Goal: Task Accomplishment & Management: Manage account settings

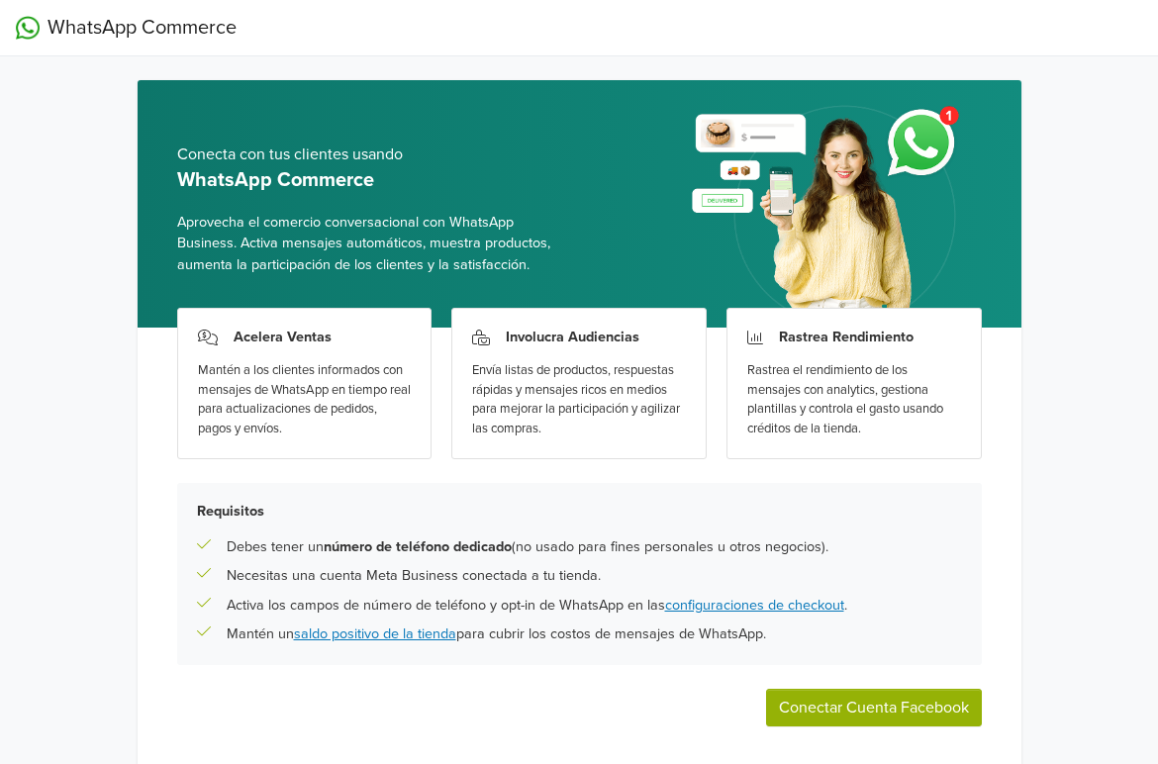
scroll to position [76, 0]
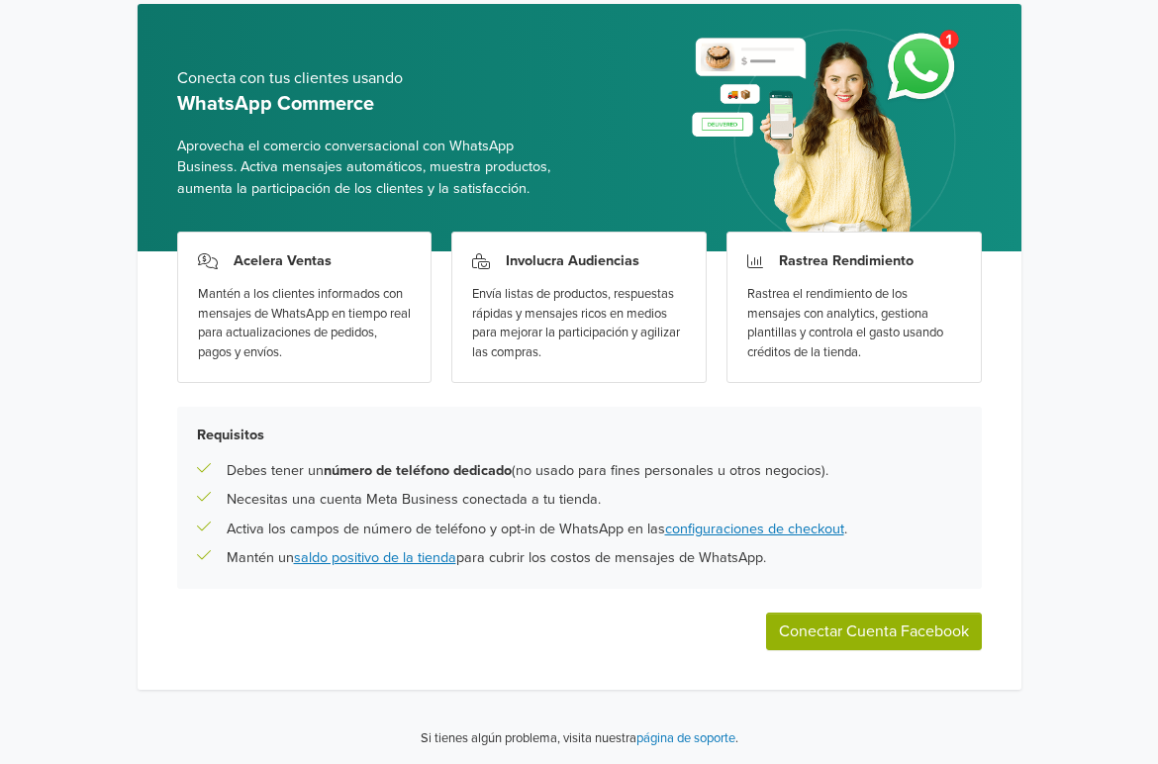
click at [829, 634] on button "Conectar Cuenta Facebook" at bounding box center [874, 632] width 216 height 38
click at [811, 626] on button "Conectar Cuenta Facebook" at bounding box center [874, 632] width 216 height 38
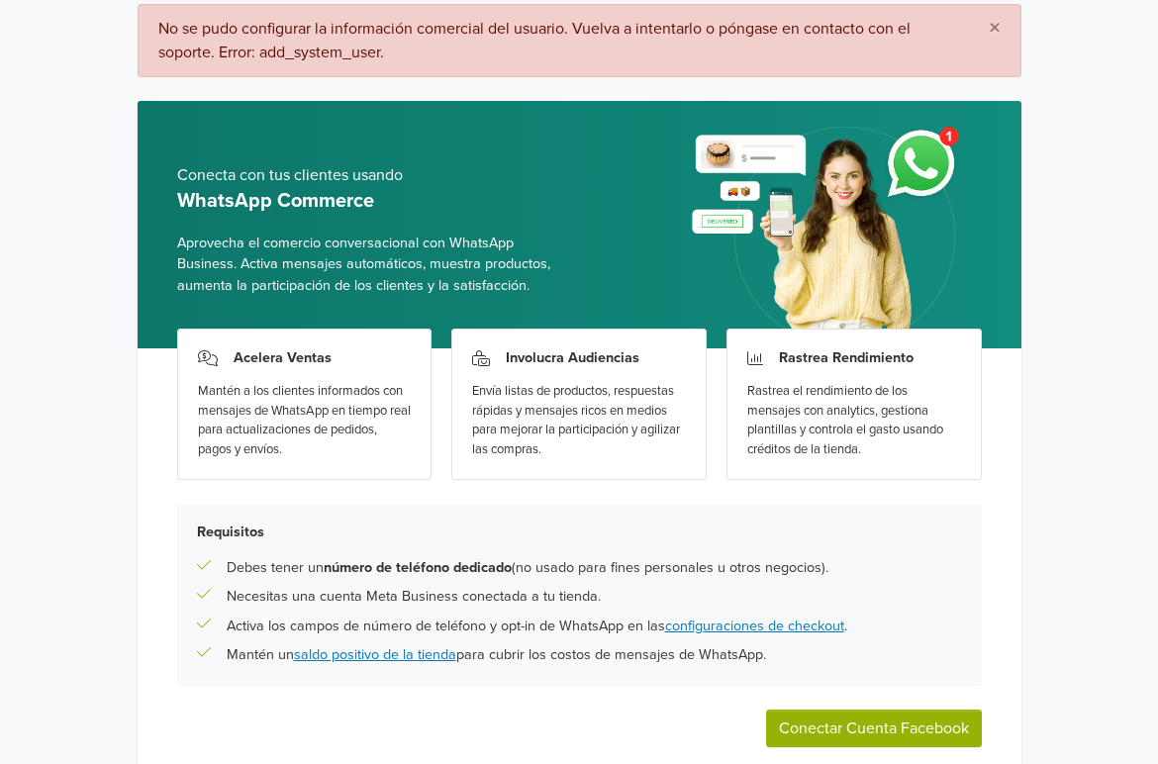
scroll to position [0, 0]
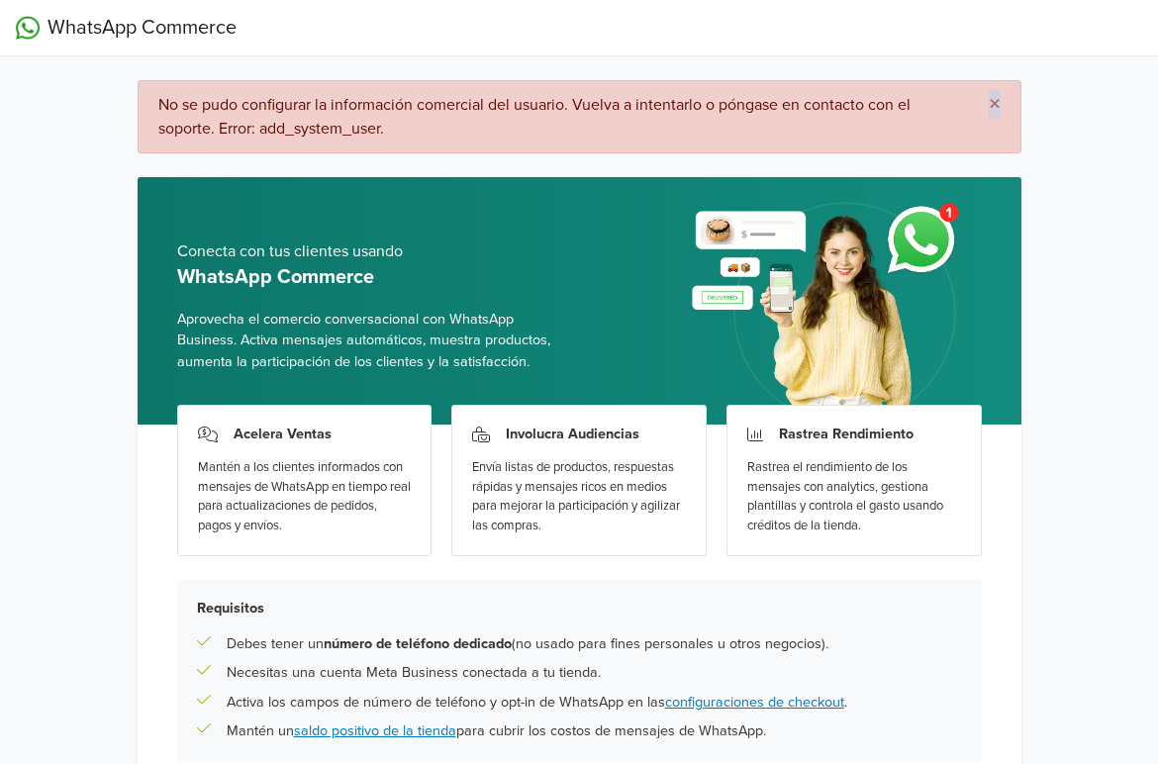
click at [997, 99] on span "×" at bounding box center [995, 104] width 12 height 29
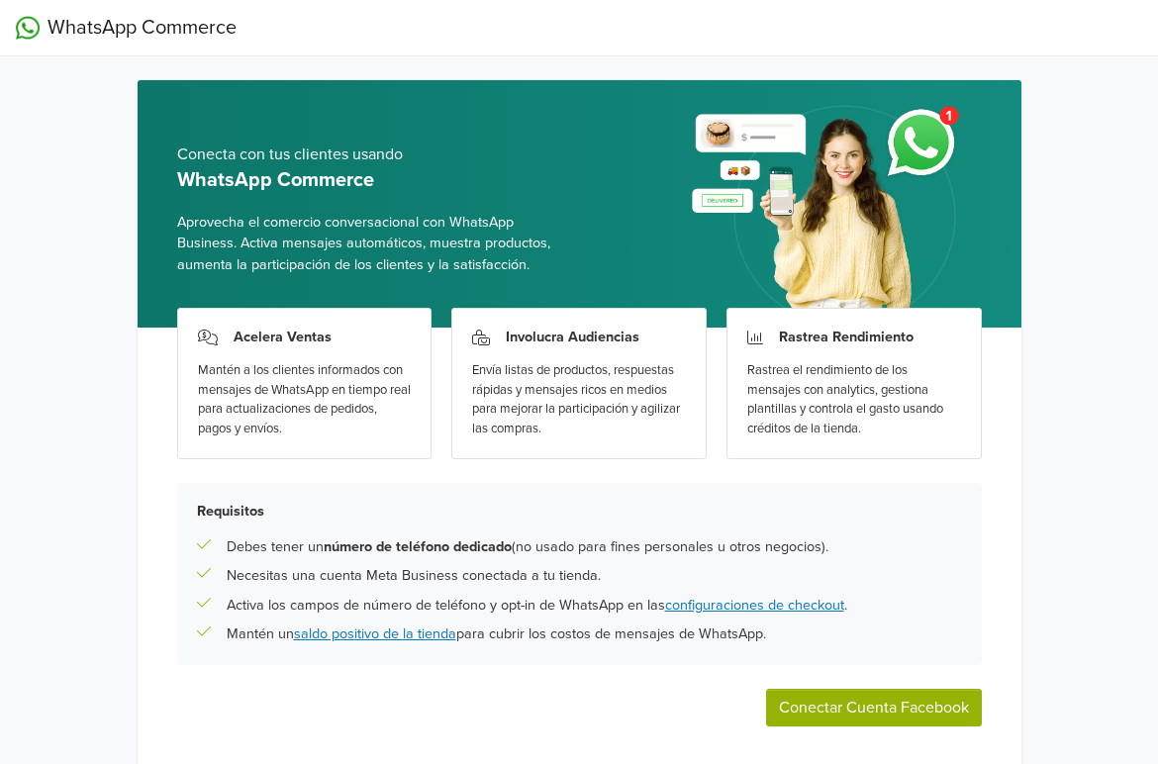
scroll to position [76, 0]
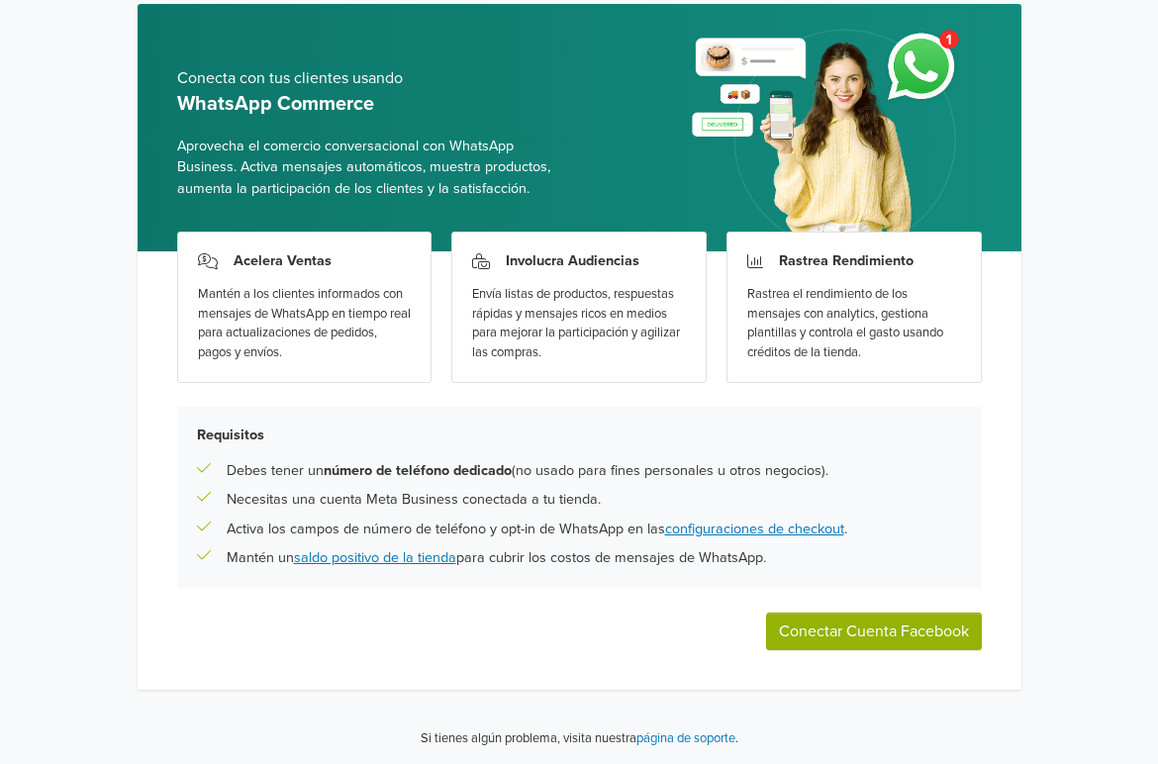
click at [882, 611] on div "Acelera Ventas Mantén a los clientes informados con mensajes de WhatsApp en tie…" at bounding box center [580, 470] width 884 height 439
click at [855, 625] on button "Conectar Cuenta Facebook" at bounding box center [874, 632] width 216 height 38
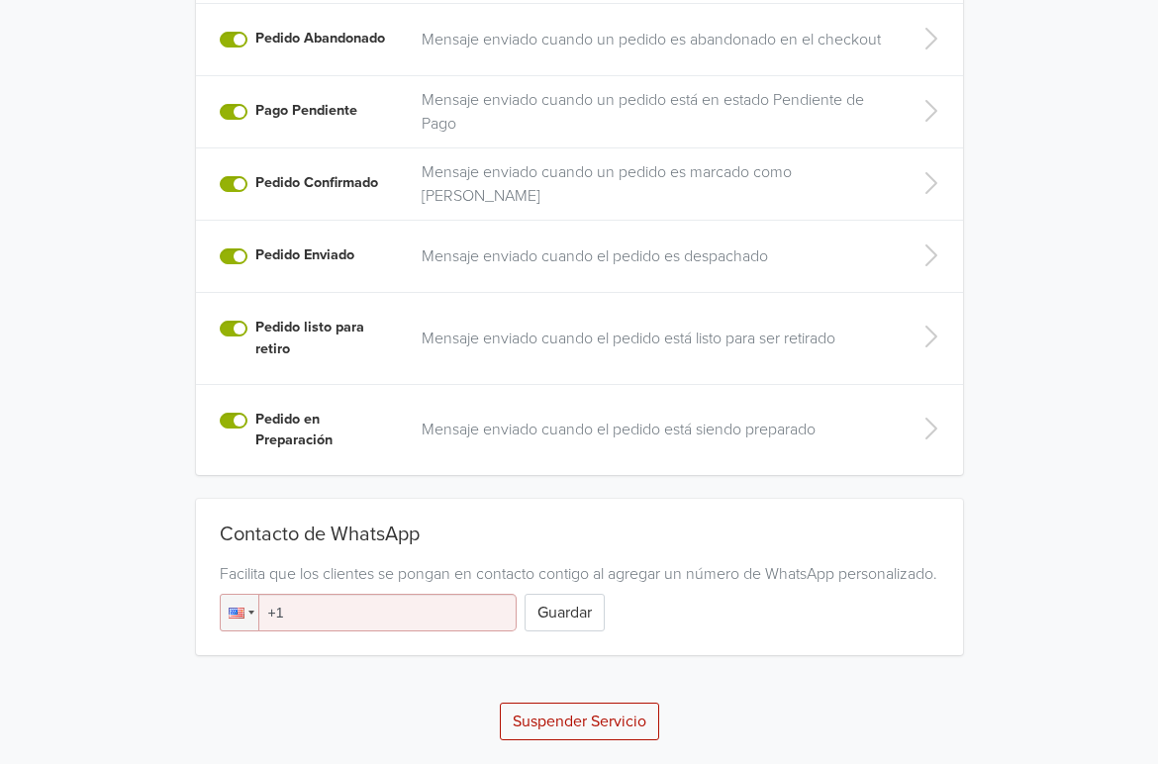
scroll to position [648, 0]
drag, startPoint x: 305, startPoint y: 609, endPoint x: 254, endPoint y: 603, distance: 50.8
click at [256, 603] on div "Phone +1" at bounding box center [368, 613] width 297 height 38
click at [296, 625] on input "+65" at bounding box center [368, 613] width 297 height 38
type input "+6"
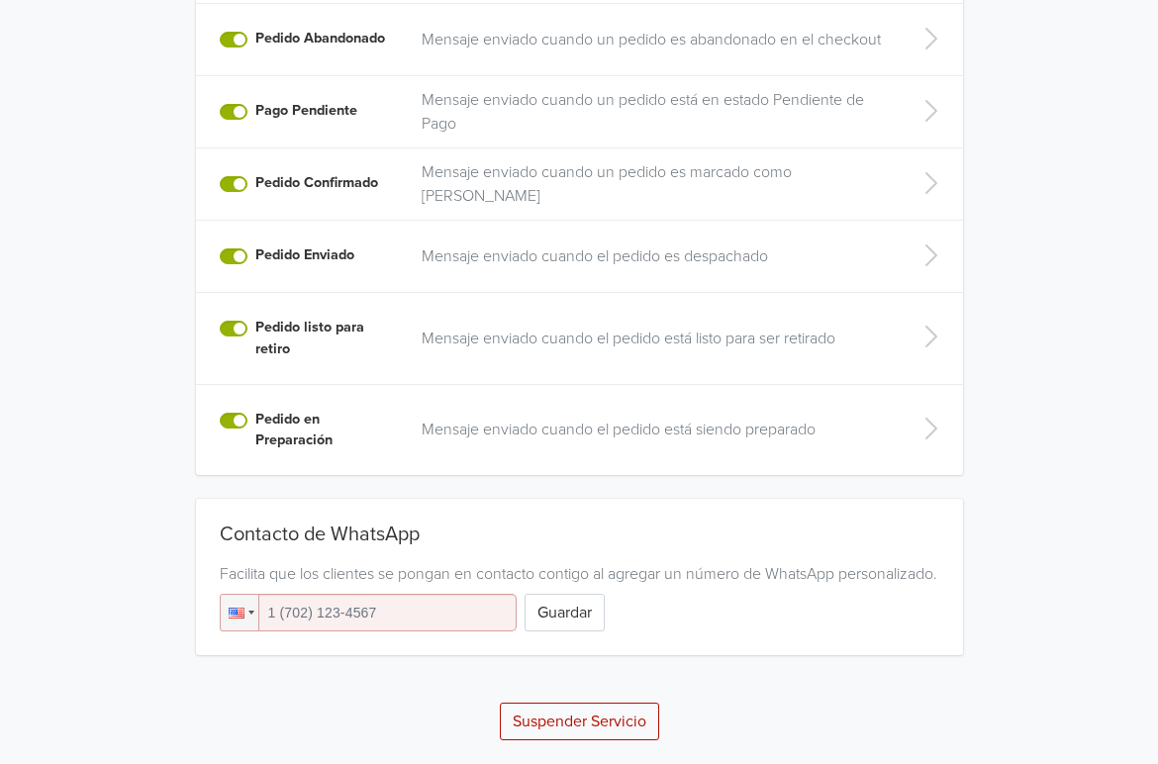
drag, startPoint x: 395, startPoint y: 614, endPoint x: 247, endPoint y: 575, distance: 153.5
click at [247, 575] on div "Contacto de WhatsApp Facilita que los clientes se pongan en contacto contigo al…" at bounding box center [579, 577] width 767 height 109
click at [250, 613] on div at bounding box center [252, 613] width 6 height 4
drag, startPoint x: 407, startPoint y: 537, endPoint x: 296, endPoint y: 509, distance: 114.3
click at [296, 523] on div "Contacto de WhatsApp Facilita que los clientes se pongan en contacto contigo al…" at bounding box center [579, 577] width 767 height 109
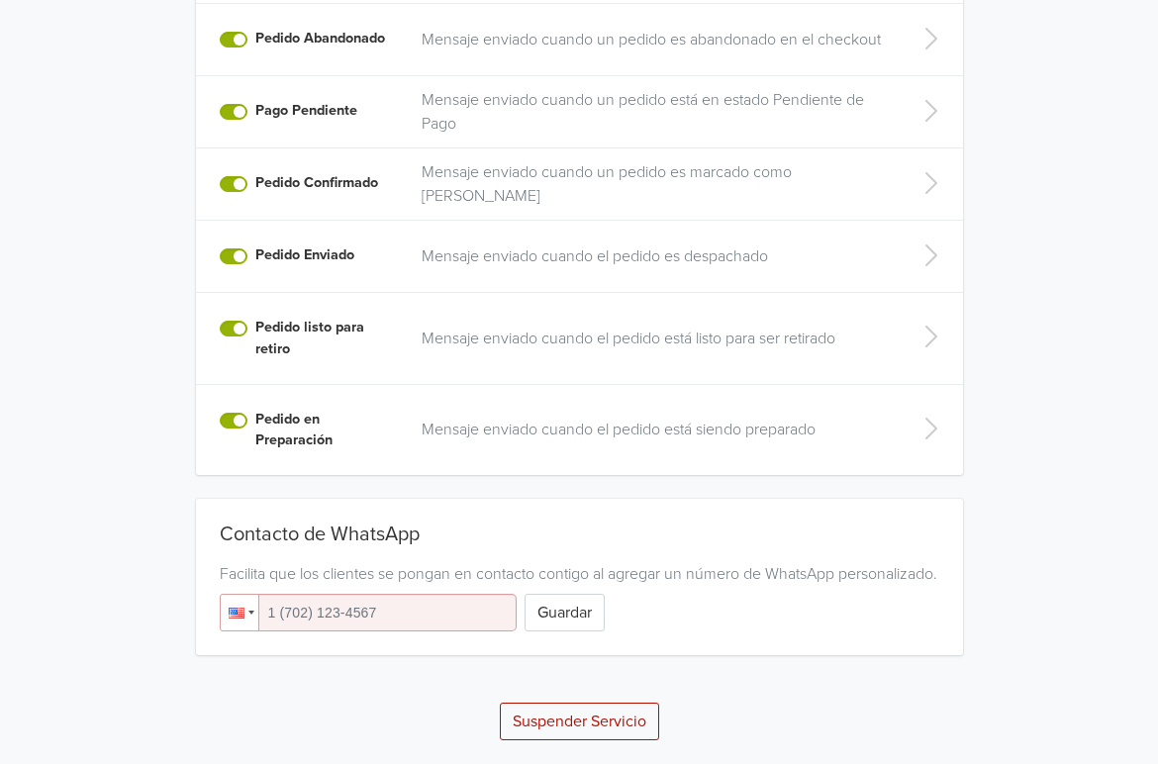
click at [245, 609] on div at bounding box center [240, 613] width 38 height 36
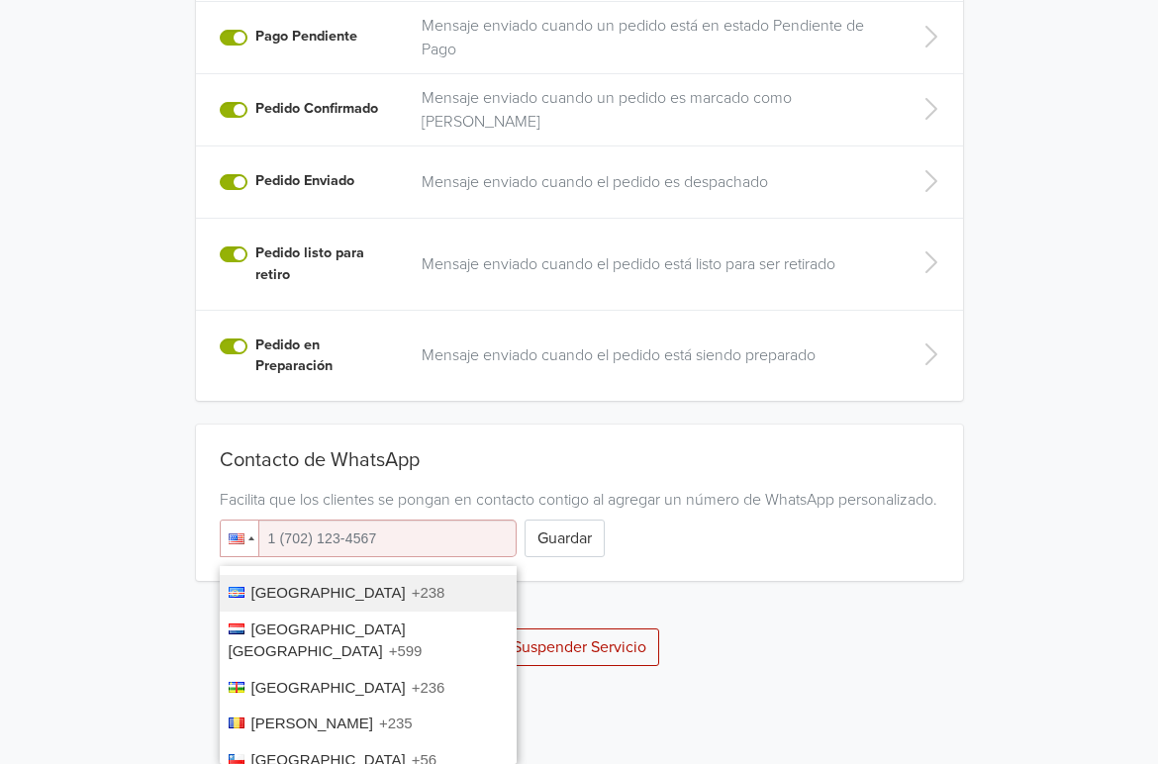
scroll to position [1204, 0]
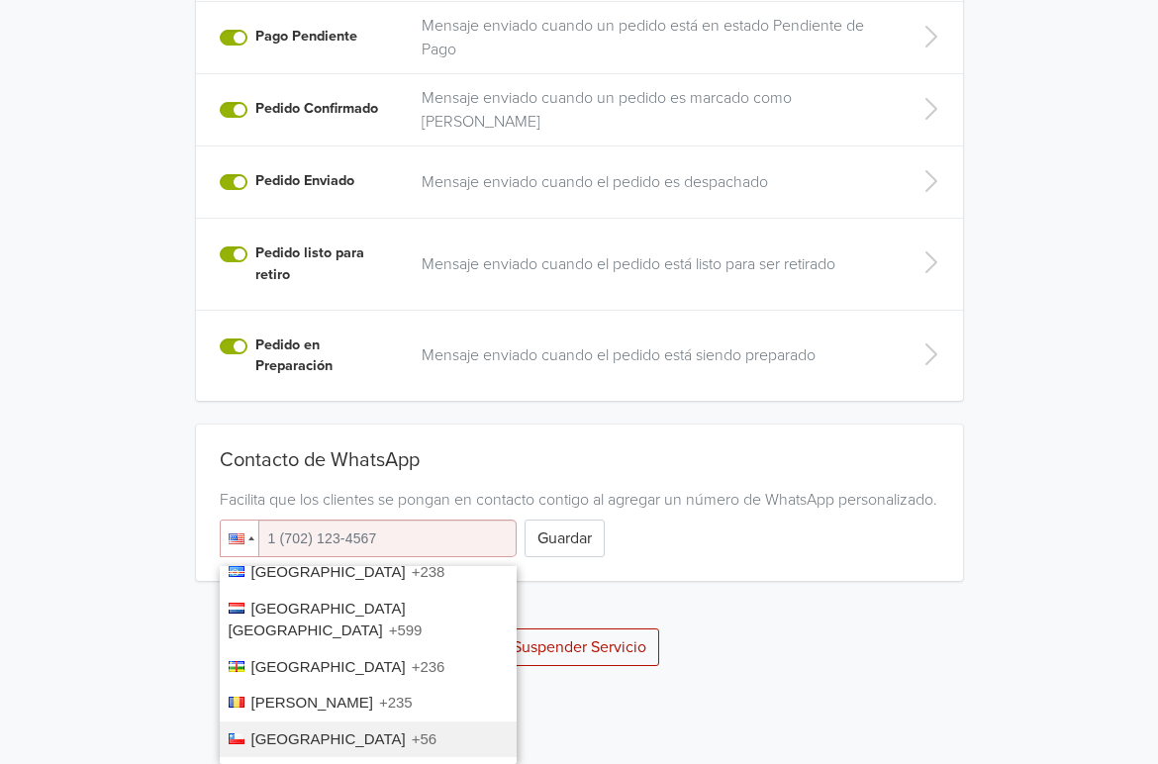
click at [288, 722] on li "Chile +56" at bounding box center [368, 740] width 297 height 37
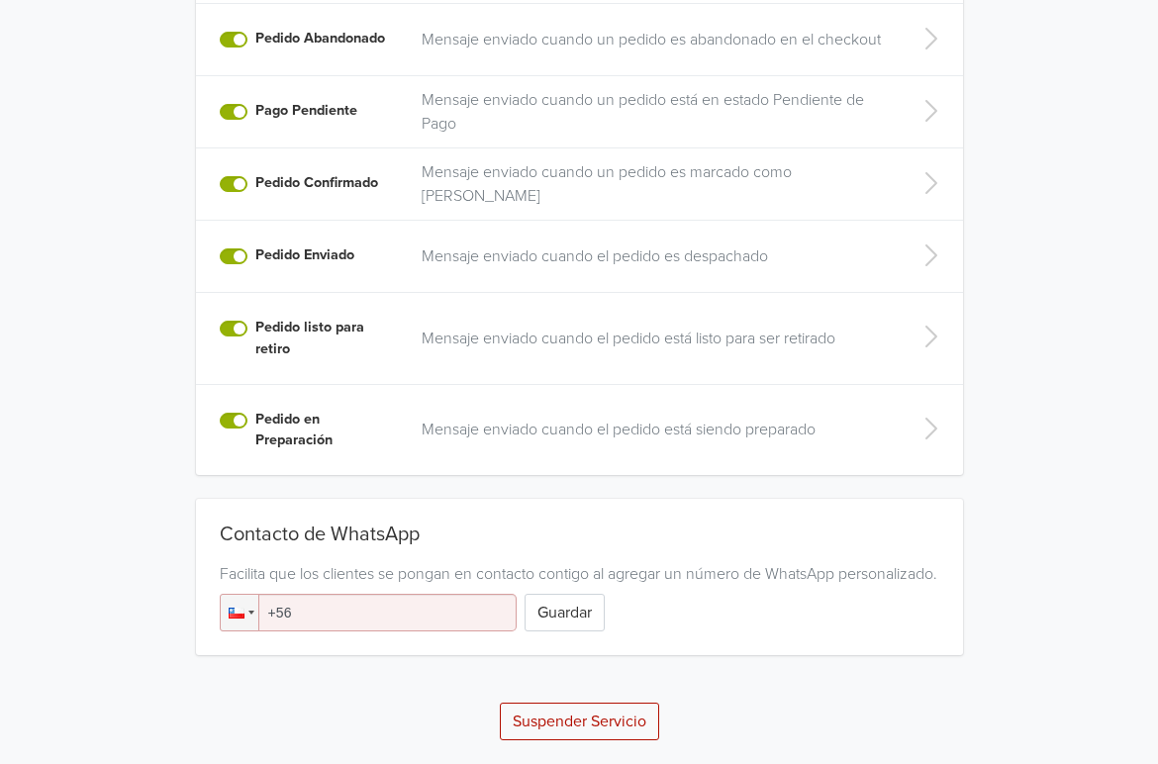
scroll to position [648, 0]
click at [331, 616] on input "+56" at bounding box center [368, 613] width 297 height 38
type input "+56 975 423 925"
click at [581, 614] on button "Guardar" at bounding box center [565, 613] width 80 height 38
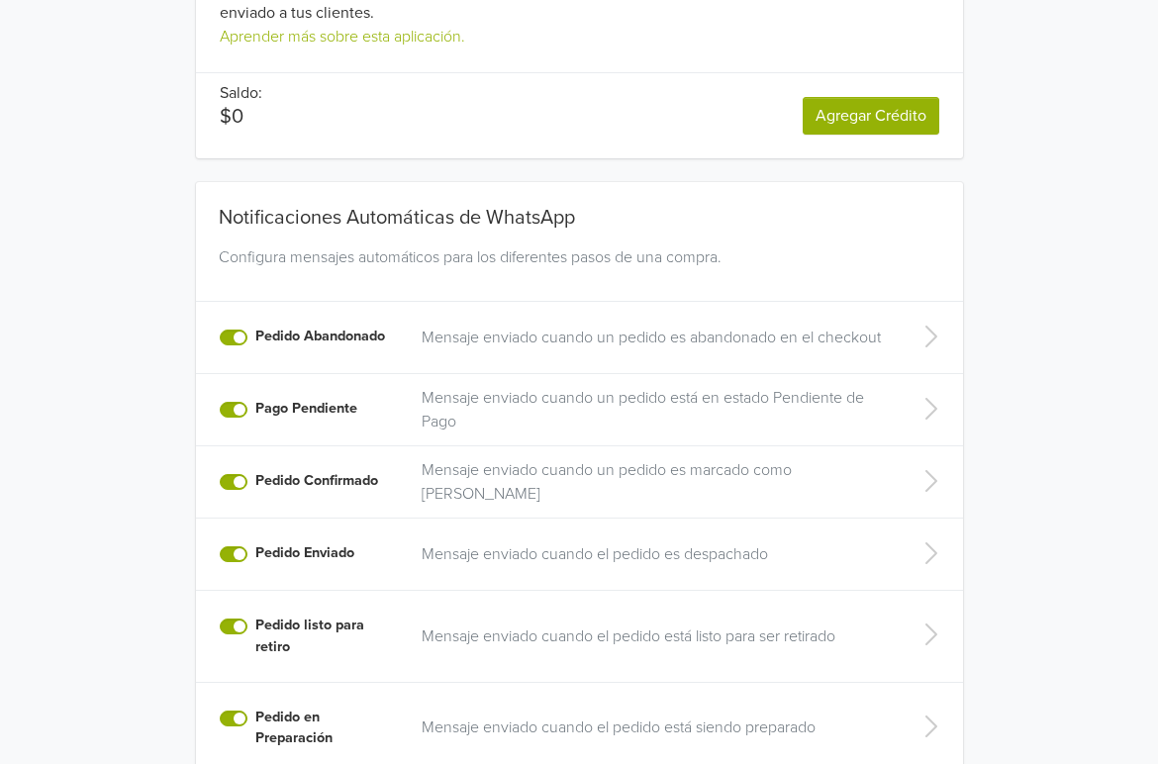
scroll to position [0, 0]
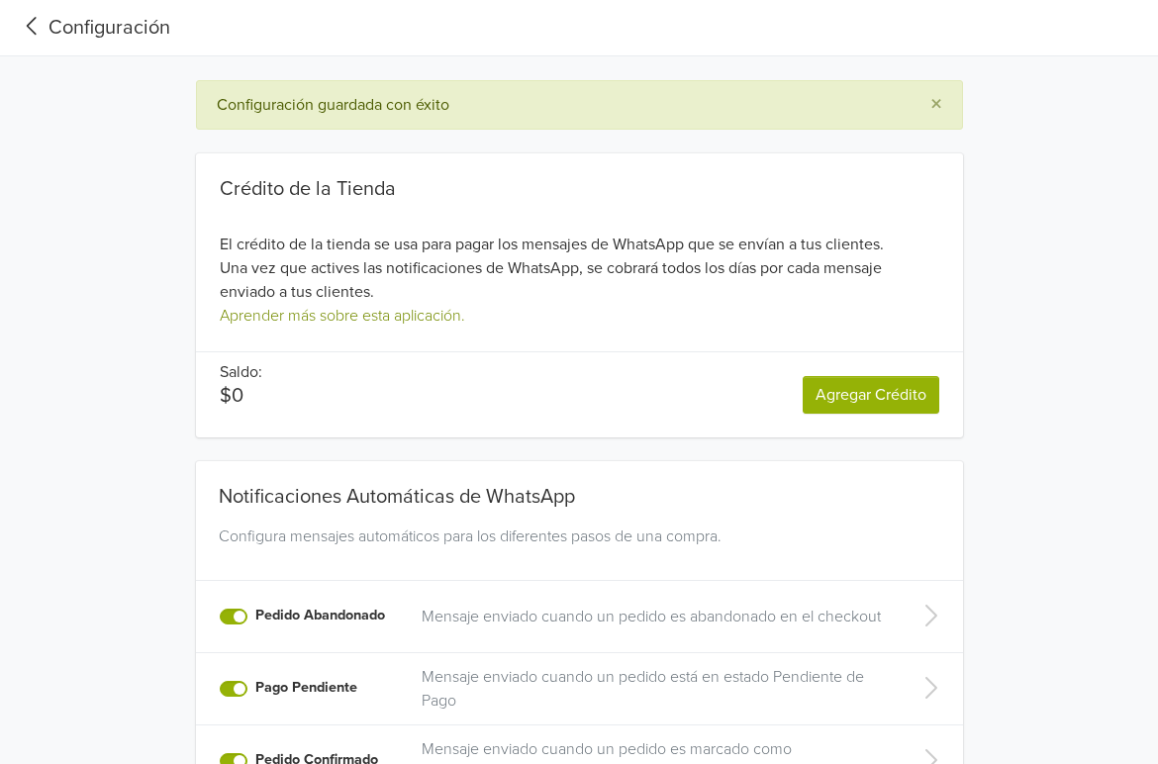
click at [391, 316] on link "Aprender más sobre esta aplicación." at bounding box center [343, 316] width 246 height 20
click at [250, 612] on div "Pedido Abandonado" at bounding box center [309, 617] width 178 height 24
click at [255, 612] on label "Pedido Abandonado" at bounding box center [320, 616] width 130 height 22
click at [0, 0] on input "Pedido Abandonado" at bounding box center [0, 0] width 0 height 0
click at [255, 616] on label "Pedido Abandonado" at bounding box center [320, 616] width 130 height 22
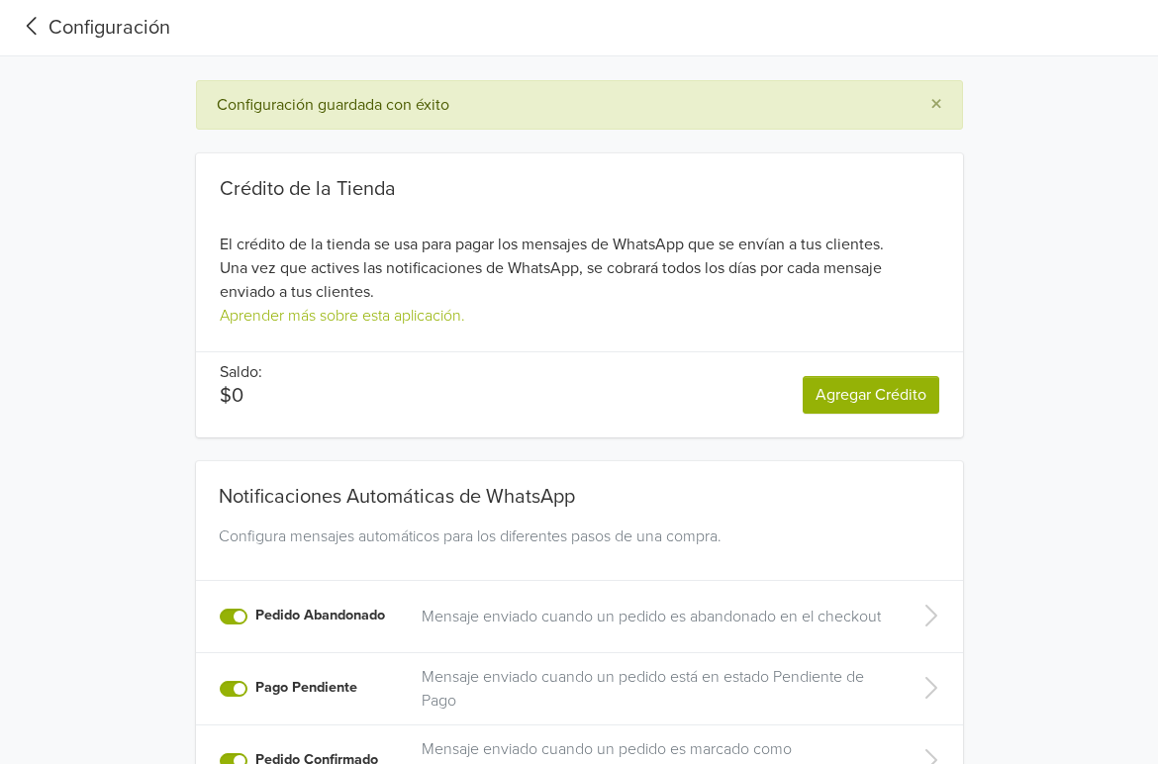
click at [0, 0] on input "Pedido Abandonado" at bounding box center [0, 0] width 0 height 0
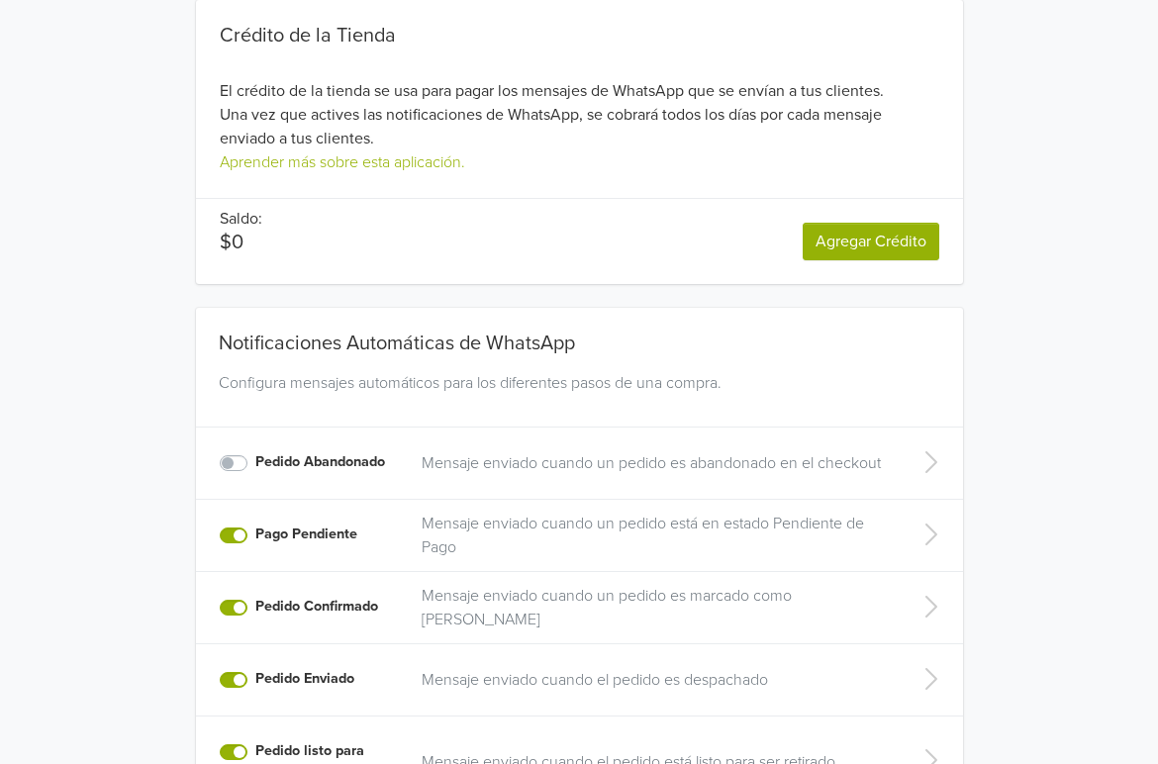
scroll to position [199, 0]
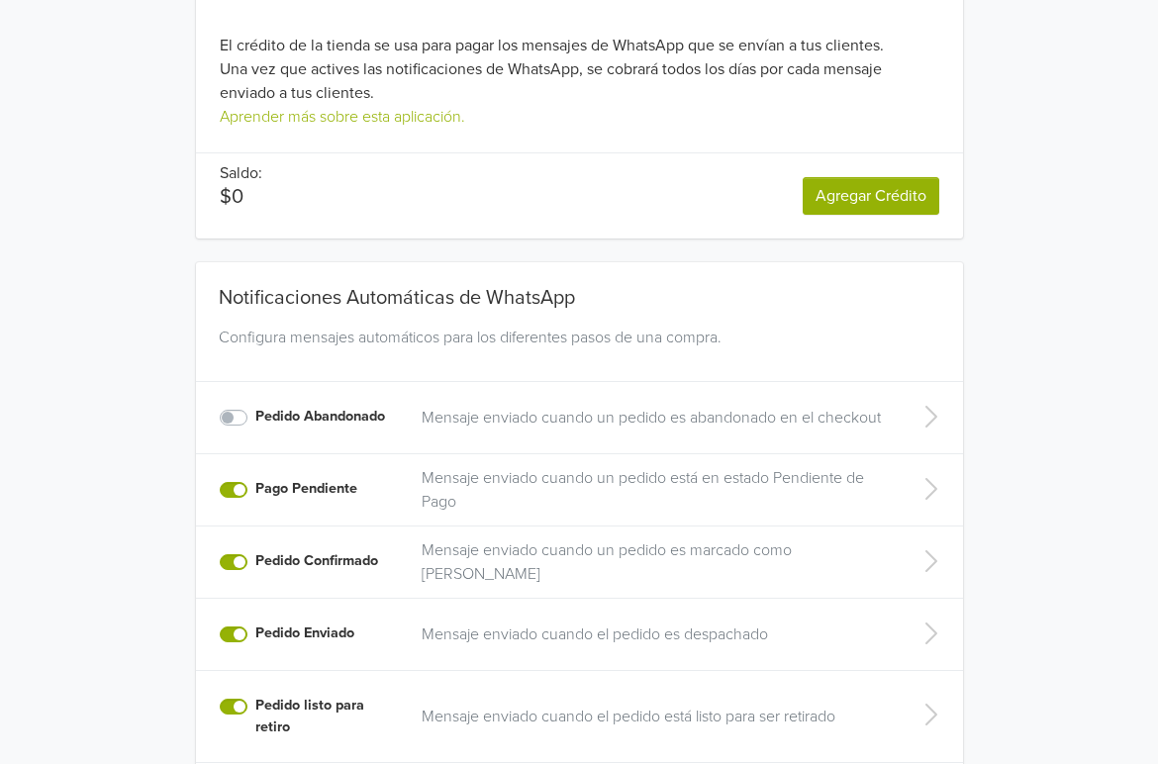
click at [255, 488] on label "Pago Pendiente" at bounding box center [306, 489] width 102 height 22
click at [0, 0] on input "Pago Pendiente" at bounding box center [0, 0] width 0 height 0
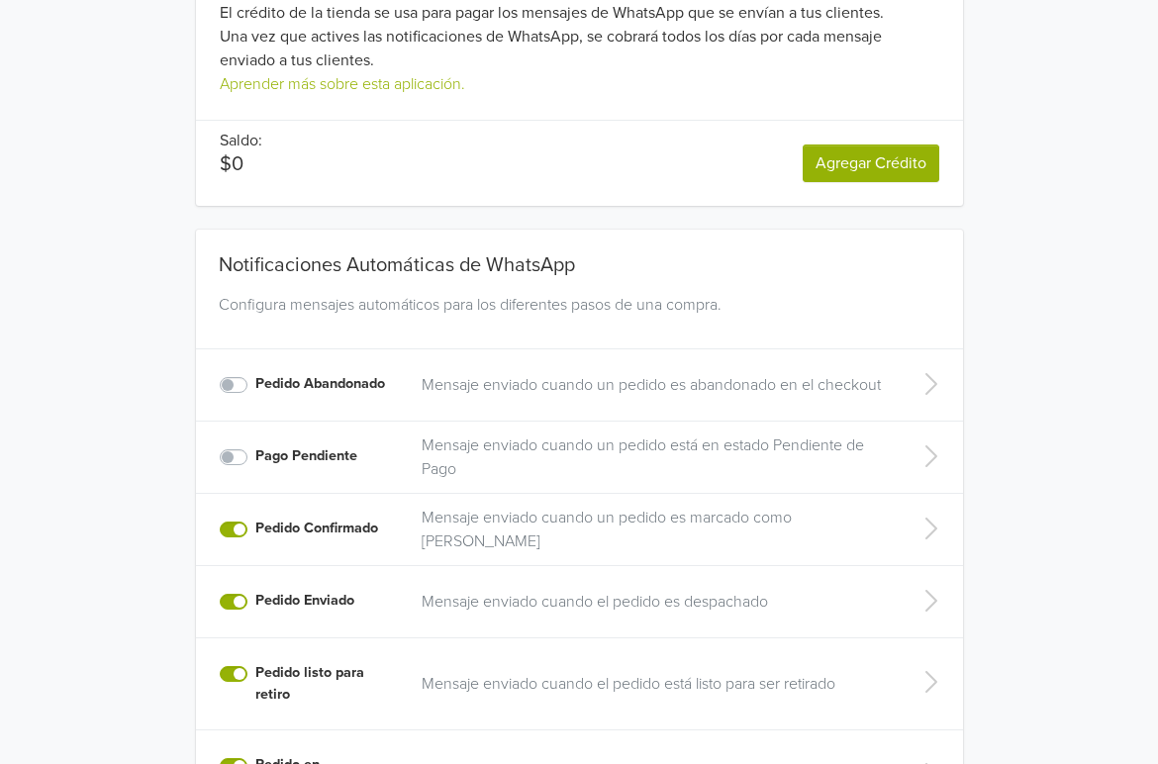
click at [255, 674] on label "Pedido listo para retiro" at bounding box center [326, 683] width 143 height 43
click at [0, 0] on input "Pedido listo para retiro" at bounding box center [0, 0] width 0 height 0
click at [255, 673] on label "Pedido listo para retiro" at bounding box center [326, 683] width 143 height 43
click at [0, 0] on input "Pedido listo para retiro" at bounding box center [0, 0] width 0 height 0
click at [255, 677] on label "Pedido listo para retiro" at bounding box center [326, 683] width 143 height 43
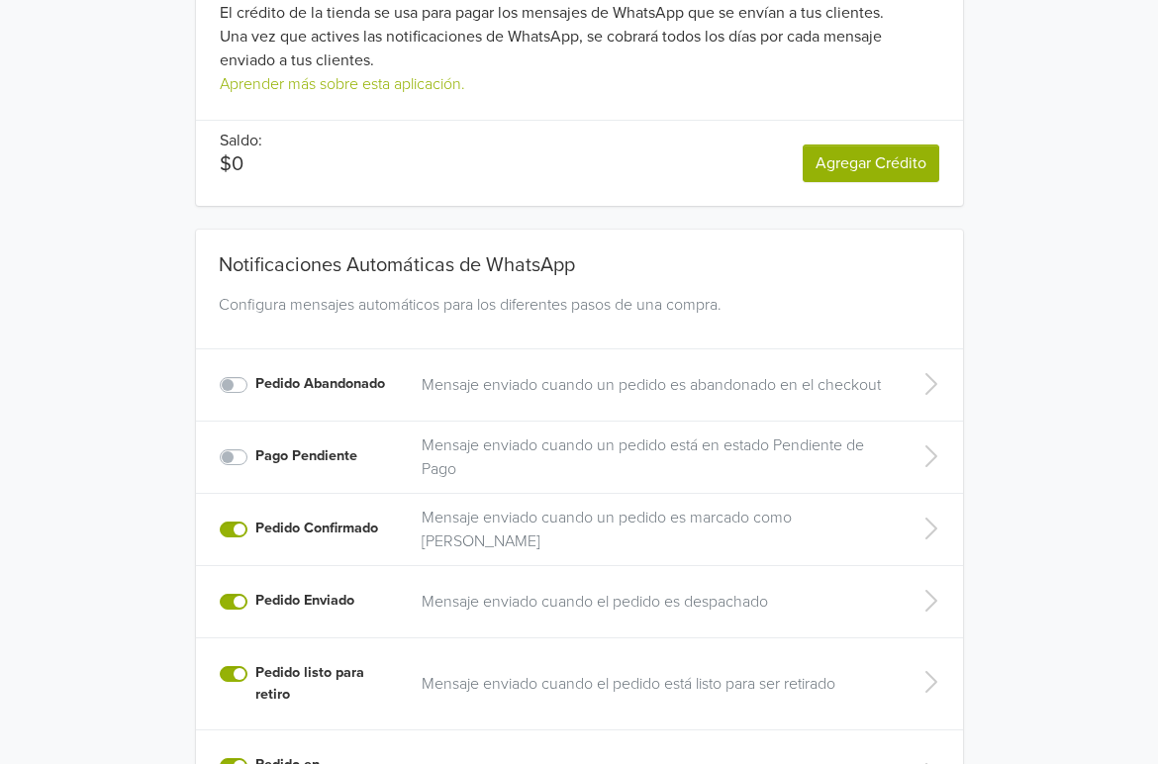
click at [0, 0] on input "Pedido listo para retiro" at bounding box center [0, 0] width 0 height 0
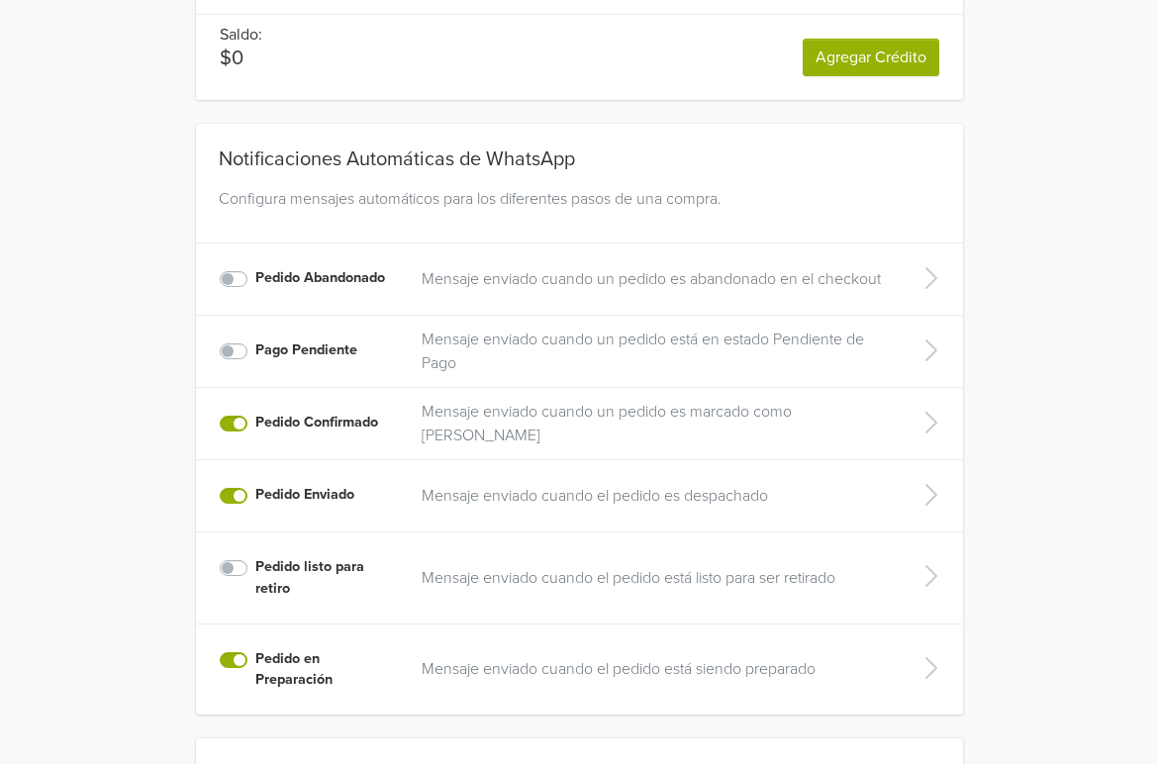
scroll to position [421, 0]
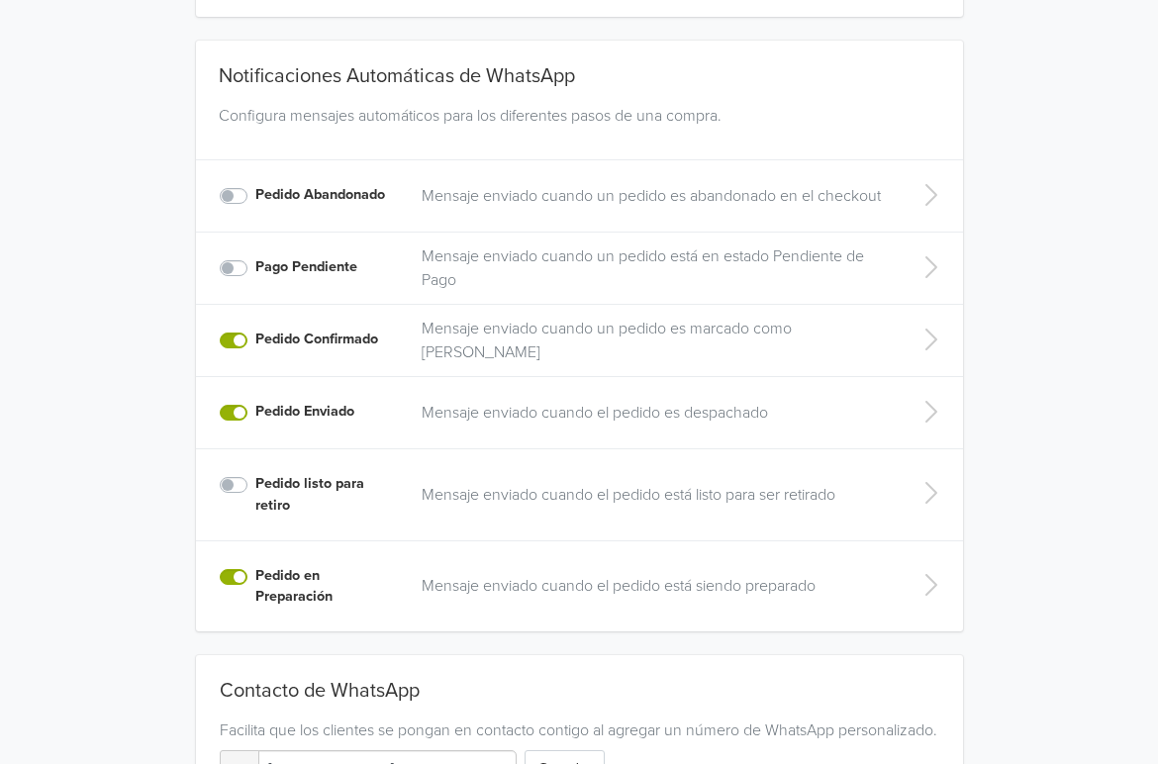
click at [255, 573] on label "Pedido en Preparación" at bounding box center [326, 586] width 143 height 43
click at [0, 0] on input "Pedido en Preparación" at bounding box center [0, 0] width 0 height 0
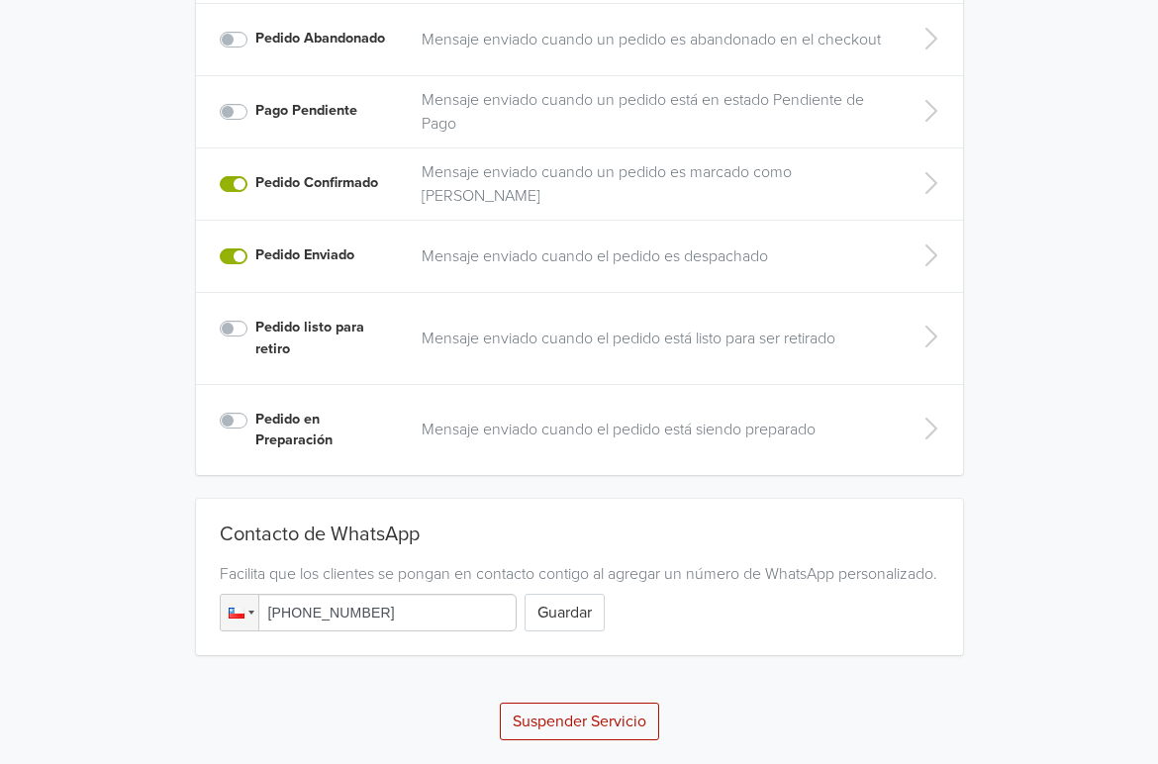
scroll to position [600, 0]
click at [570, 619] on button "Guardar" at bounding box center [565, 613] width 80 height 38
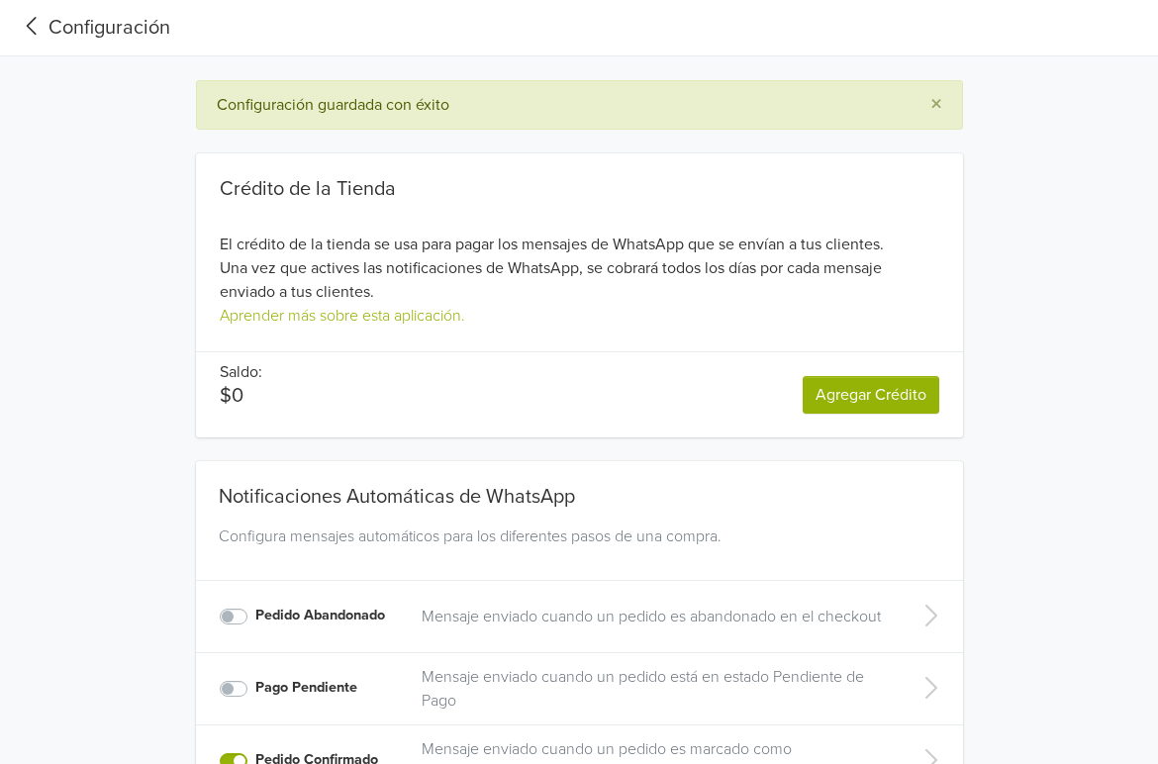
click at [70, 30] on div "Configuración" at bounding box center [93, 28] width 154 height 30
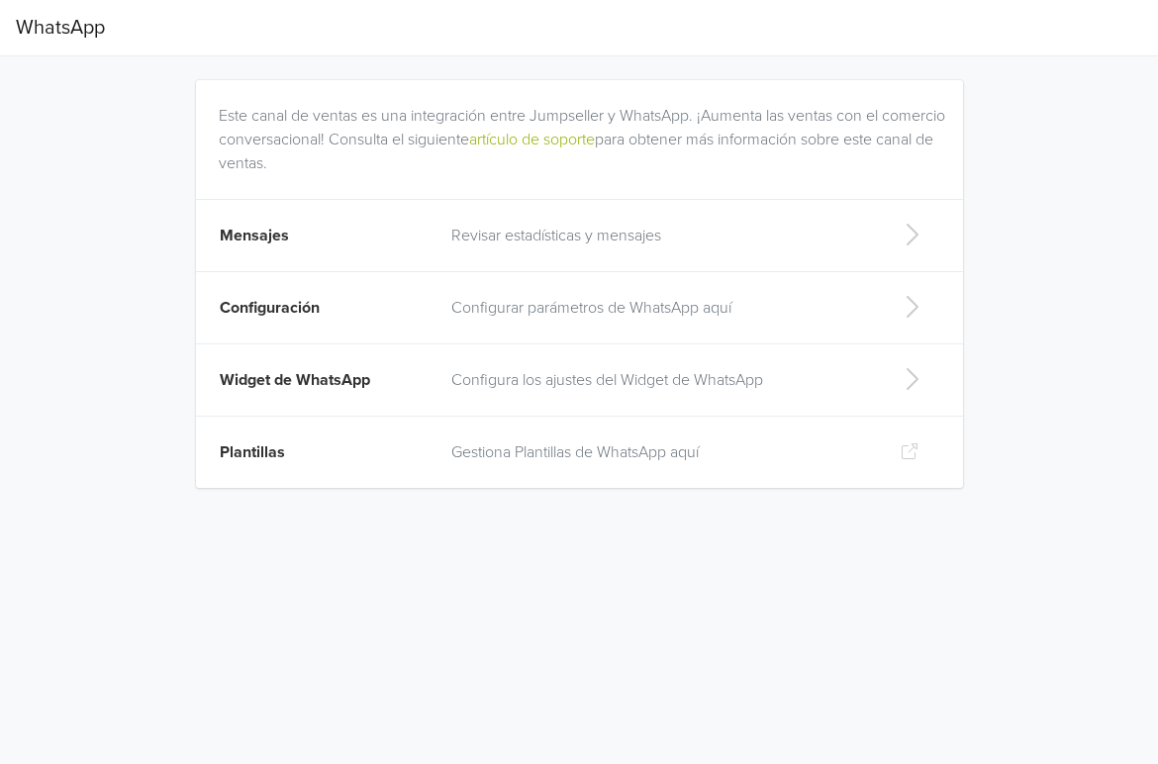
click at [642, 240] on p "Revisar estadísticas y mensajes" at bounding box center [659, 236] width 417 height 24
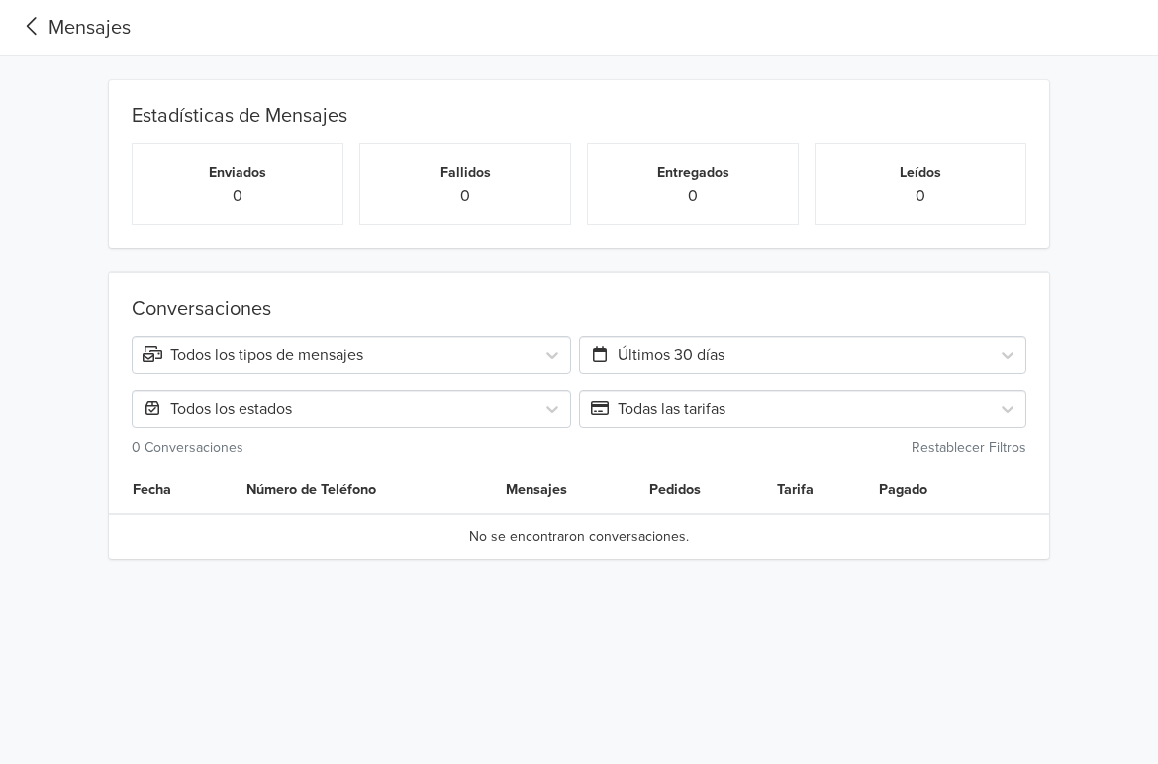
click at [34, 25] on icon at bounding box center [32, 26] width 33 height 27
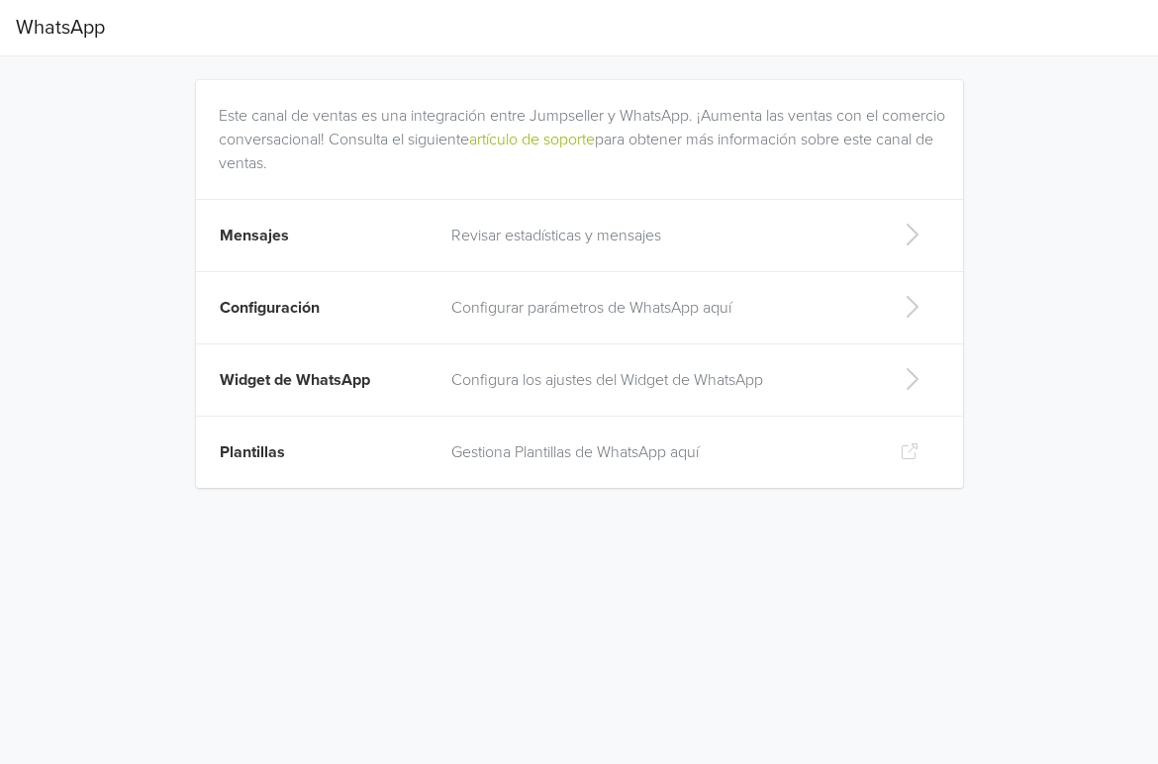
click at [557, 310] on p "Configurar parámetros de WhatsApp aquí" at bounding box center [659, 308] width 417 height 24
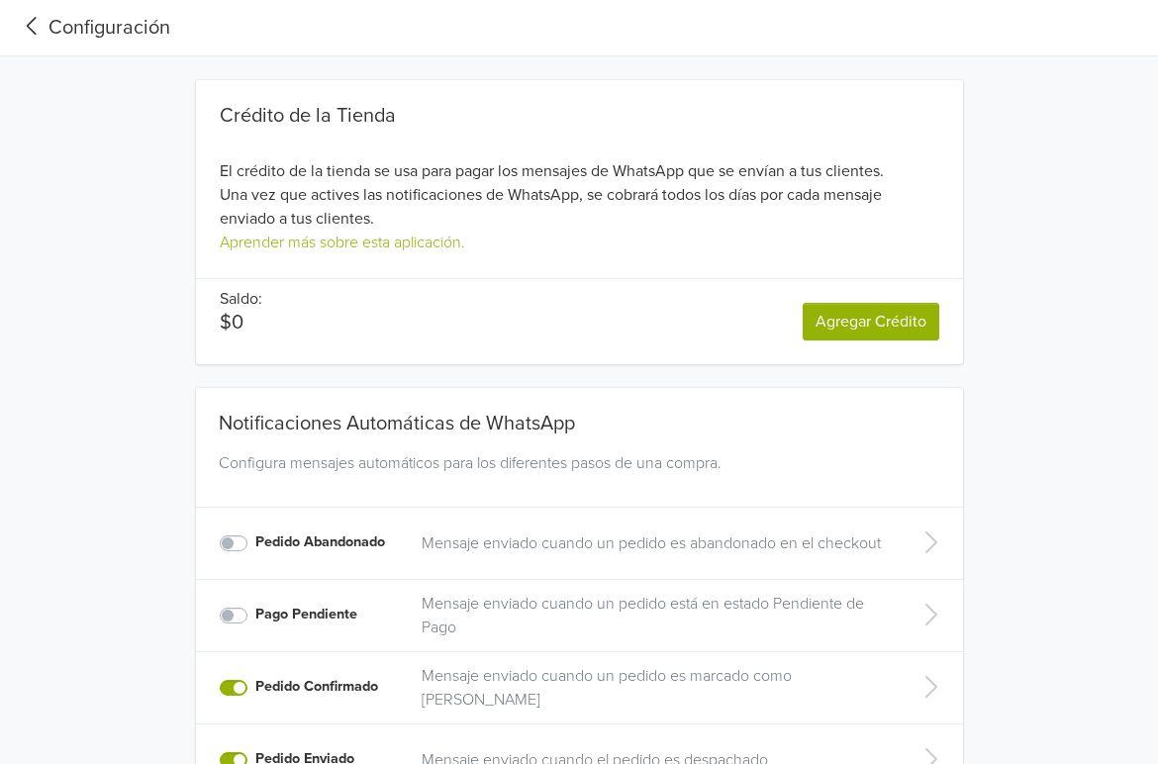
click at [26, 16] on icon at bounding box center [32, 26] width 33 height 27
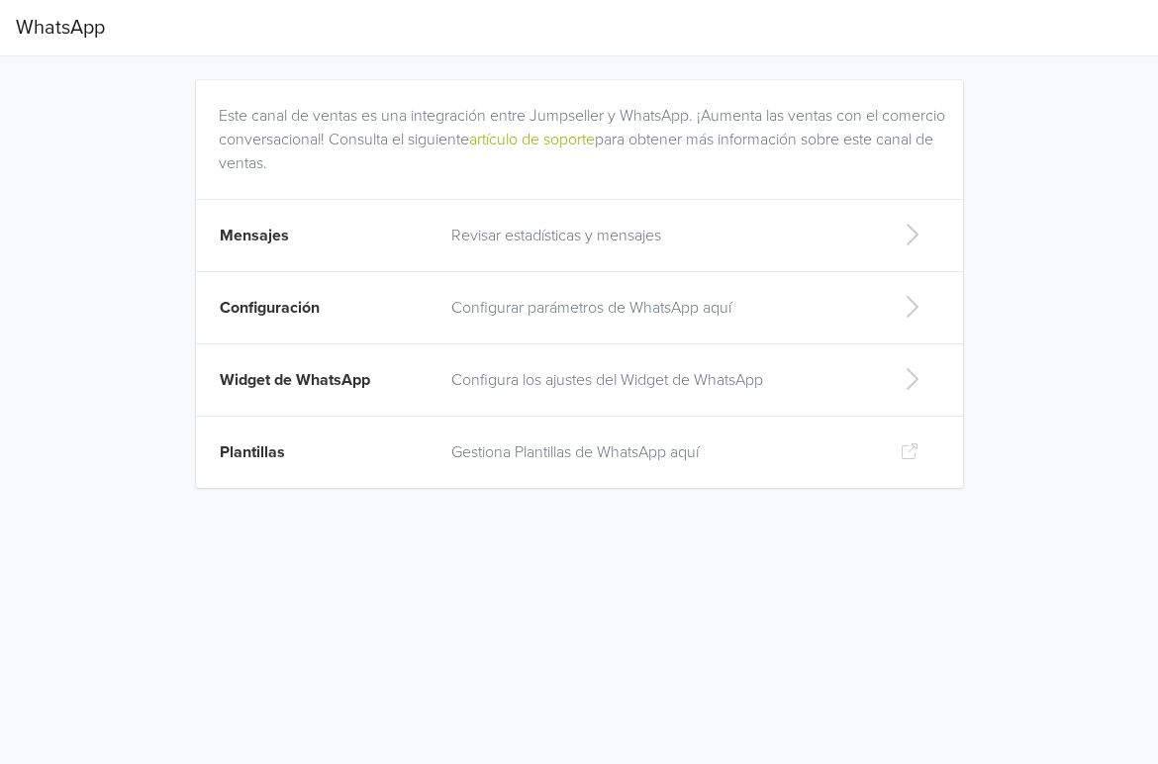
click at [436, 385] on td "Widget de WhatsApp" at bounding box center [318, 381] width 245 height 72
select select "rb"
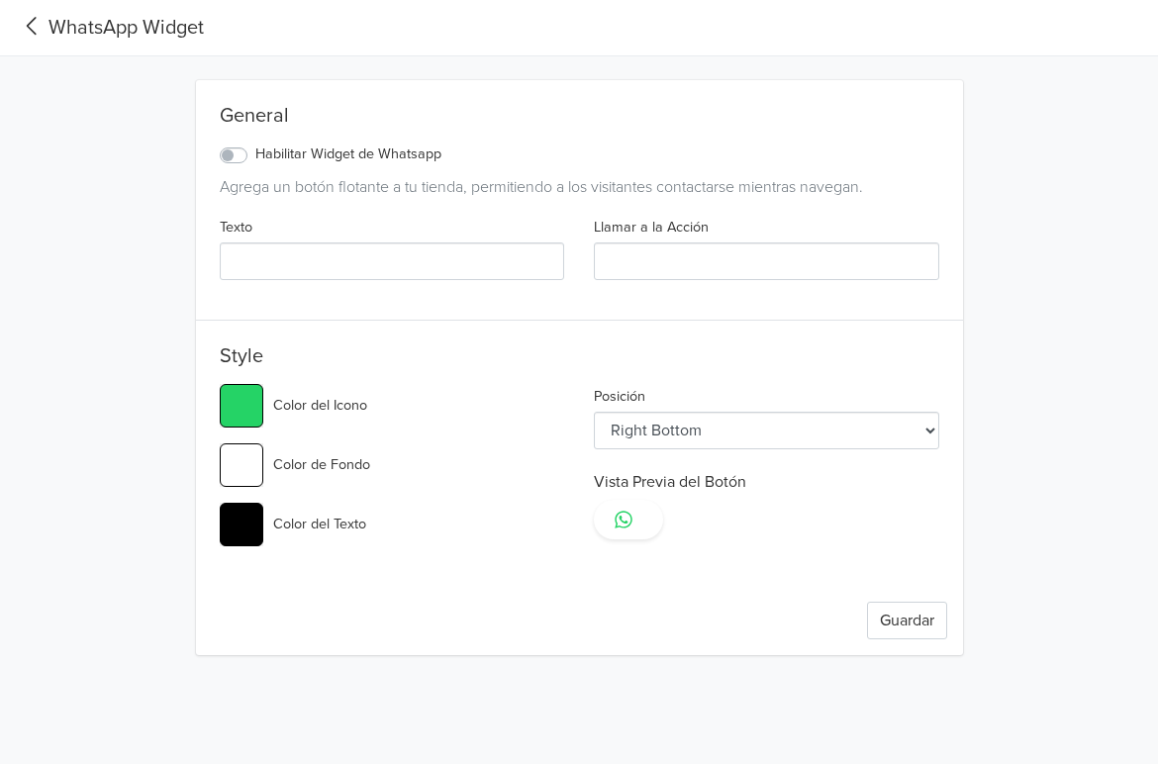
type input "#25d366"
click at [724, 434] on select "Left Top Left Center Left Bottom Right Top Right Center Right Bottom" at bounding box center [767, 431] width 346 height 38
select select "rb"
click at [594, 412] on select "Left Top Left Center Left Bottom Right Top Right Center Right Bottom" at bounding box center [767, 431] width 346 height 38
click at [914, 615] on button "Guardar" at bounding box center [907, 621] width 80 height 38
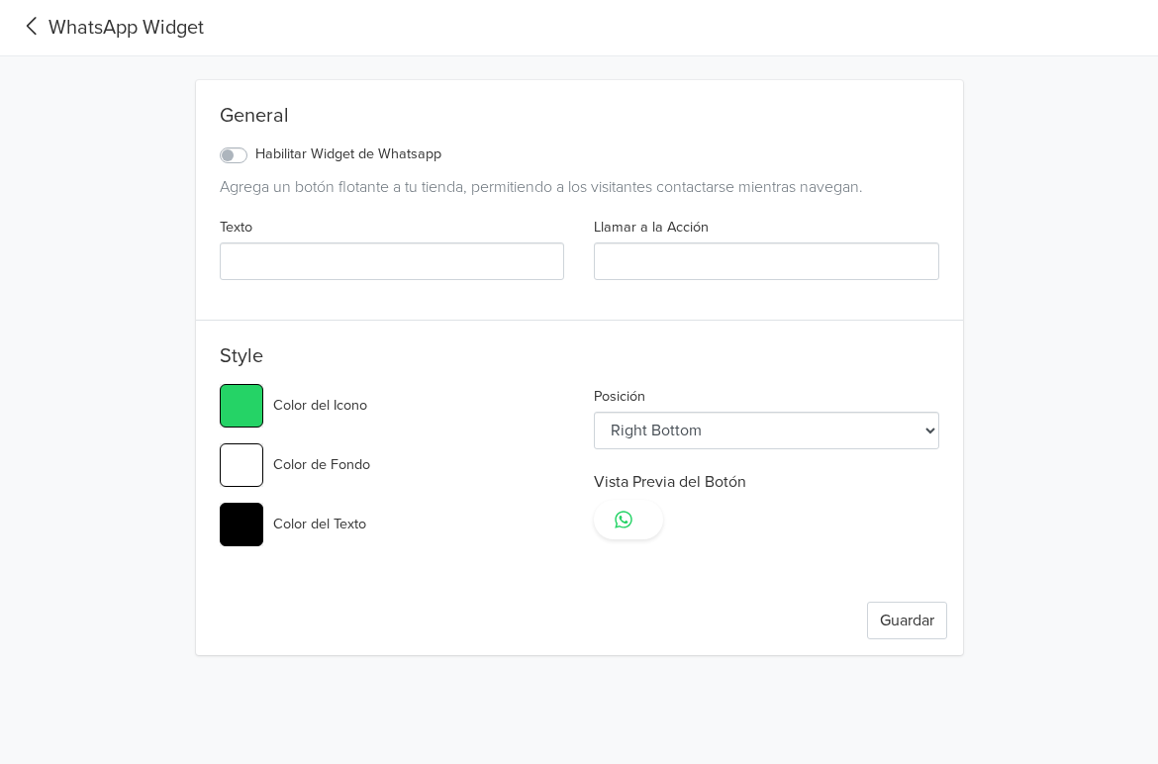
click at [255, 155] on label "Habilitar Widget de Whatsapp" at bounding box center [348, 155] width 186 height 22
click at [0, 0] on input "Habilitar Widget de Whatsapp" at bounding box center [0, 0] width 0 height 0
type input "#25d366"
click at [350, 276] on input "Texto" at bounding box center [393, 262] width 346 height 38
type input "W"
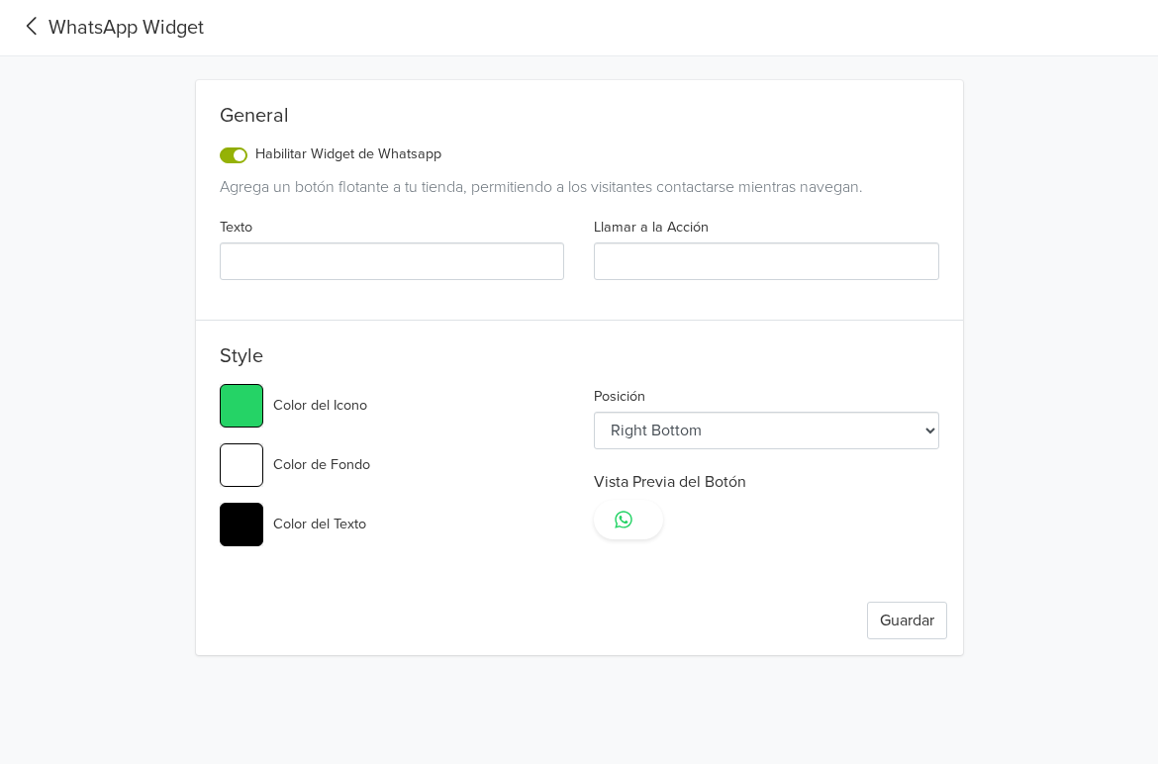
type input "#25d366"
type input "WH"
type input "#25d366"
type input "WHA"
type input "#25d366"
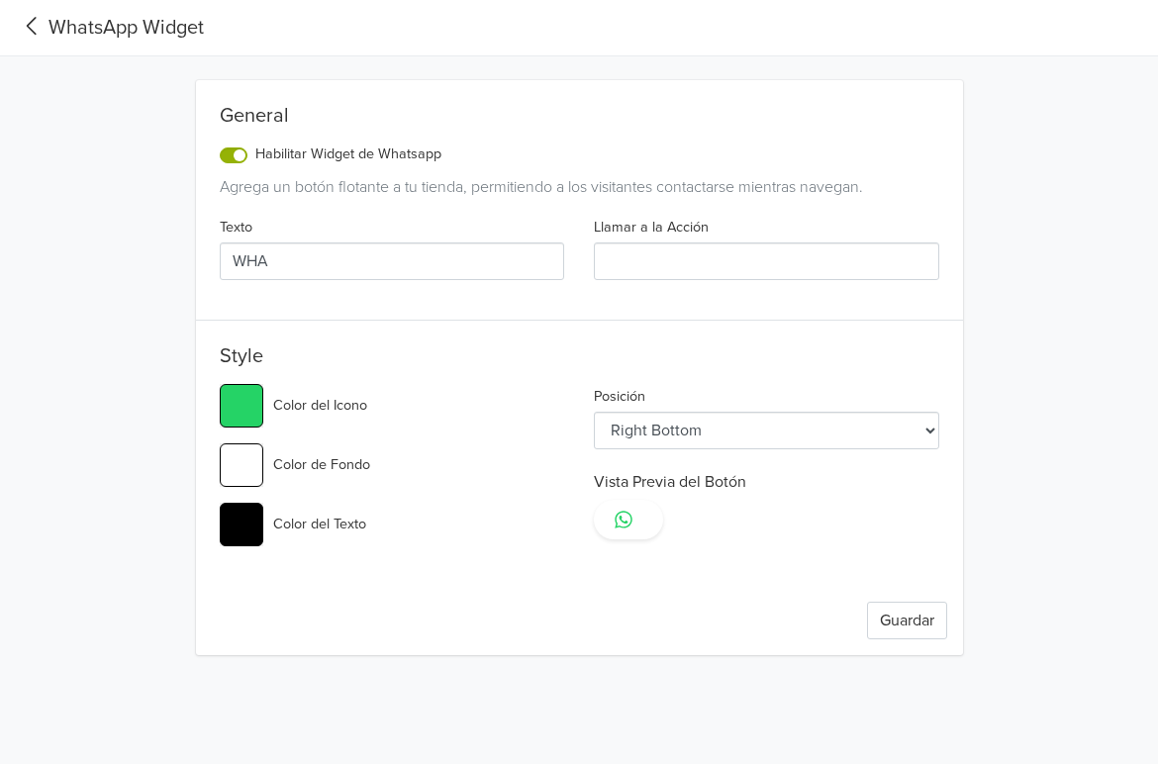
type input "WHAT"
type input "#25d366"
type input "WHATS"
type input "#25d366"
type input "WHATSA"
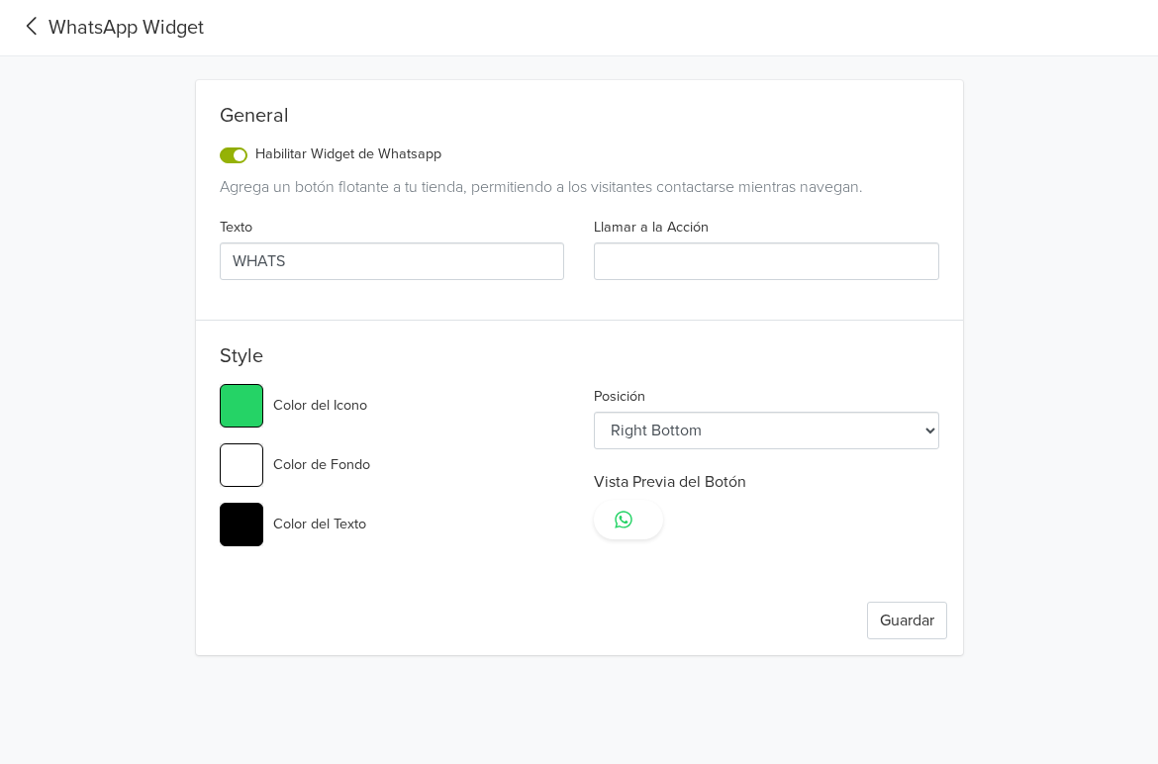
type input "#25d366"
type input "WHATSAP"
type input "#25d366"
type input "WHATSAPP"
type input "#25d366"
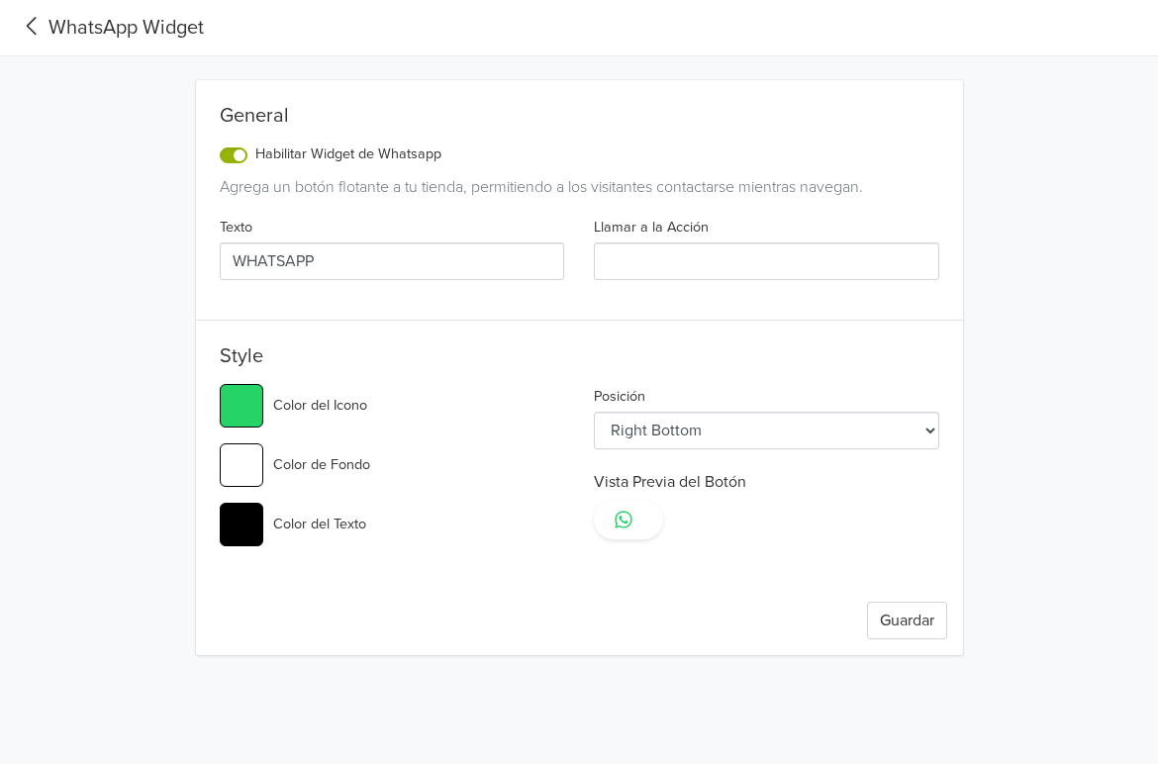
type input "WHATSAPP"
click at [636, 521] on link at bounding box center [628, 520] width 69 height 40
click at [642, 524] on link at bounding box center [628, 520] width 69 height 40
click at [622, 260] on input "Llamar a la Acción" at bounding box center [767, 262] width 346 height 38
click at [241, 423] on input "#25d366" at bounding box center [242, 406] width 44 height 44
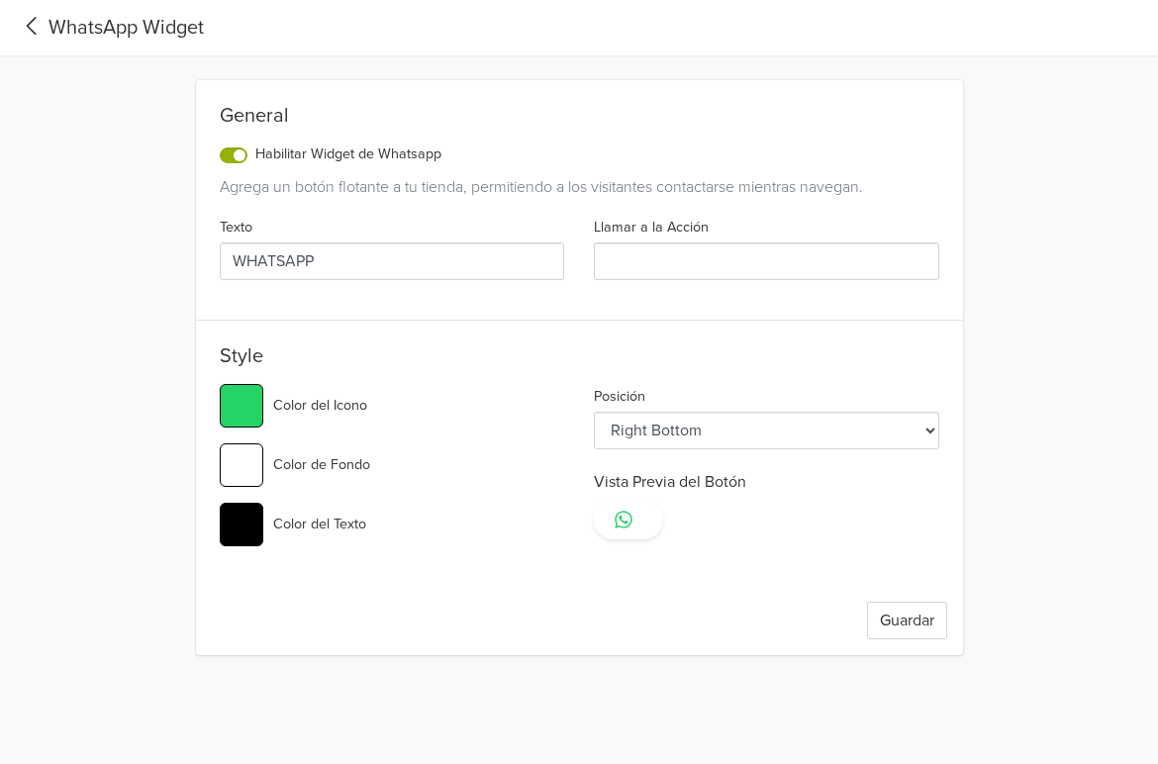
click at [658, 584] on div "General Habilitar Widget de Whatsapp Agrega un botón flotante a tu tienda, perm…" at bounding box center [579, 367] width 767 height 575
click at [906, 620] on button "Guardar" at bounding box center [907, 621] width 80 height 38
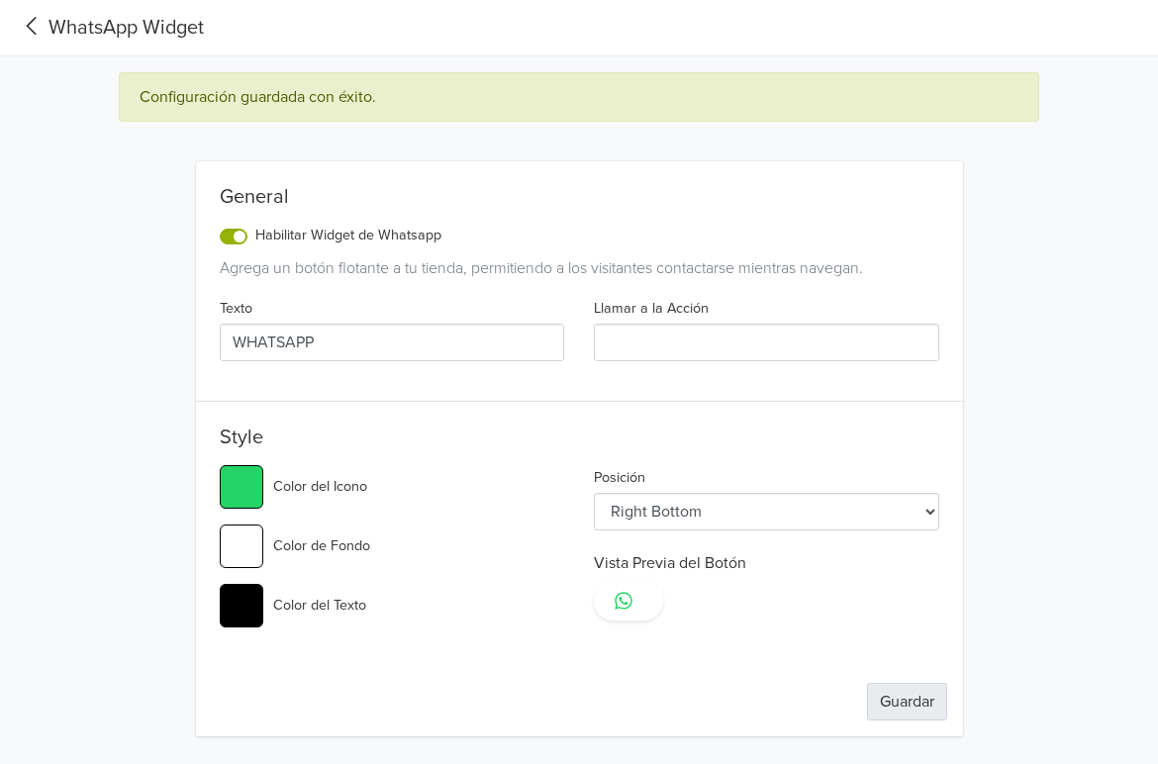
click at [906, 695] on button "Guardar" at bounding box center [907, 702] width 80 height 38
type input "#25d366"
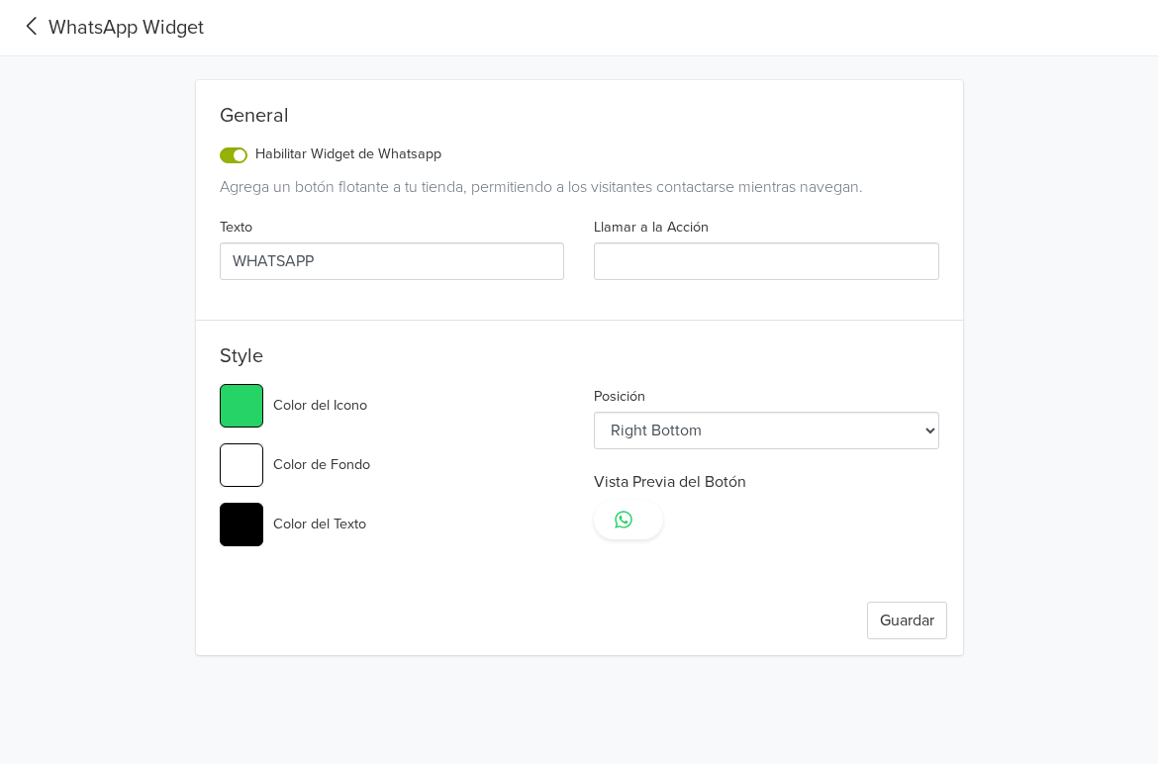
click at [733, 446] on select "Left Top Left Center Left Bottom Right Top Right Center Right Bottom" at bounding box center [767, 431] width 346 height 38
select select "rc"
click at [594, 412] on select "Left Top Left Center Left Bottom Right Top Right Center Right Bottom" at bounding box center [767, 431] width 346 height 38
type input "#25d366"
click at [705, 447] on select "Left Top Left Center Left Bottom Right Top Right Center Right Bottom" at bounding box center [767, 431] width 346 height 38
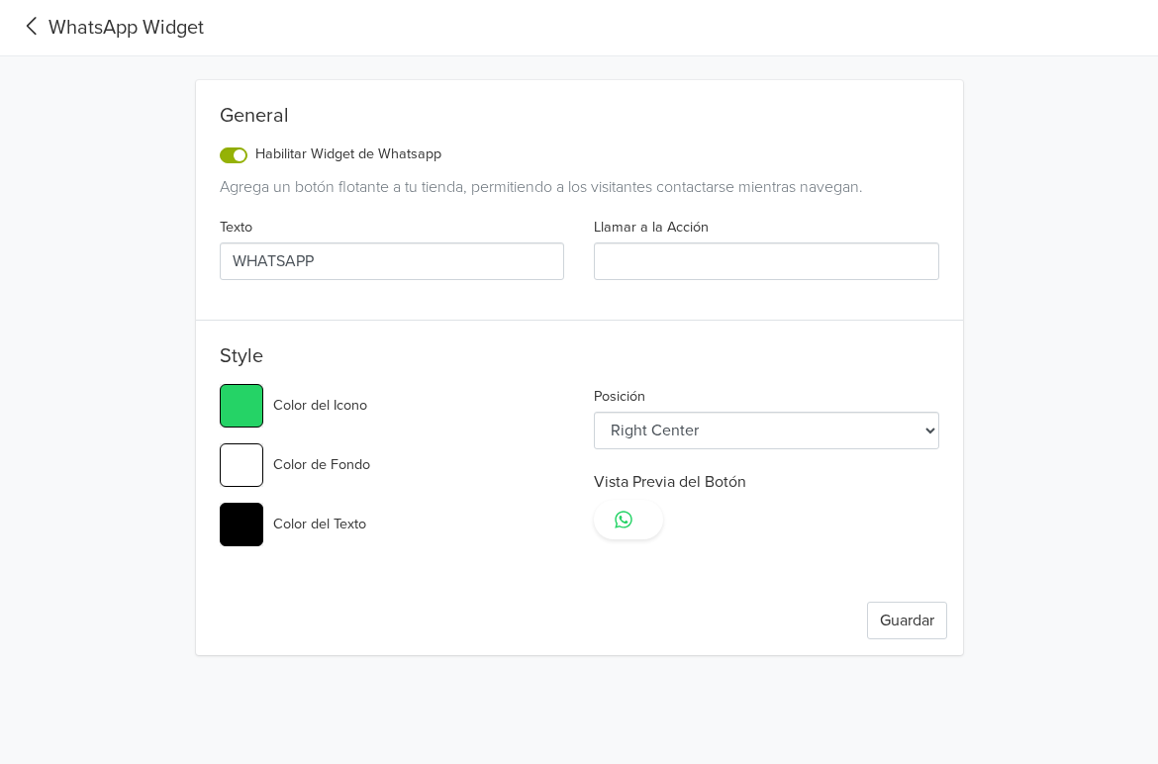
select select "rt"
click at [594, 412] on select "Left Top Left Center Left Bottom Right Top Right Center Right Bottom" at bounding box center [767, 431] width 346 height 38
click at [255, 160] on label "Habilitar Widget de Whatsapp" at bounding box center [348, 155] width 186 height 22
click at [0, 0] on input "Habilitar Widget de Whatsapp" at bounding box center [0, 0] width 0 height 0
click at [233, 163] on div "Habilitar Widget de Whatsapp" at bounding box center [331, 156] width 222 height 24
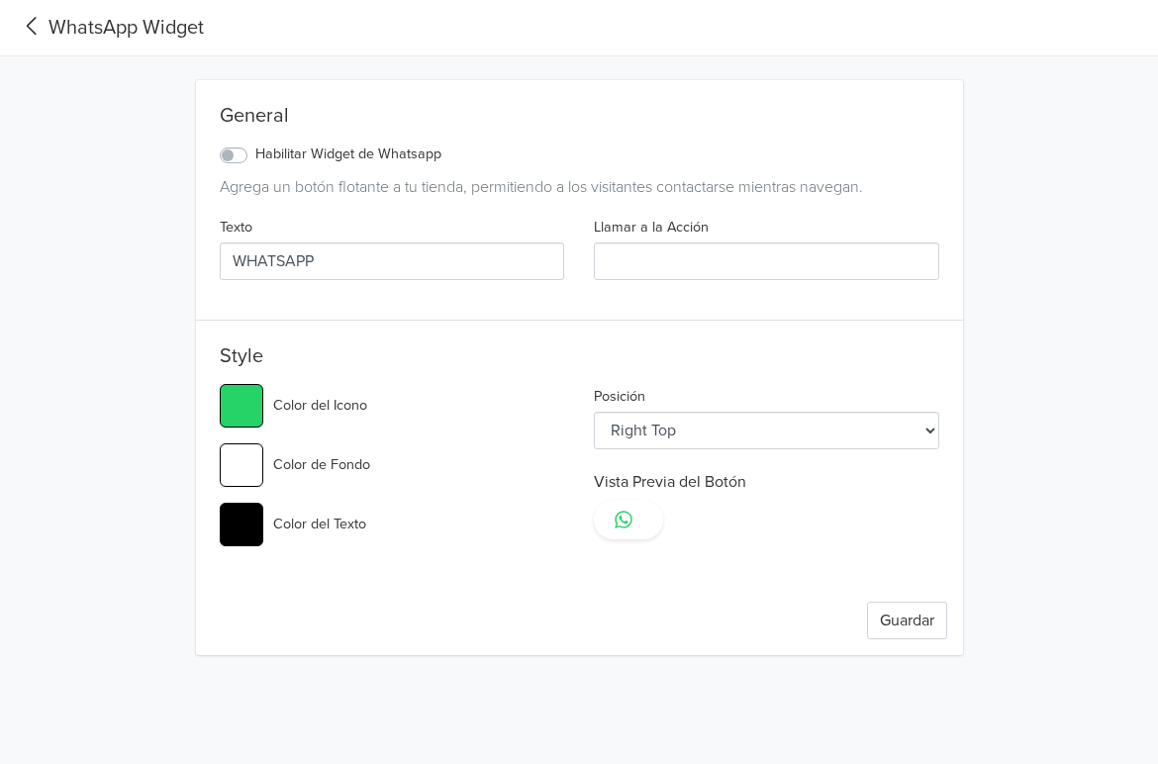
click at [255, 158] on label "Habilitar Widget de Whatsapp" at bounding box center [348, 155] width 186 height 22
click at [0, 0] on input "Habilitar Widget de Whatsapp" at bounding box center [0, 0] width 0 height 0
type input "#25d366"
click at [637, 255] on input "Llamar a la Acción" at bounding box center [767, 262] width 346 height 38
type input "H"
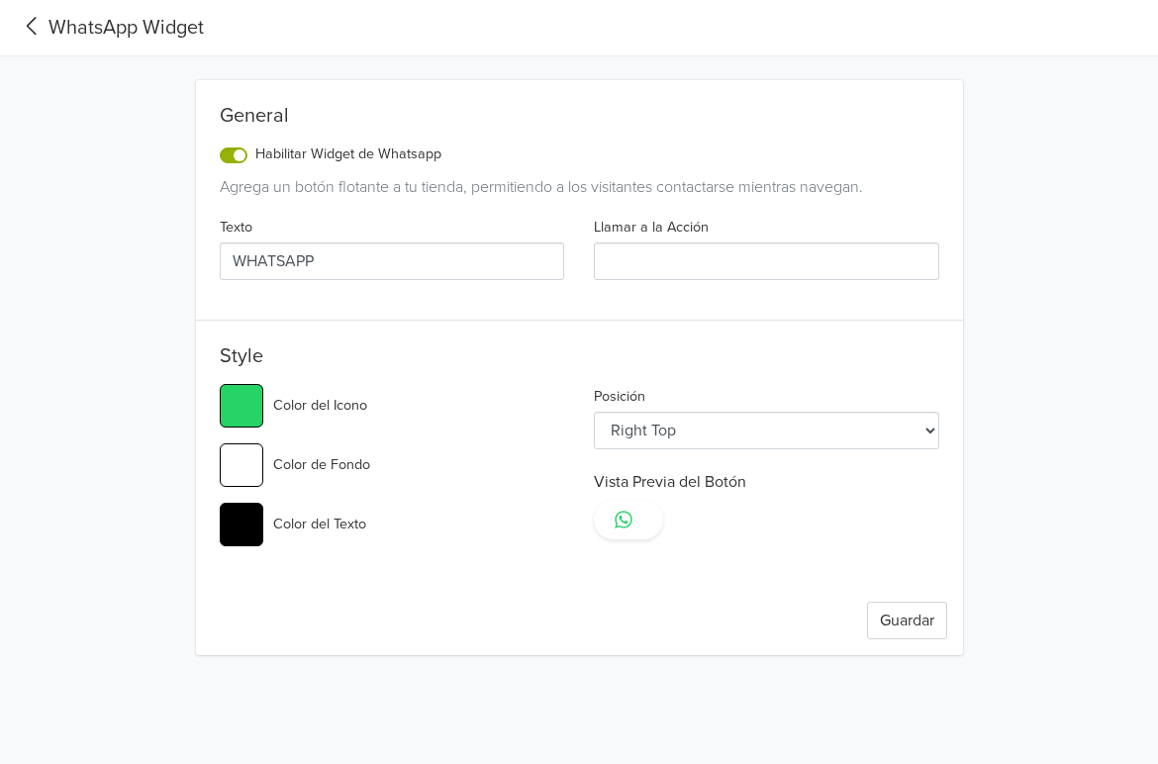
type input "#25d366"
type input "HA"
type input "#25d366"
type input "HAB"
type input "#25d366"
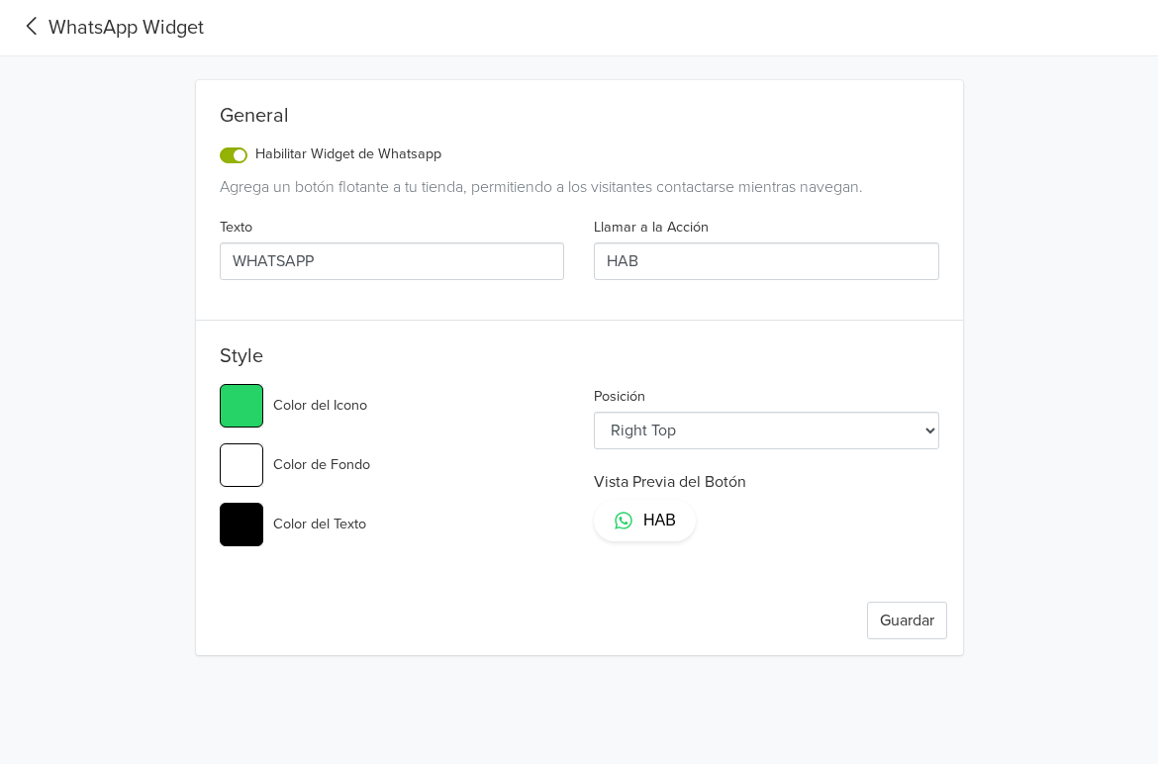
type input "HABL"
type input "#25d366"
type input "HABLA"
type input "#25d366"
type input "HABLA"
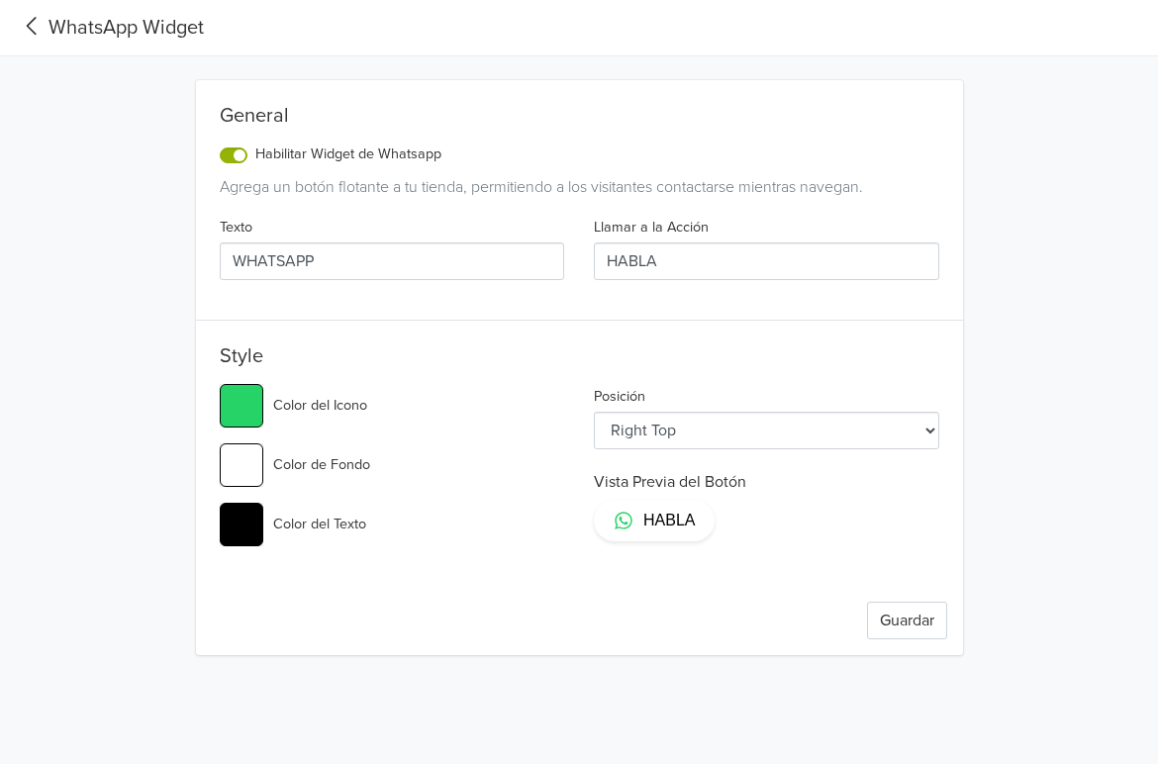
type input "#25d366"
type input "HABLA C"
type input "#25d366"
type input "HABLA CO"
type input "#25d366"
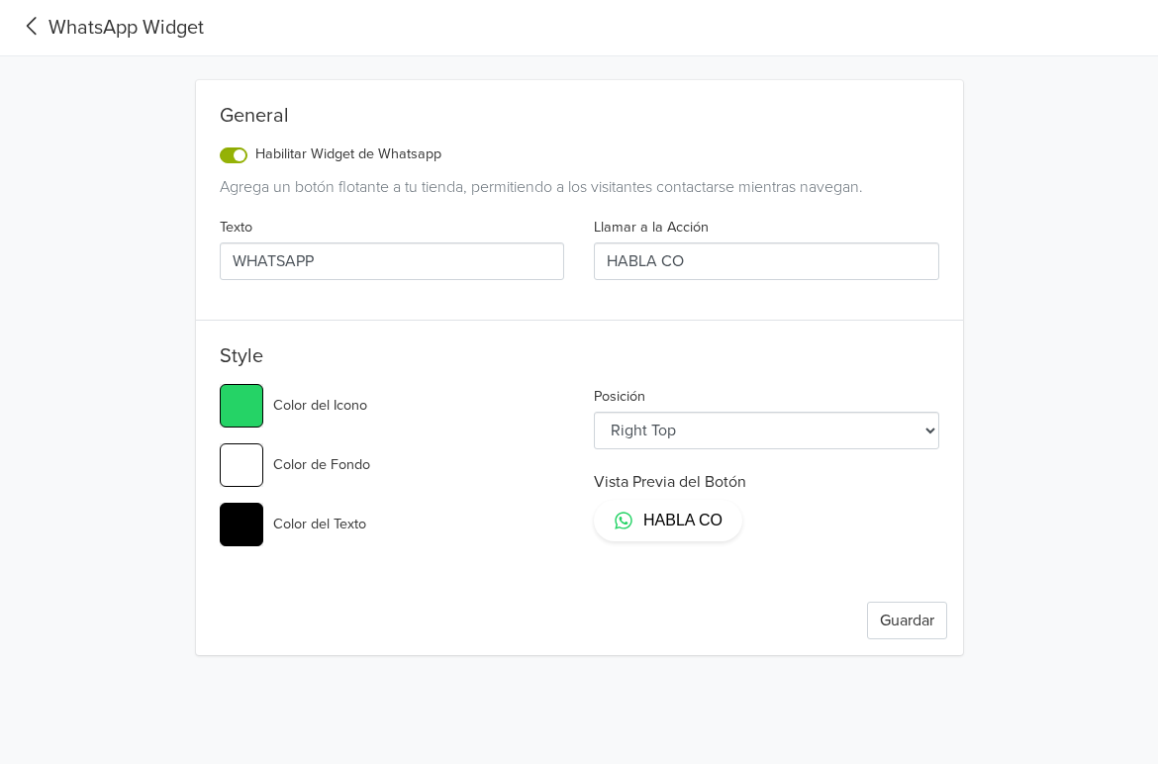
type input "HABLA CON"
type input "#25d366"
type input "HABLA CON"
type input "#25d366"
type input "HABLA CON N"
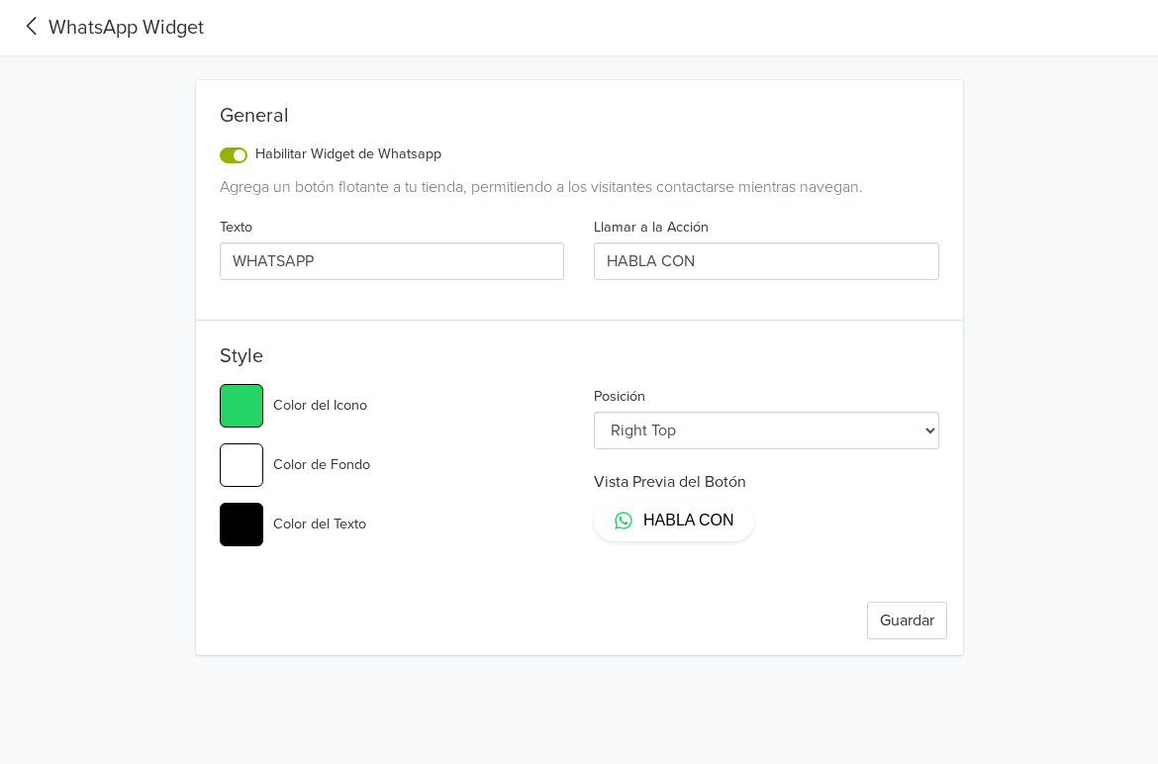
type input "#25d366"
type input "HABLA CON NO"
type input "#25d366"
type input "HABLA CON NOS"
type input "#25d366"
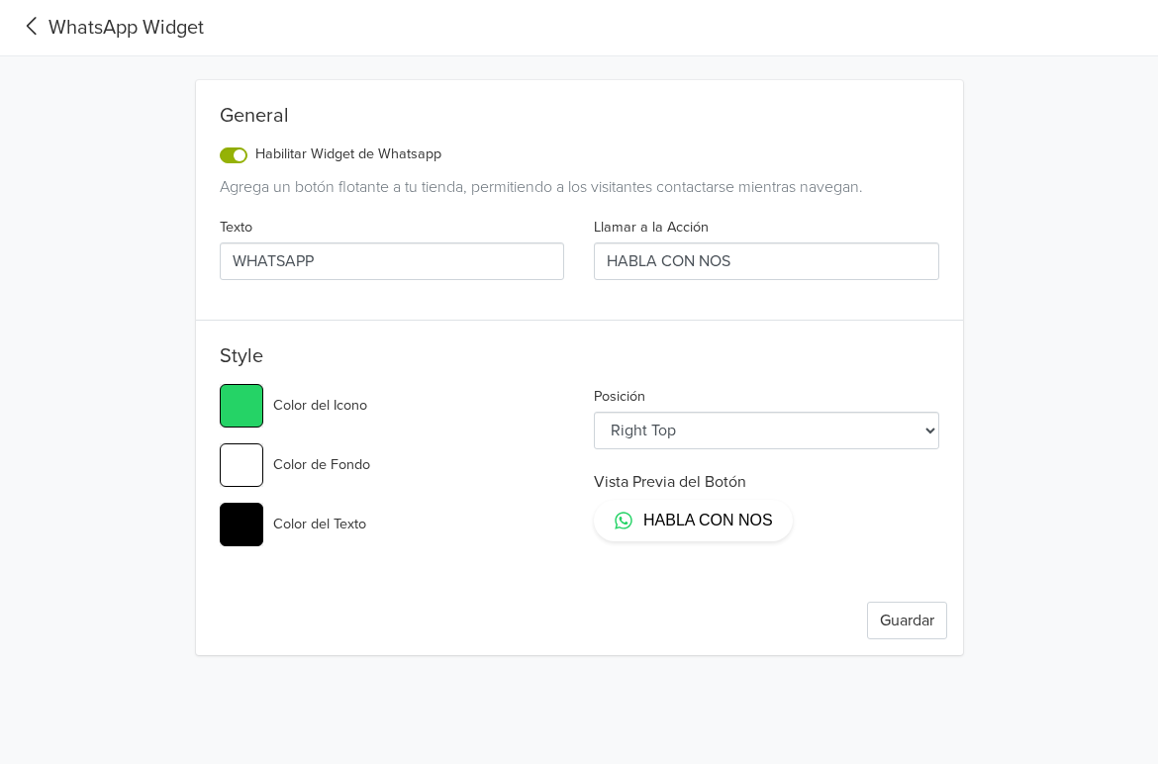
type input "HABLA CON NOST"
type input "#25d366"
type input "HABLA CON NOSTR"
type input "#25d366"
type input "HABLA CON NOSTRO"
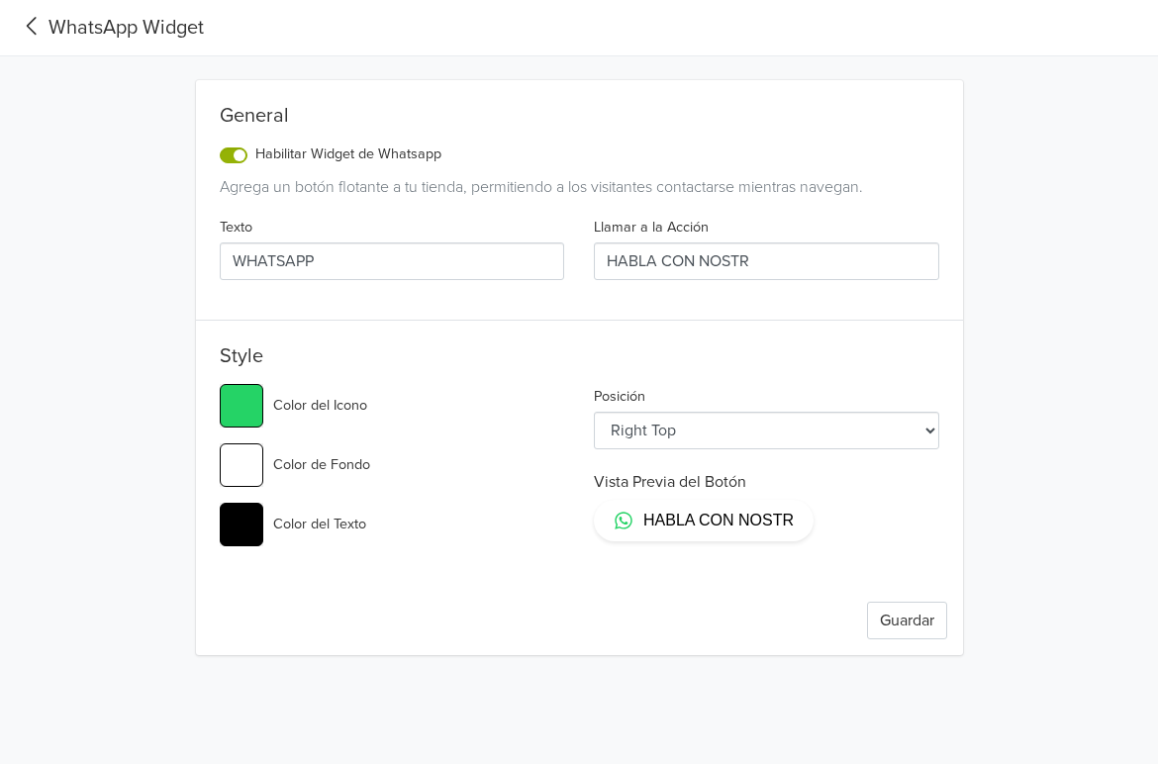
type input "#25d366"
type input "HABLA CON NOSTROS"
type input "#25d366"
type input "HABLA CON NOSTRO"
type input "#25d366"
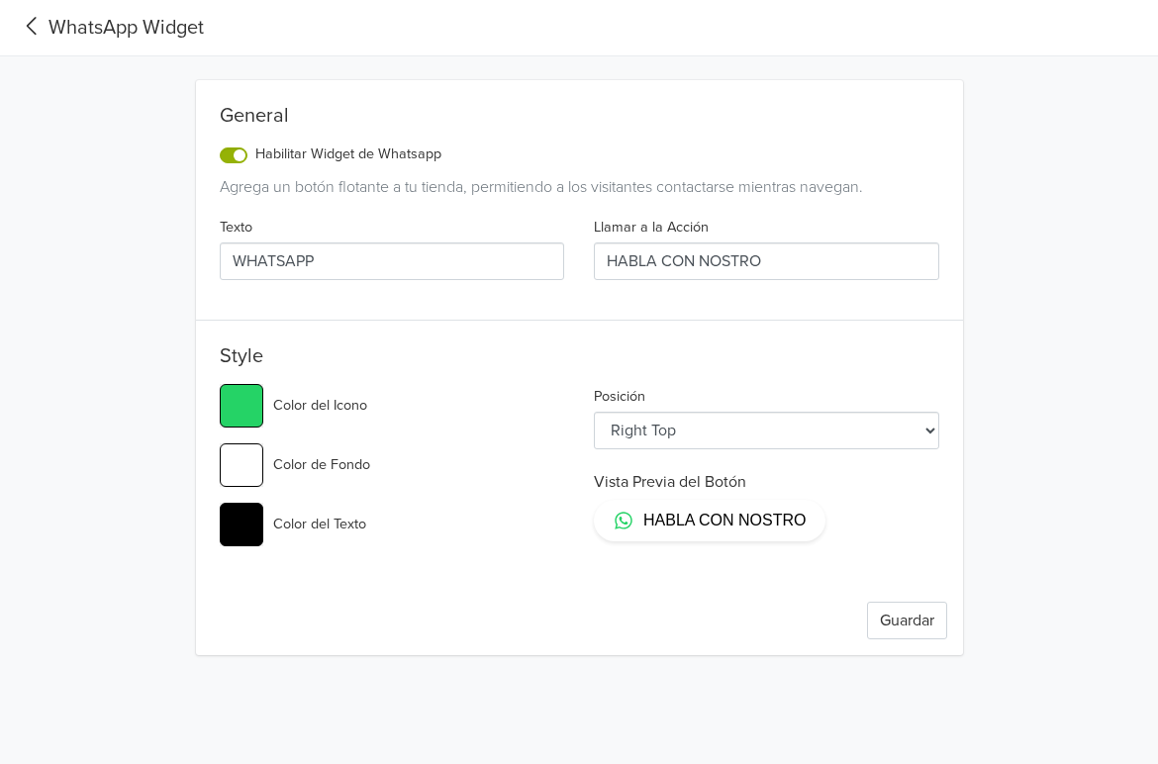
type input "HABLA CON NOSTR"
type input "#25d366"
type input "HABLA CON NOST"
type input "#25d366"
type input "HABLA CON NOS"
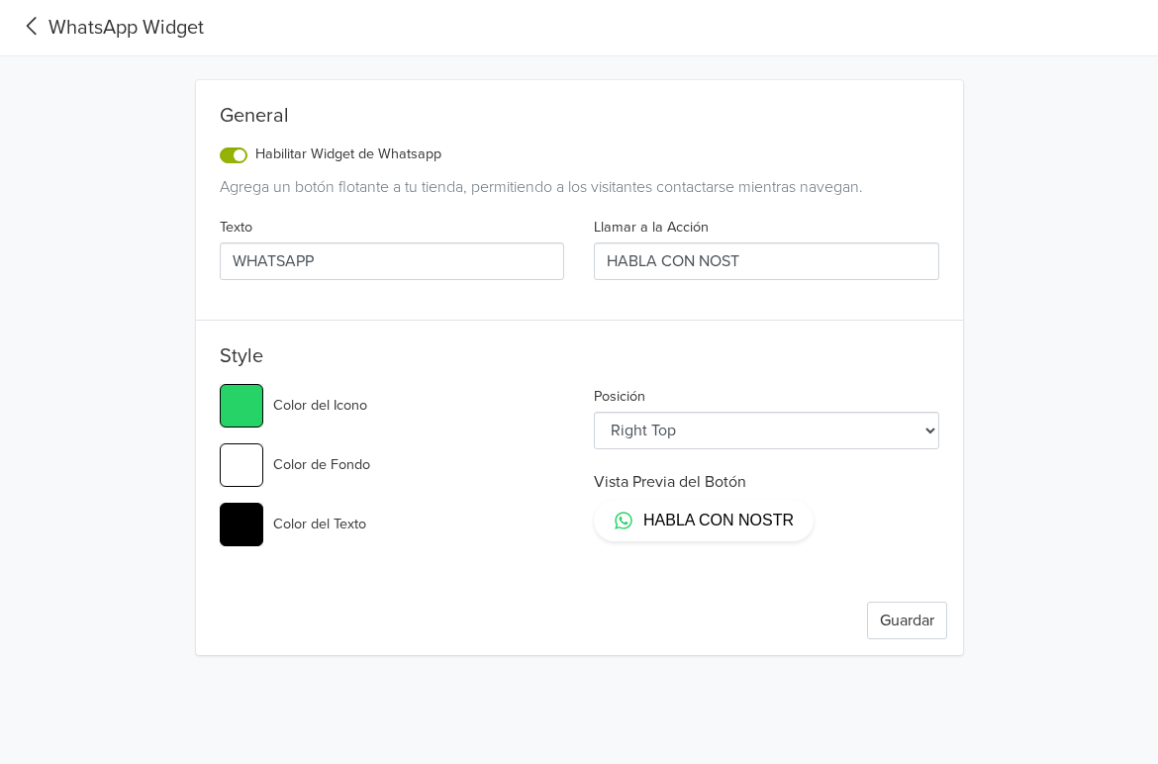
type input "#25d366"
type input "HABLA CON NOSO"
type input "#25d366"
type input "HABLA CON NOSOT"
type input "#25d366"
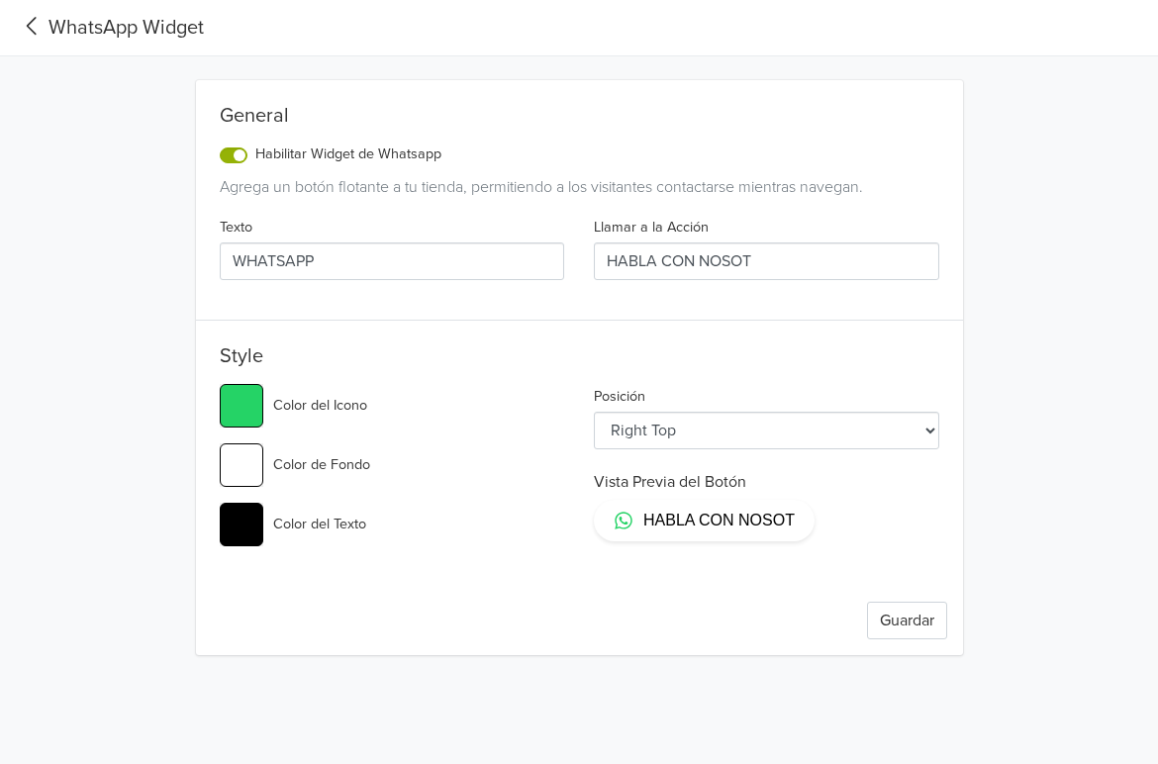
type input "HABLA CON NOSOTR"
type input "#25d366"
type input "HABLA CON NOSOTRO"
type input "#25d366"
type input "HABLA CON NOSOTROS"
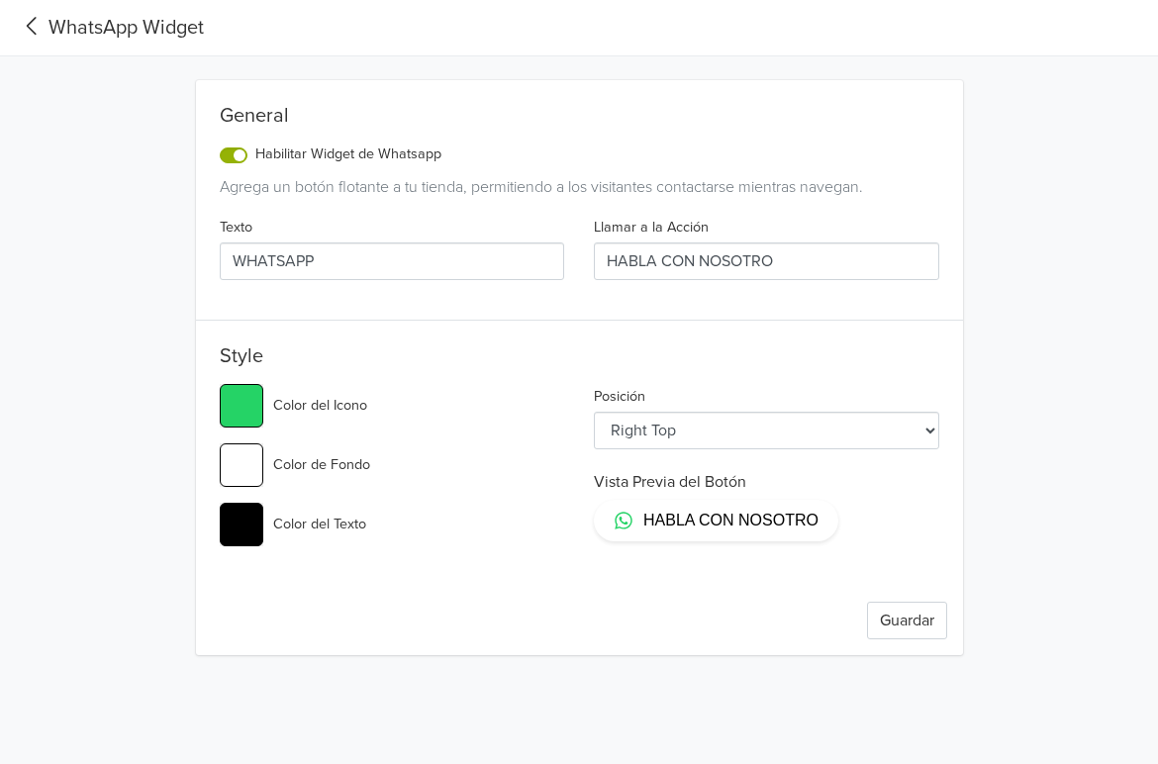
type input "#25d366"
type input "HABLA CON NOSOTROS"
click at [902, 619] on button "Guardar" at bounding box center [907, 621] width 80 height 38
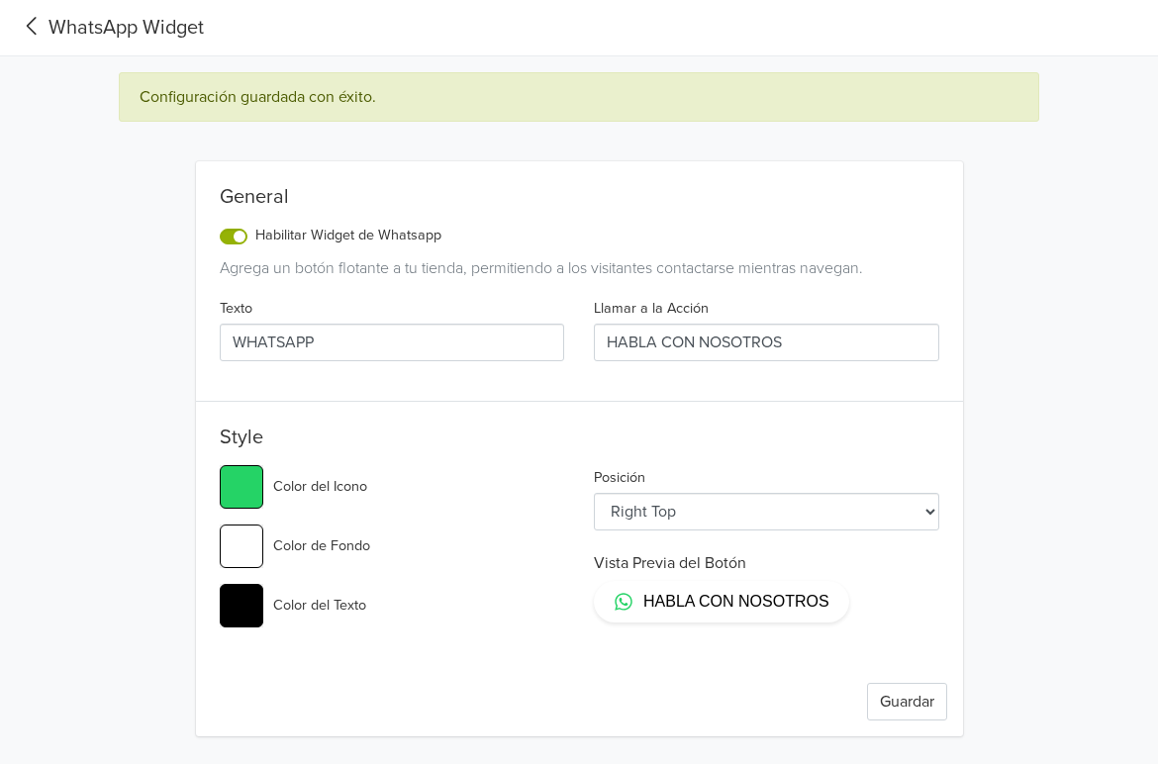
type input "#25d366"
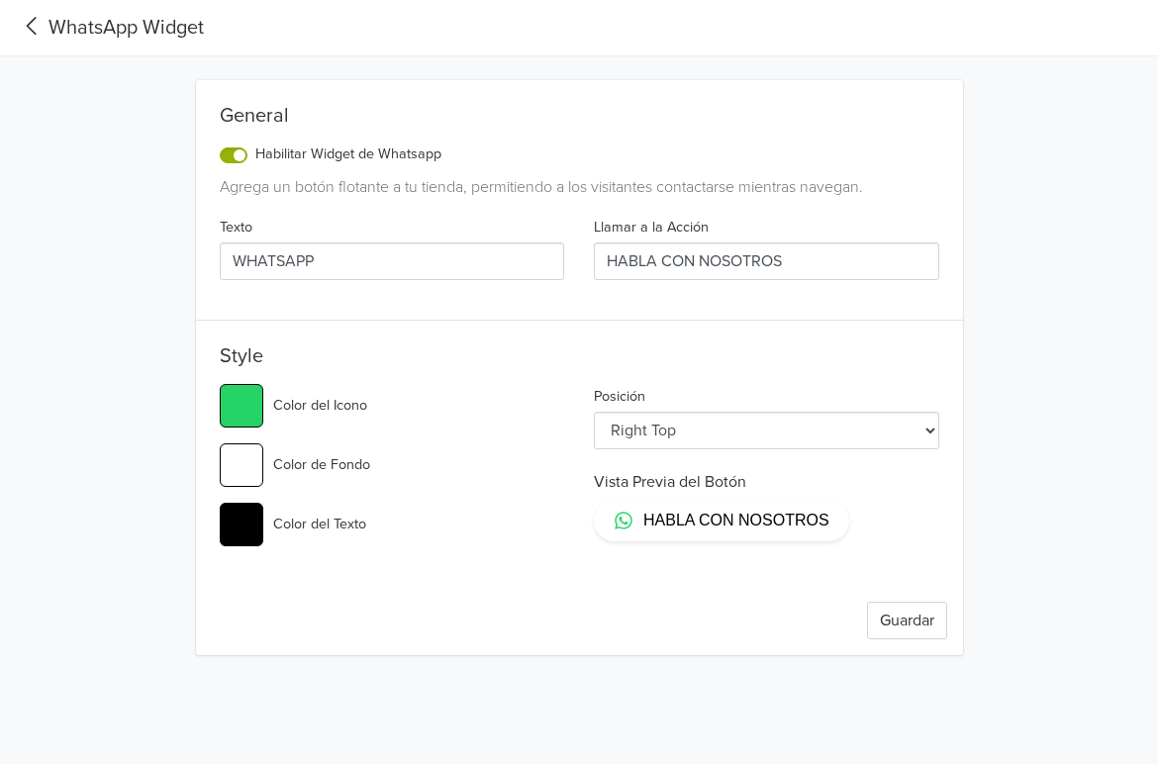
drag, startPoint x: 331, startPoint y: 259, endPoint x: 234, endPoint y: 218, distance: 105.6
click at [236, 218] on div "Texto WHATSAPP" at bounding box center [392, 247] width 375 height 65
type input "#25d366"
type input "H"
type input "#25d366"
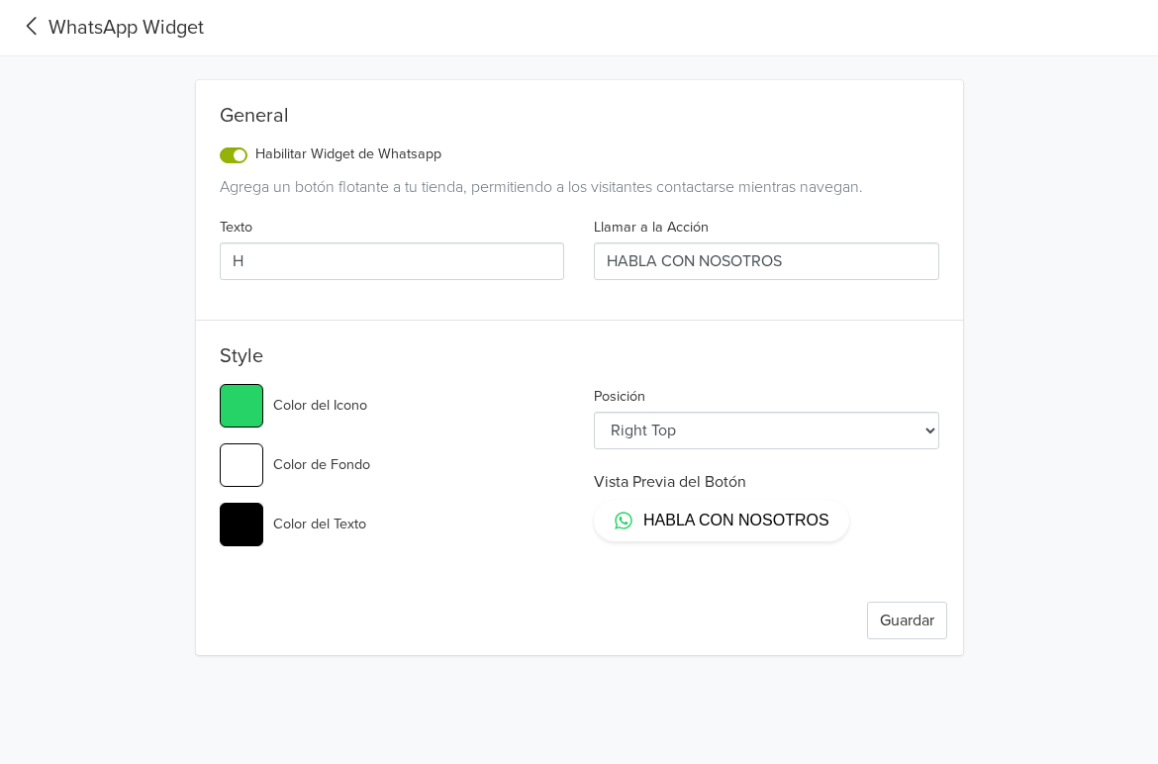
type input "Ho"
type input "#25d366"
type input "HoL"
type input "#25d366"
type input "HoLA"
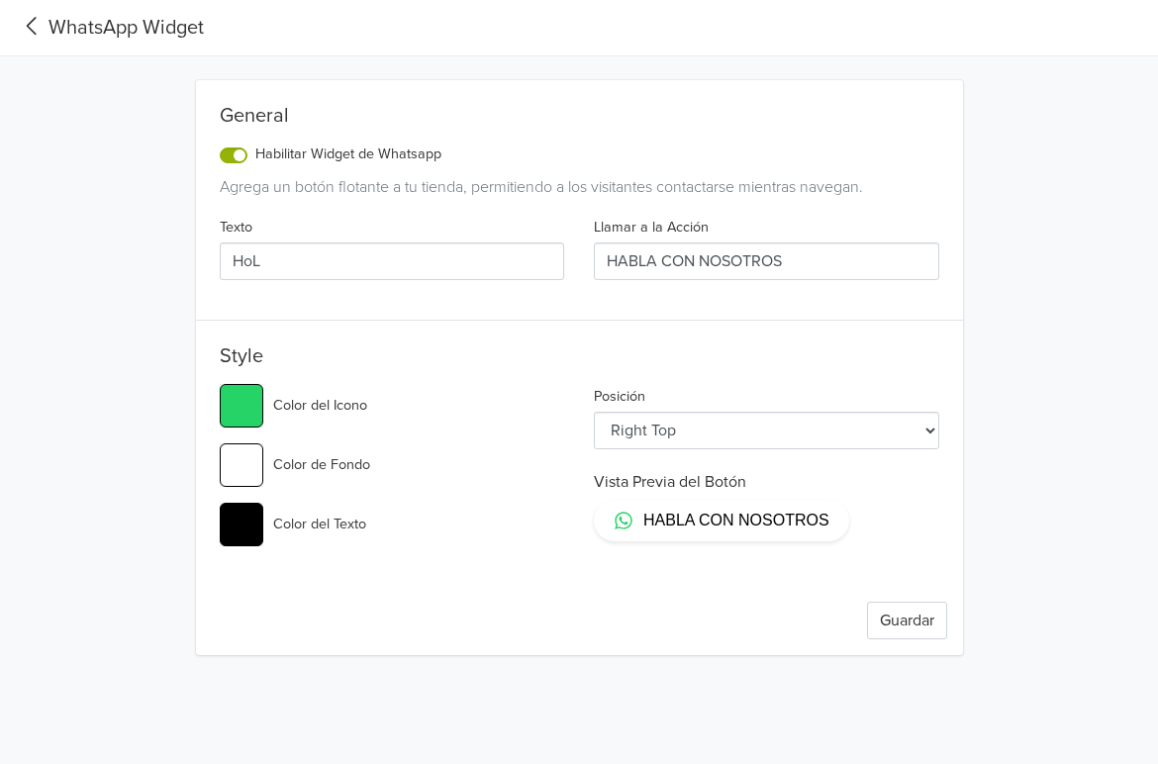
type input "#25d366"
type input "HoL"
type input "#25d366"
type input "Ho"
type input "#25d366"
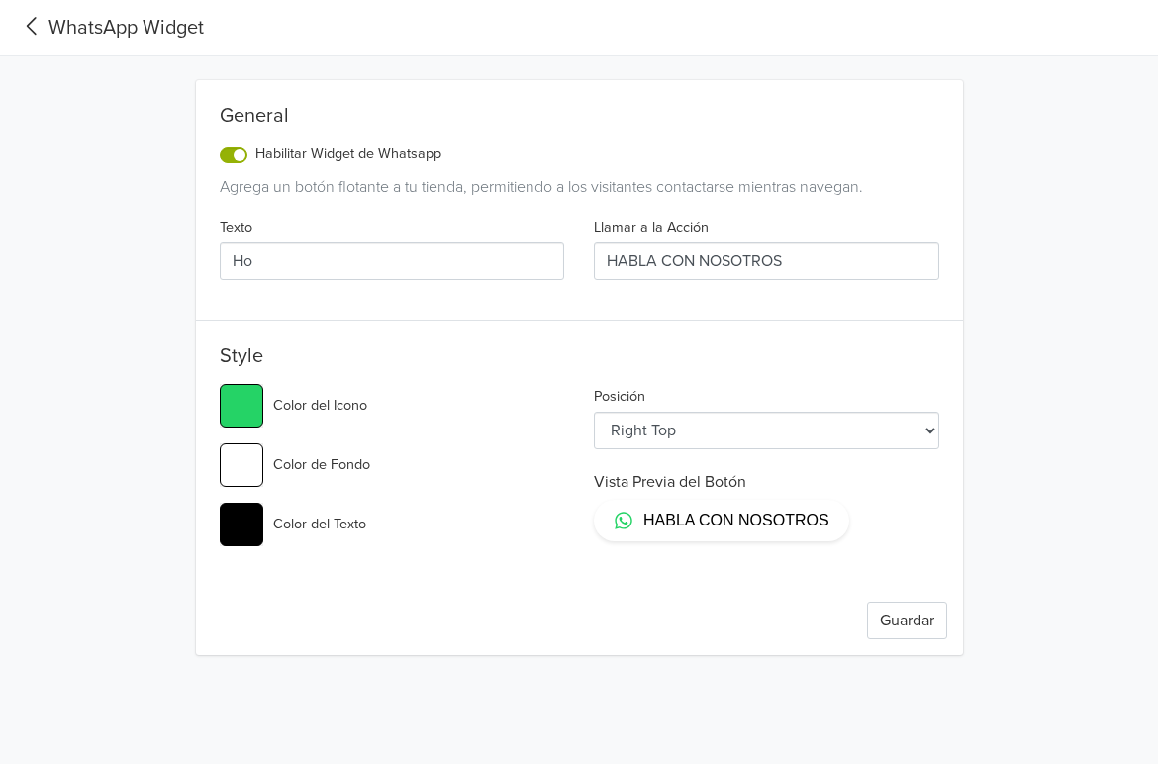
type input "H"
type input "#25d366"
type input "Ho"
type input "#25d366"
type input "Hol"
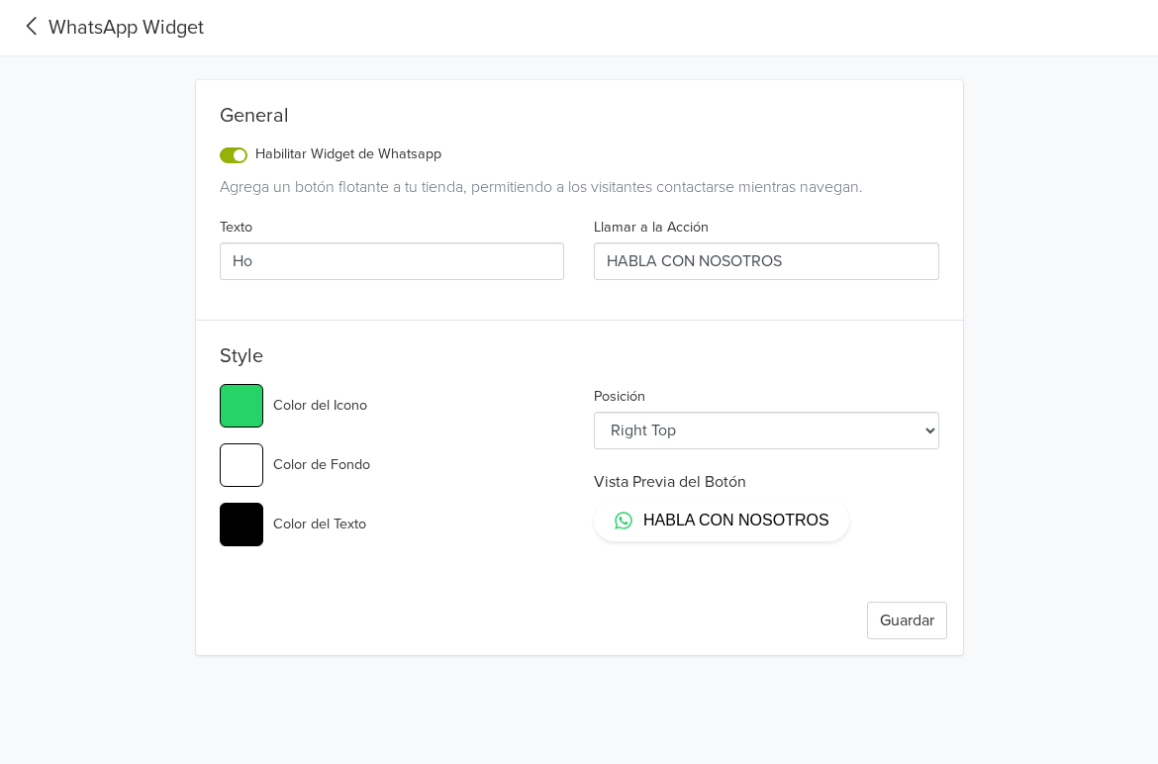
type input "#25d366"
type input "Hola"
type input "#25d366"
type input "Hola"
type input "#25d366"
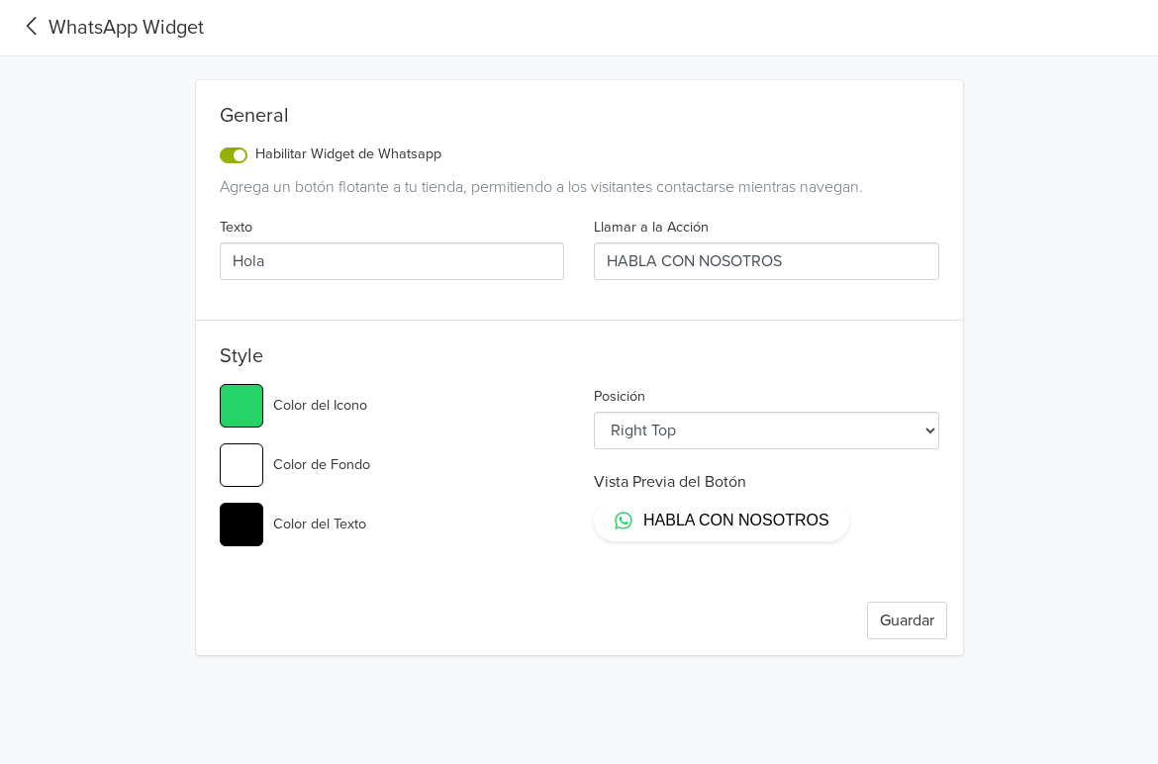
type input "Hola ,"
type input "#25d366"
type input "Hola ,"
type input "#25d366"
type input "Hola , q"
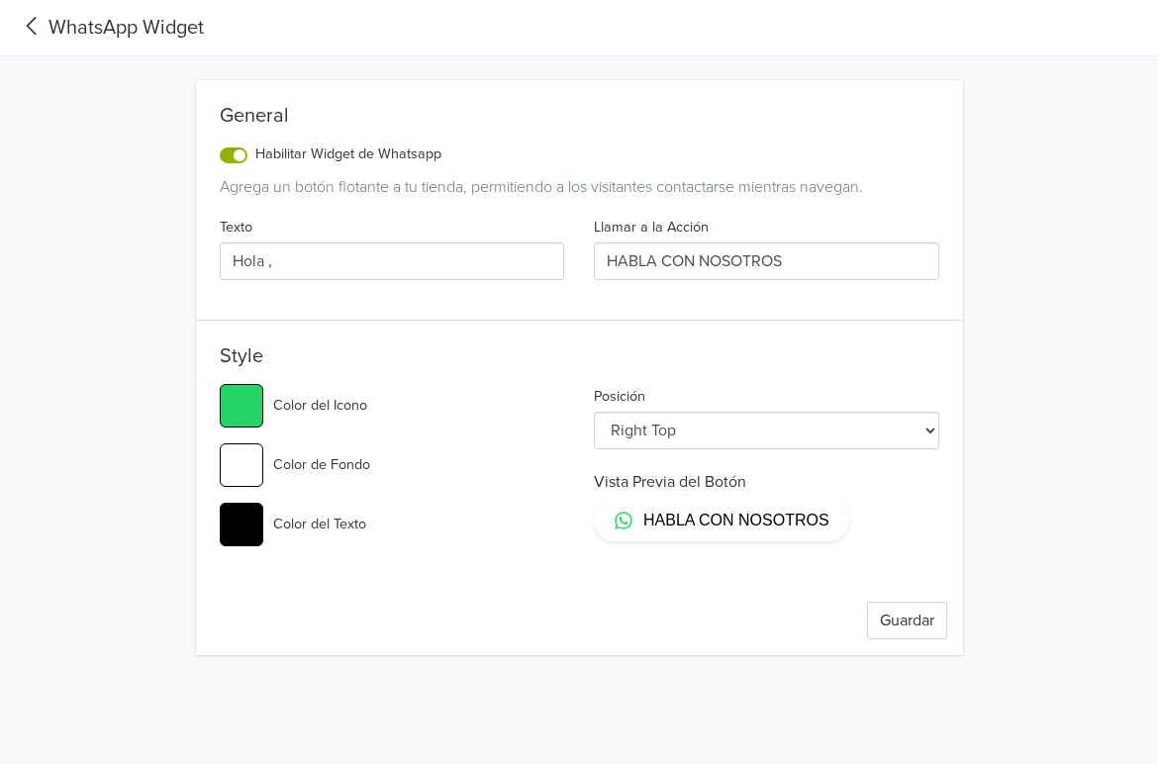
type input "#25d366"
type input "Hola , qu"
type input "#25d366"
type input "Hola , qui"
type input "#25d366"
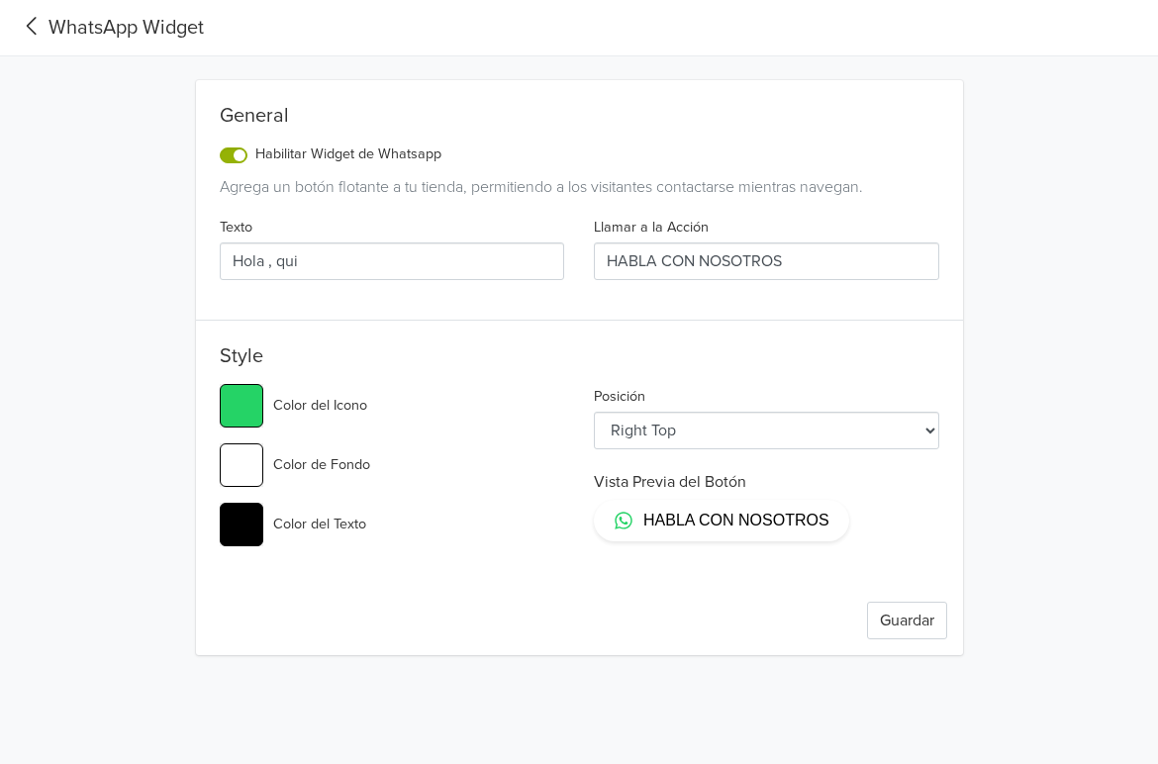
type input "Hola , quie"
type input "#25d366"
type input "Hola , quier"
type input "#25d366"
type input "Hola , quiero"
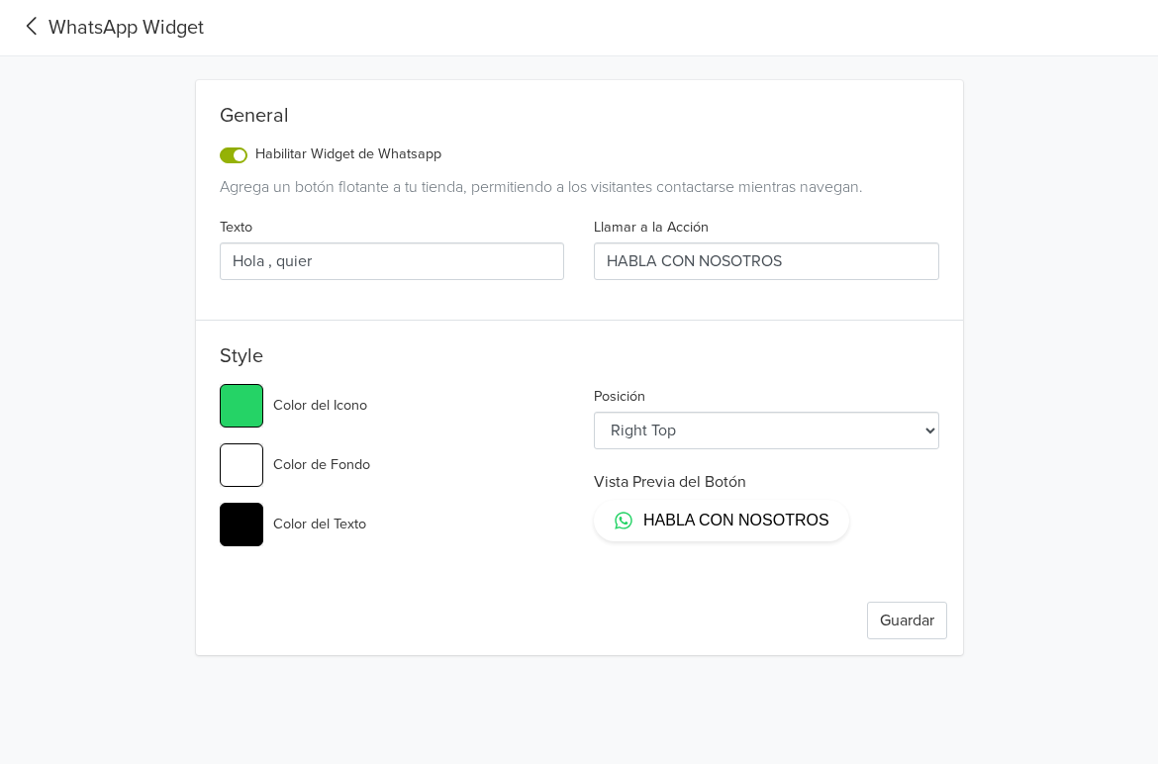
type input "#25d366"
type input "Hola , quiero"
type input "#25d366"
type input "Hola , quiero i"
type input "#25d366"
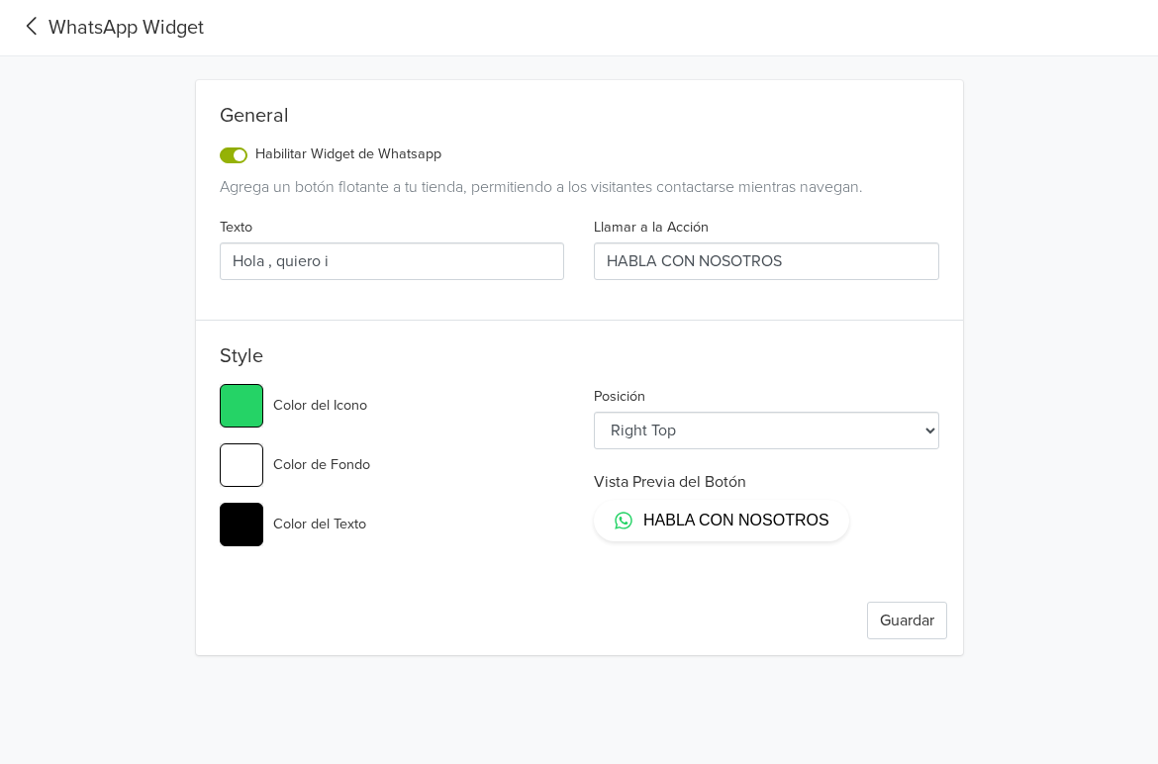
type input "Hola , quiero in"
type input "#25d366"
type input "Hola , quiero inm"
type input "#25d366"
type input "Hola , quiero inmf"
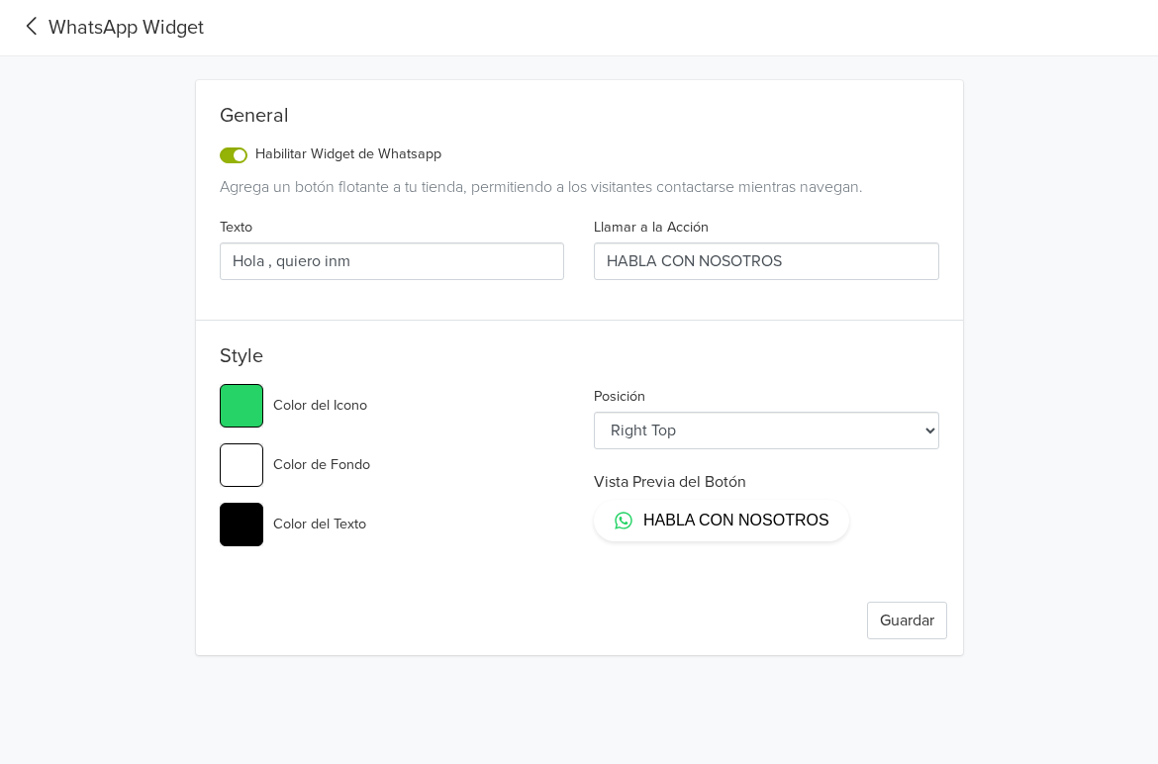
type input "#25d366"
type input "Hola , quiero inmfo"
type input "#25d366"
type input "Hola , quiero inmfor"
type input "#25d366"
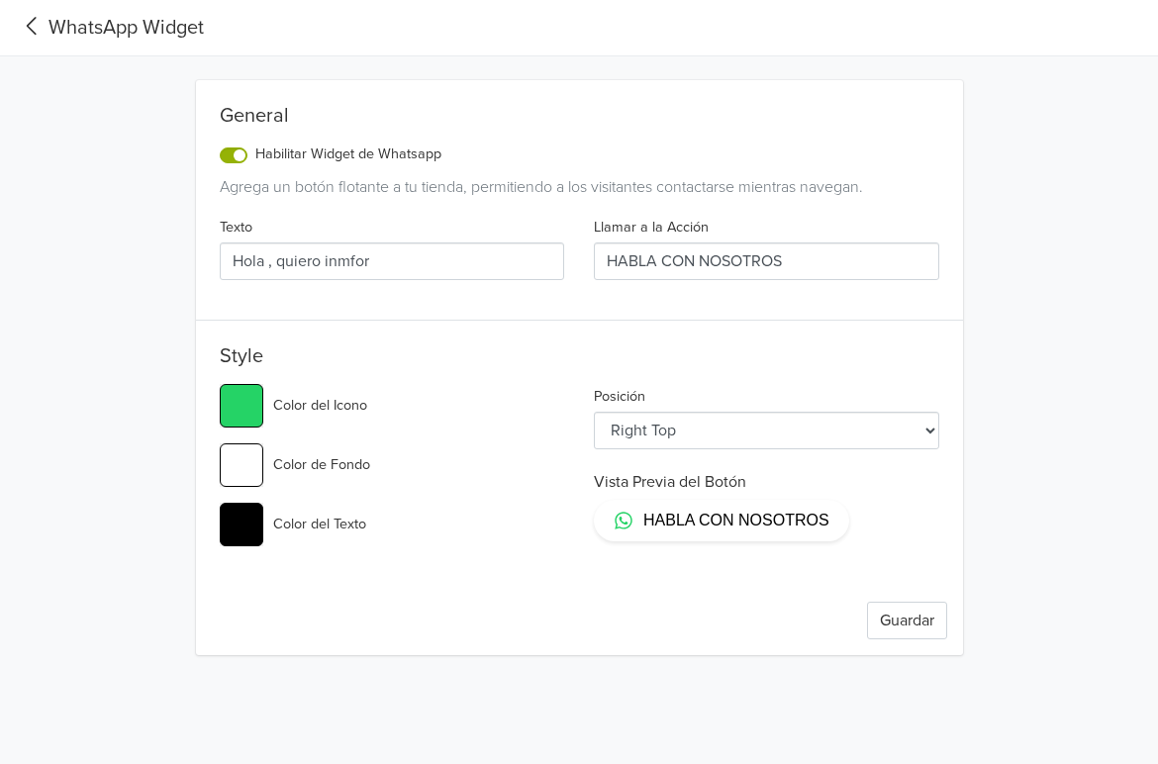
type input "Hola , quiero inmform"
type input "#25d366"
type input "Hola , quiero inmforma"
type input "#25d366"
type input "Hola , quiero inmformac"
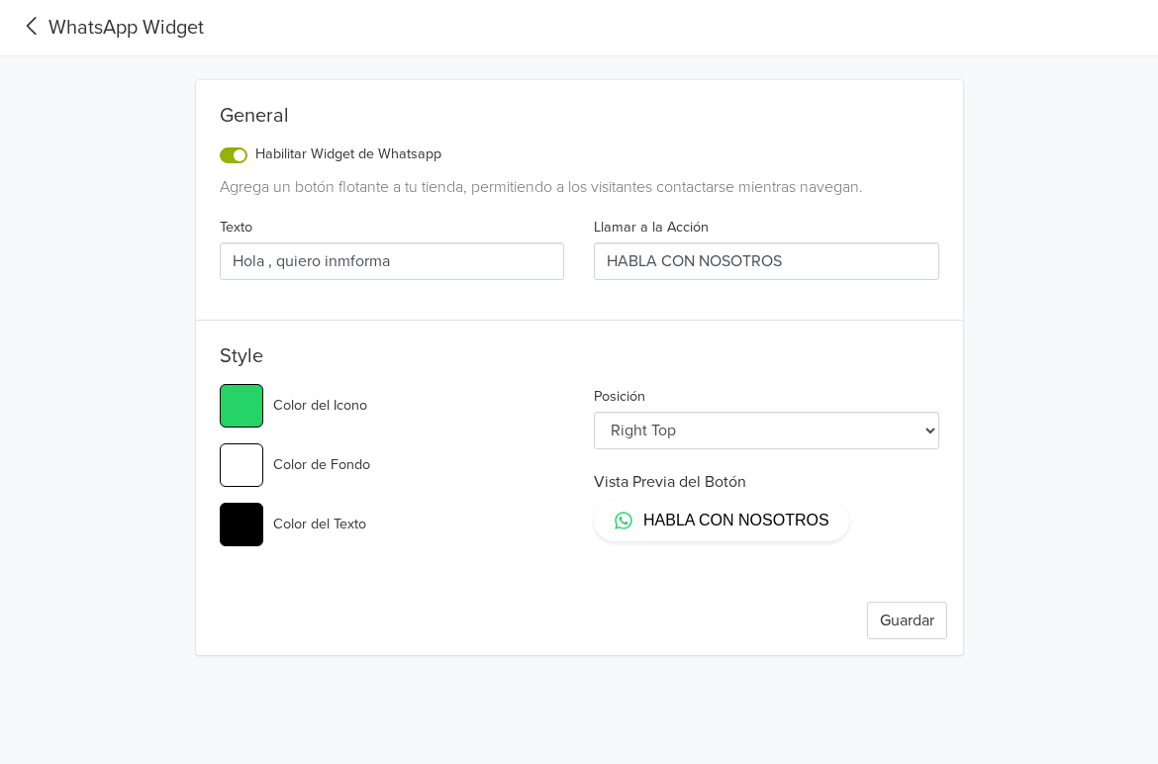
type input "#25d366"
type input "Hola , quiero inmformaci"
type input "#25d366"
type input "Hola , quiero inmformacio"
type input "#25d366"
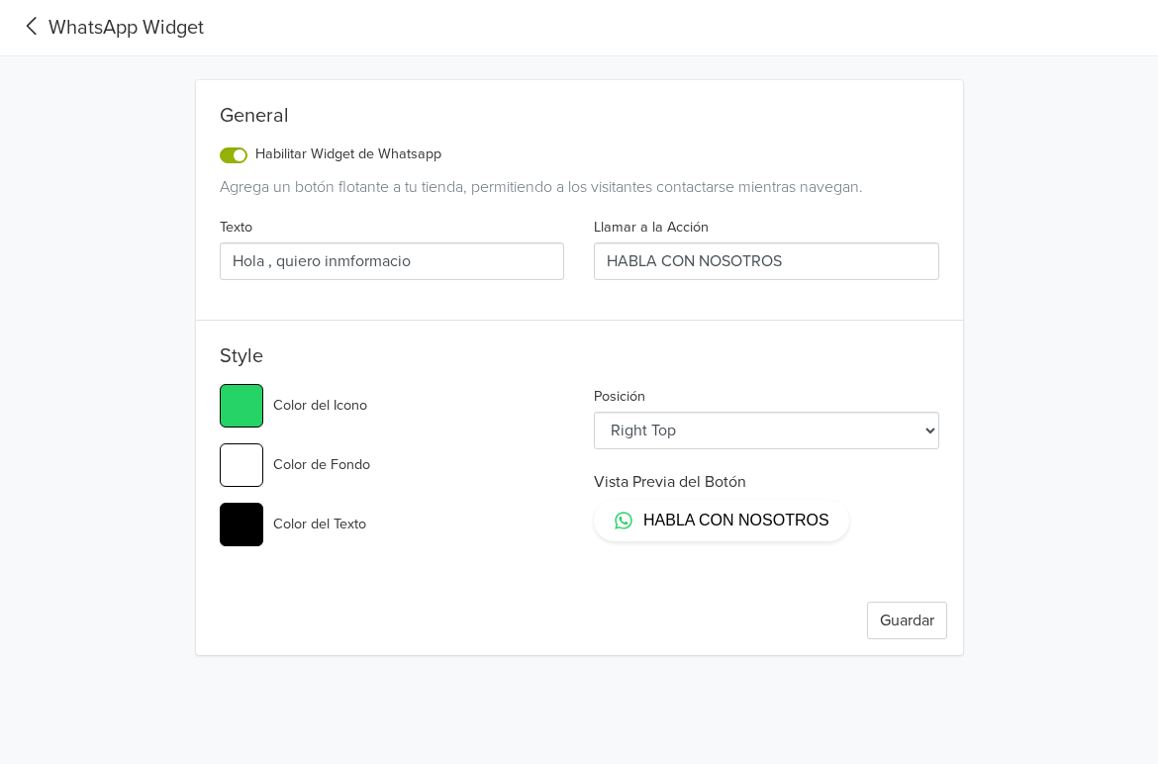
type input "Hola , quiero inmformacio´"
type input "#25d366"
type input "Hola , quiero inmformacio"
type input "#25d366"
type input "Hola , quiero inmformaci"
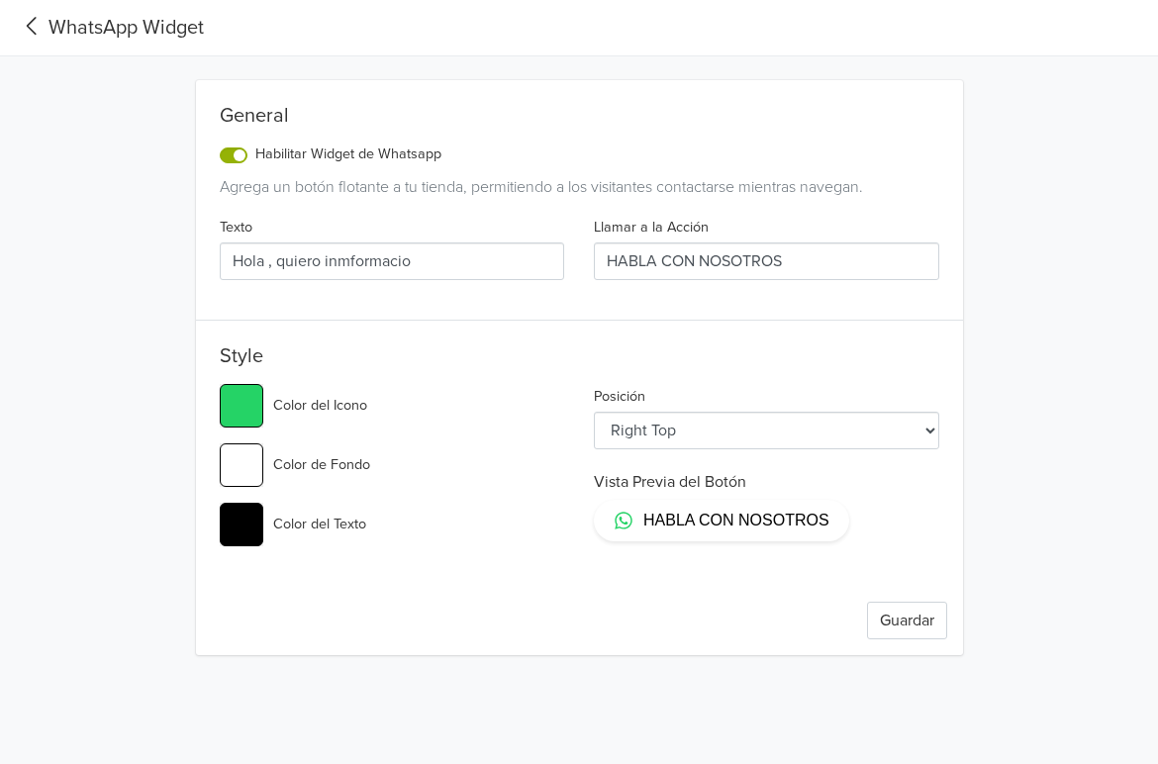
type input "#25d366"
type input "Hola , quiero inmformac"
type input "#25d366"
type input "Hola , quiero inmforma"
type input "#25d366"
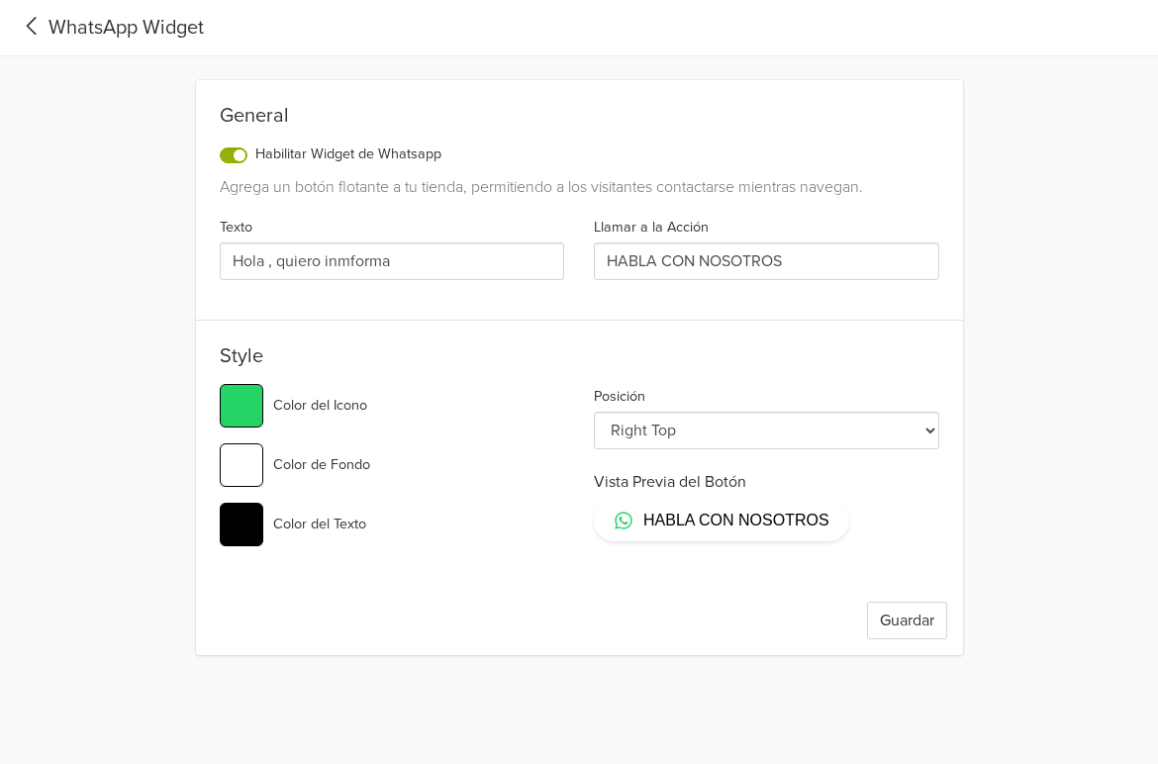
type input "Hola , quiero inmform"
type input "#25d366"
type input "Hola , quiero inmfor"
type input "#25d366"
type input "Hola , quiero inmfo"
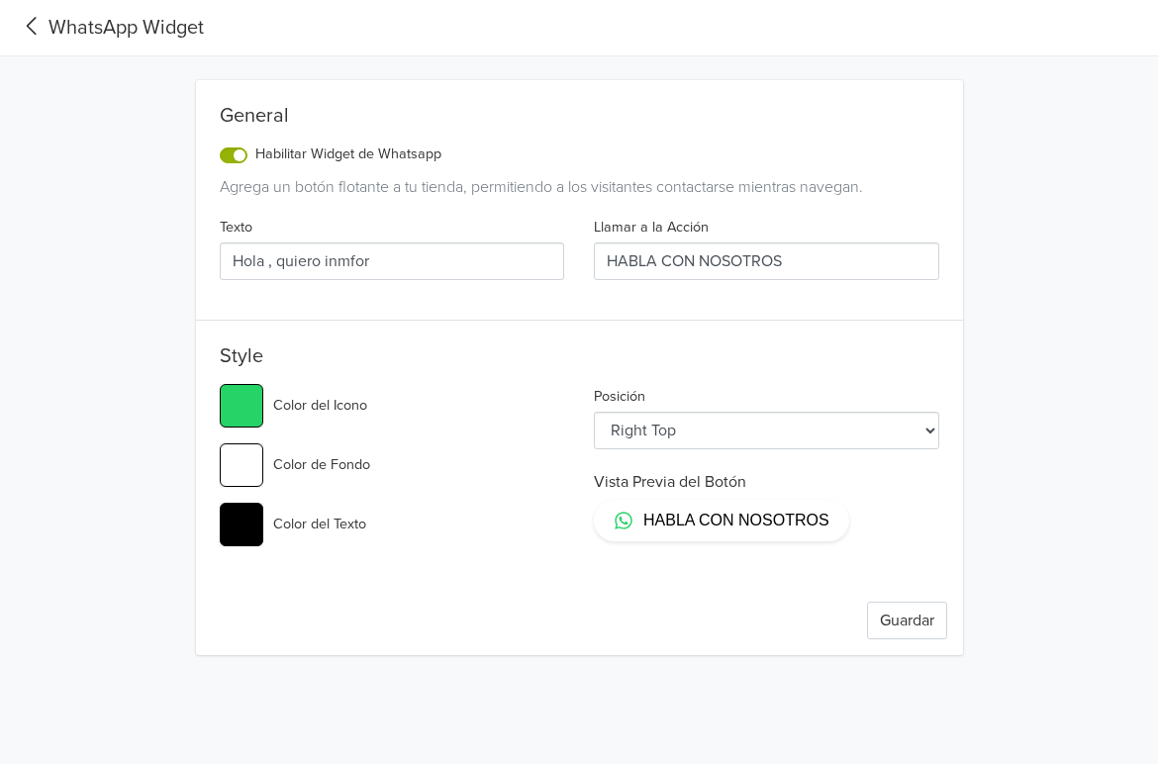
type input "#25d366"
type input "Hola , quiero inmf"
type input "#25d366"
type input "Hola , quiero inm"
type input "#25d366"
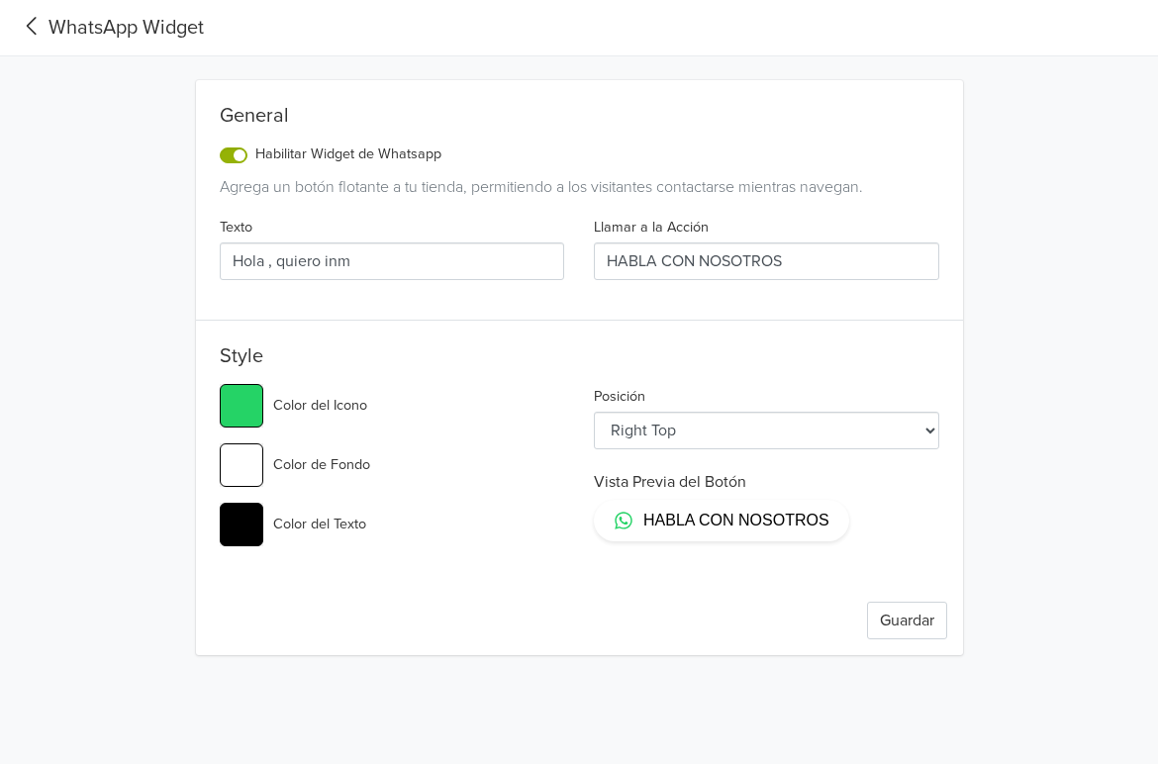
type input "Hola , quiero in"
type input "#25d366"
type input "Hola , quiero inf"
type input "#25d366"
type input "Hola , quiero info"
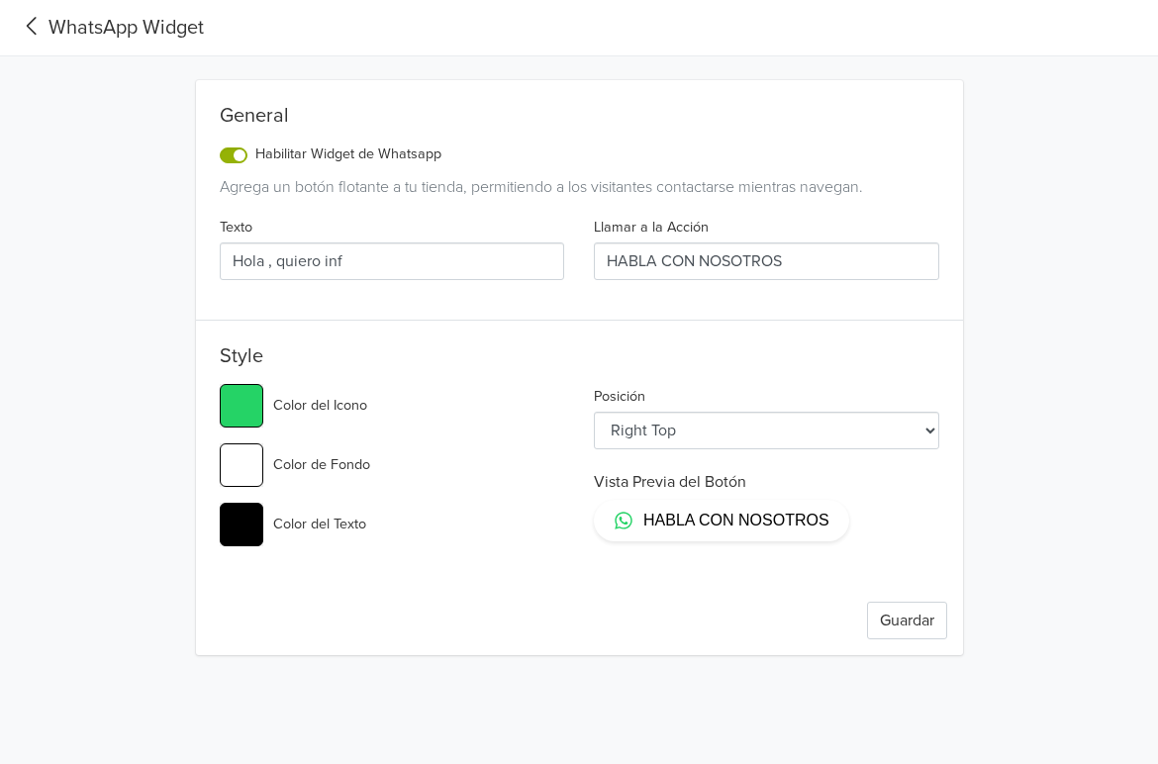
type input "#25d366"
type input "Hola , quiero infor"
type input "#25d366"
type input "Hola , quiero inform"
type input "#25d366"
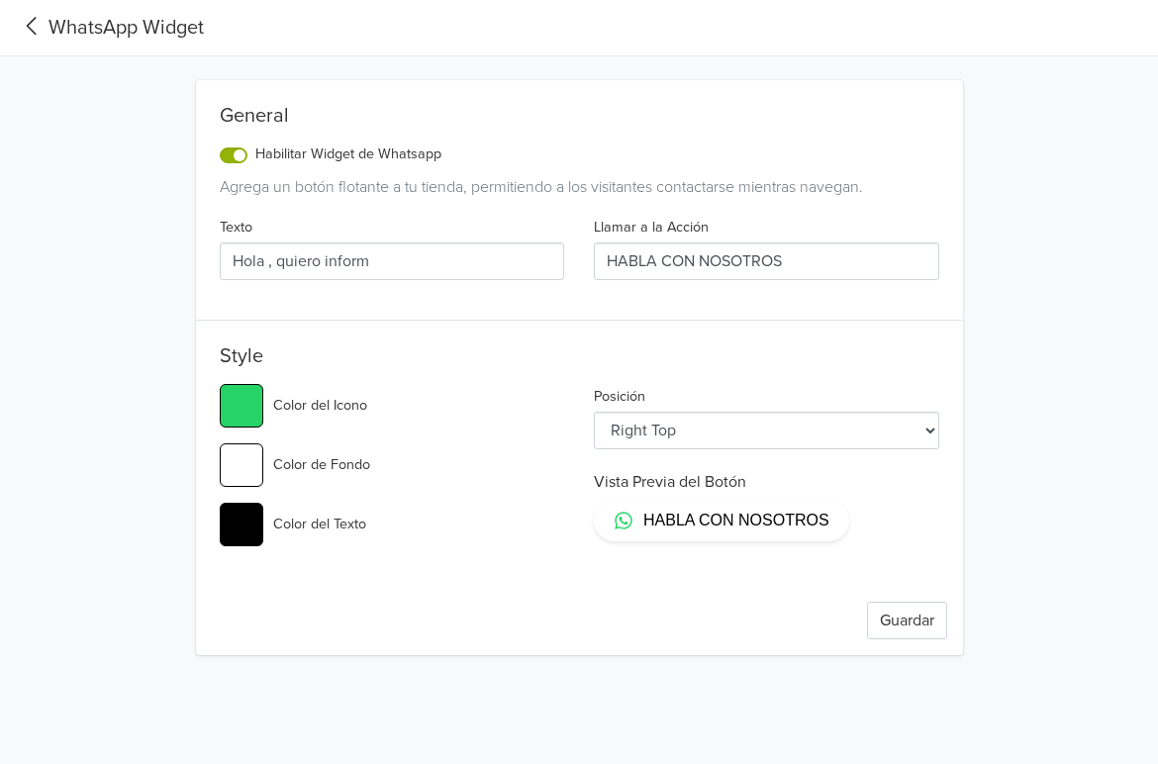
type input "Hola , quiero informa"
type input "#25d366"
type input "Hola , quiero informac"
type input "#25d366"
type input "Hola , quiero informaci"
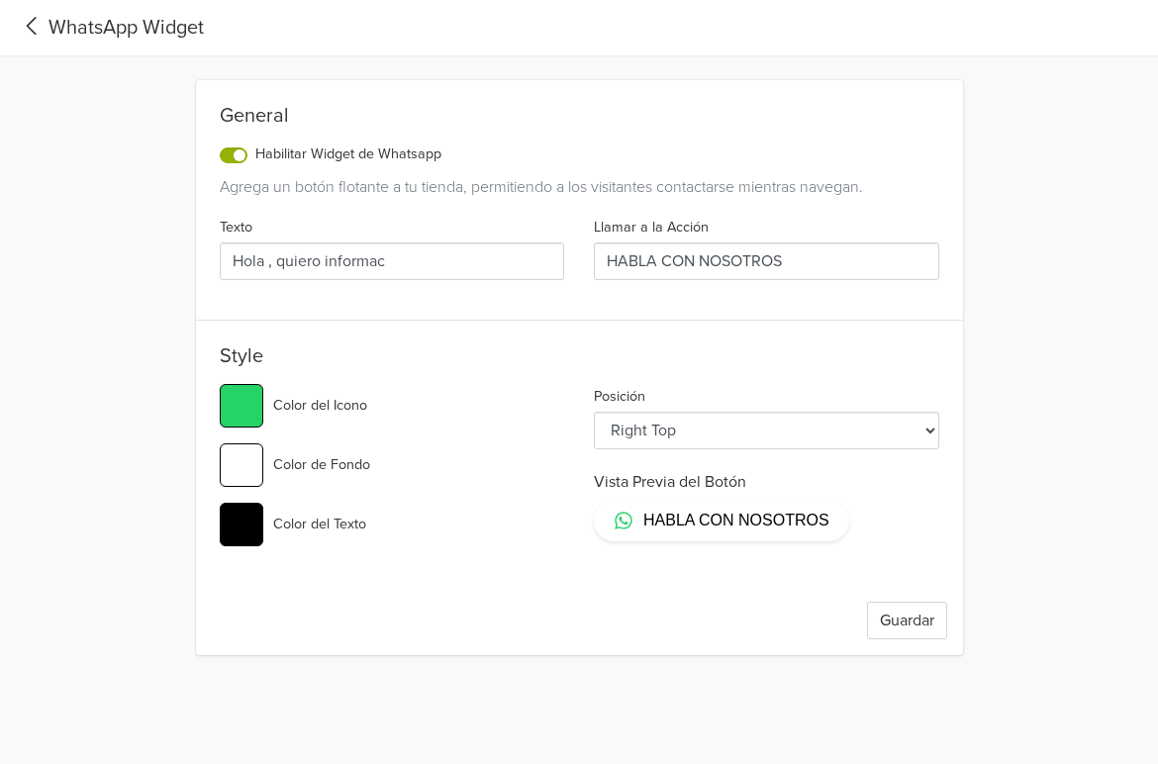
type input "#25d366"
type input "Hola , quiero informaci´"
type input "#25d366"
type input "Hola , quiero informació"
type input "#25d366"
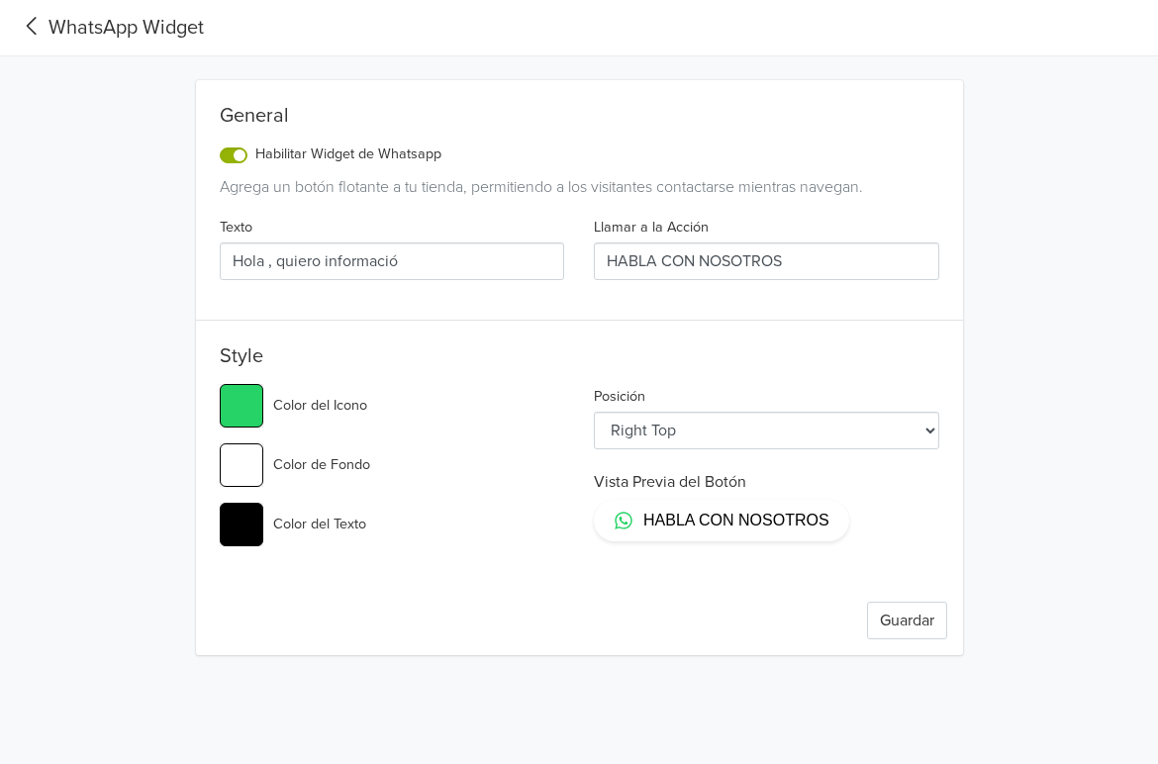
type input "Hola , quiero información"
type input "#25d366"
type input "Hola , quiero información"
type input "#25d366"
type input "Hola , quiero información d"
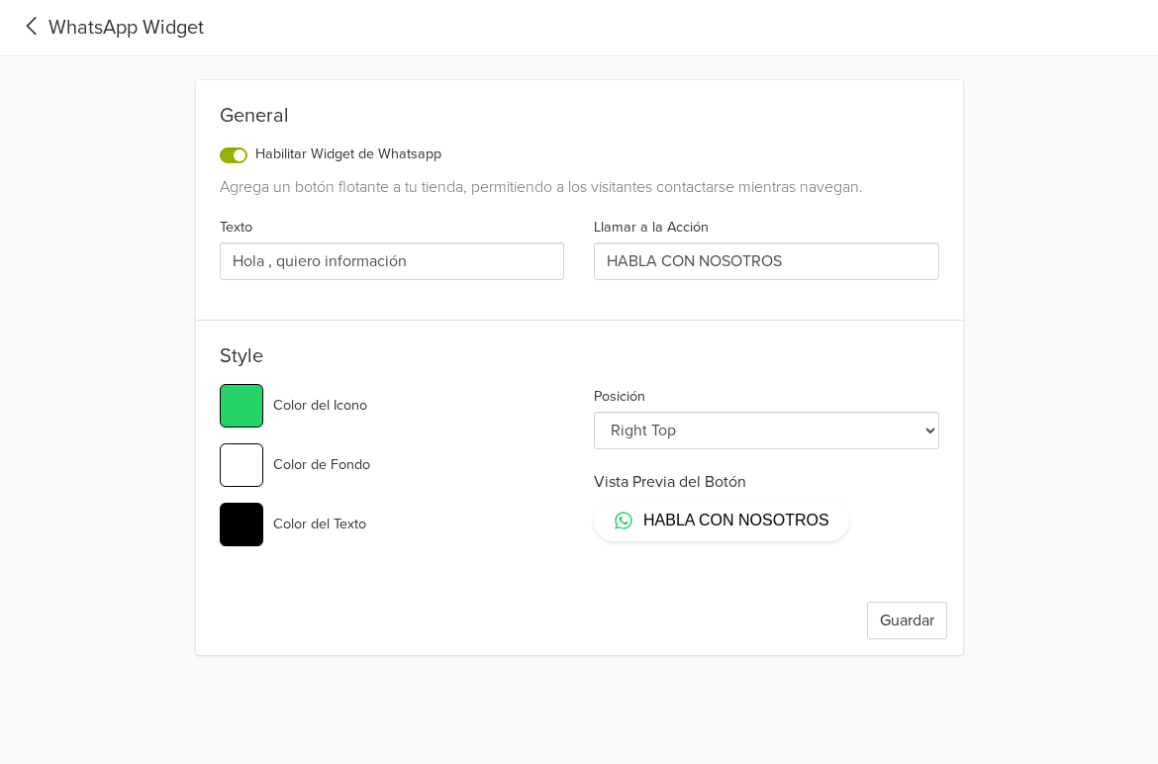
type input "#25d366"
type input "Hola , quiero información de"
type input "#25d366"
type input "Hola , quiero información de"
type input "#25d366"
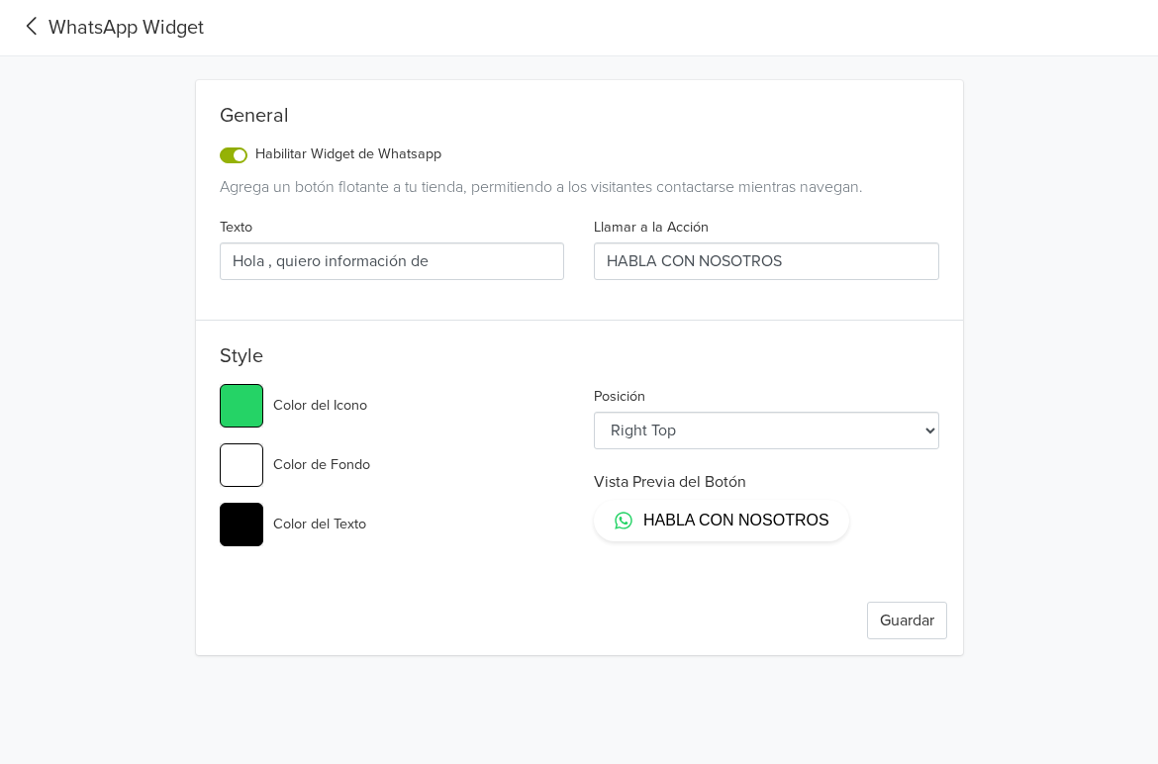
type input "Hola , quiero información de ."
type input "#25d366"
type input "Hola , quiero información de .."
type input "#25d366"
click at [905, 621] on button "Guardar" at bounding box center [907, 621] width 80 height 38
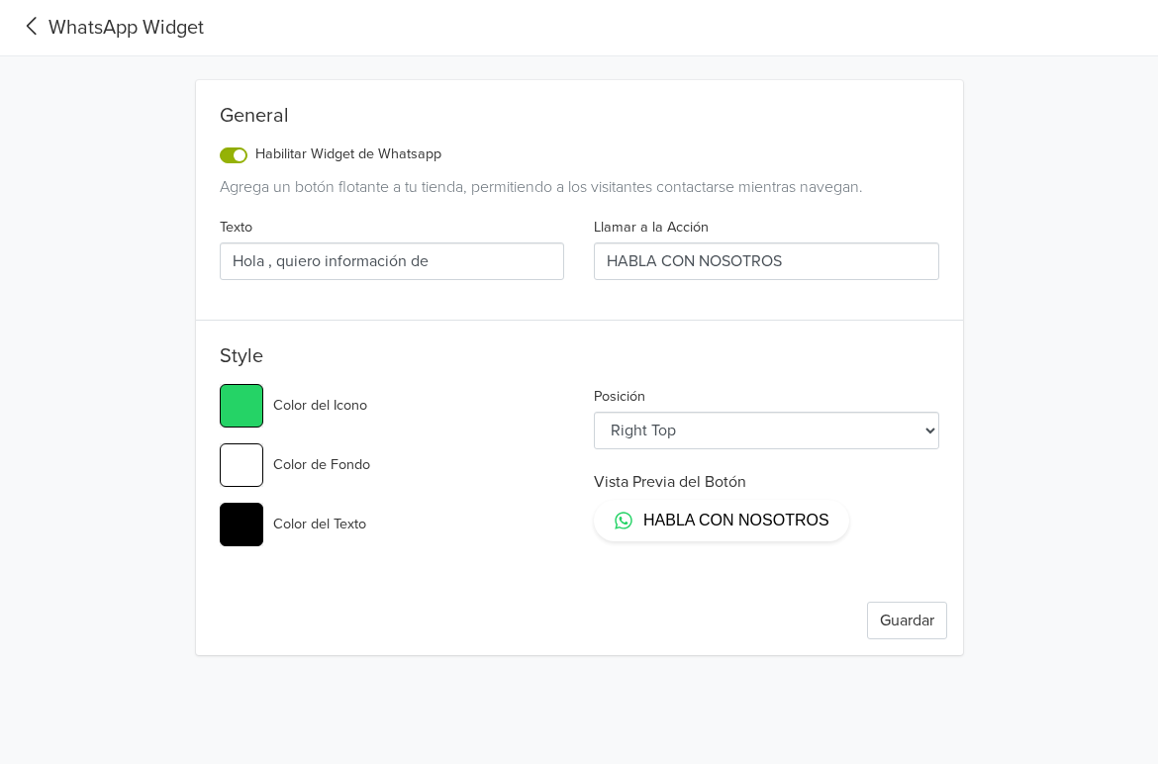
click at [737, 436] on select "Left Top Left Center Left Bottom Right Top Right Center Right Bottom" at bounding box center [767, 431] width 346 height 38
click at [594, 412] on select "Left Top Left Center Left Bottom Right Top Right Center Right Bottom" at bounding box center [767, 431] width 346 height 38
click at [894, 618] on button "Guardar" at bounding box center [907, 621] width 80 height 38
click at [716, 431] on select "Left Top Left Center Left Bottom Right Top Right Center Right Bottom" at bounding box center [767, 431] width 346 height 38
click at [594, 412] on select "Left Top Left Center Left Bottom Right Top Right Center Right Bottom" at bounding box center [767, 431] width 346 height 38
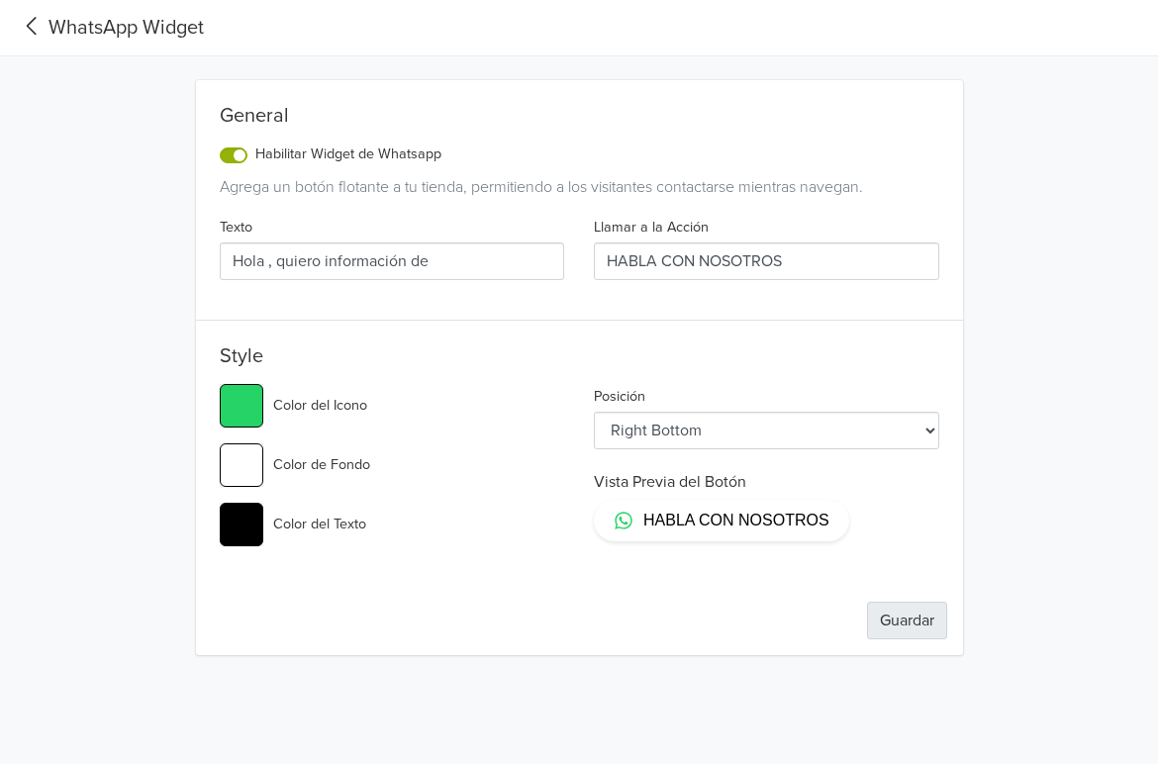
click at [896, 617] on button "Guardar" at bounding box center [907, 621] width 80 height 38
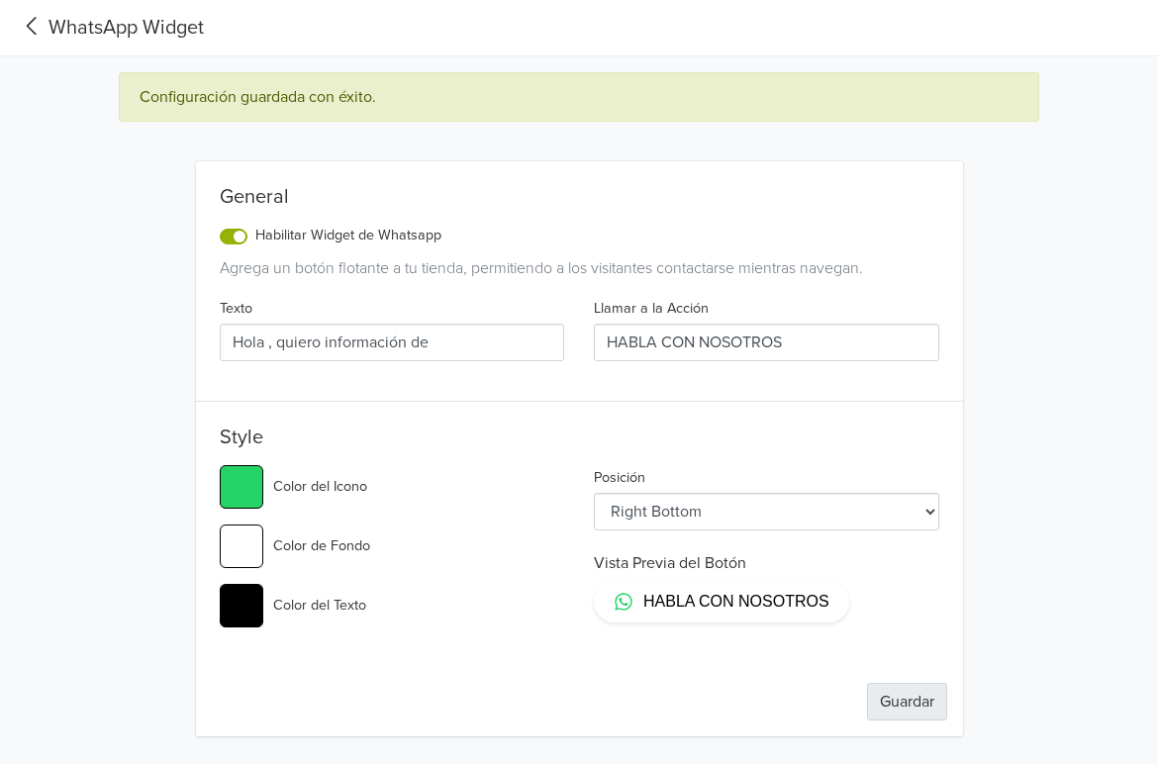
click at [916, 700] on button "Guardar" at bounding box center [907, 702] width 80 height 38
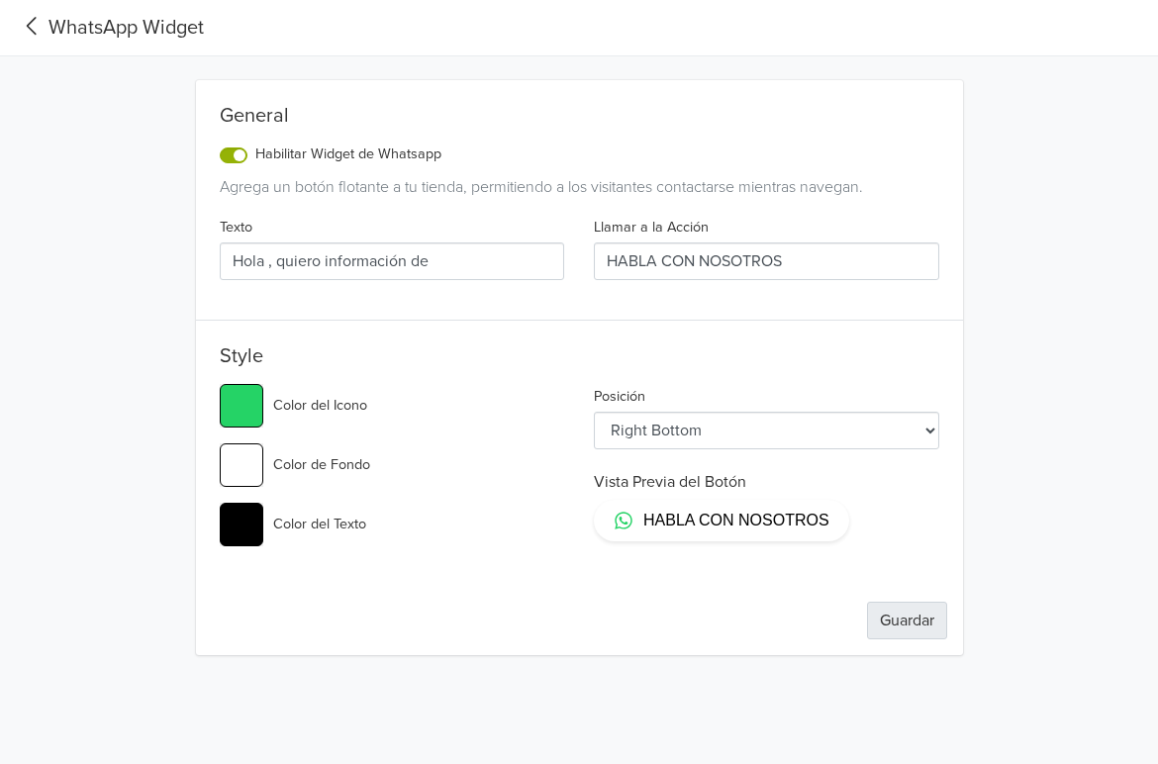
click at [916, 627] on button "Guardar" at bounding box center [907, 621] width 80 height 38
click at [869, 430] on select "Left Top Left Center Left Bottom Right Top Right Center Right Bottom" at bounding box center [767, 431] width 346 height 38
click at [594, 412] on select "Left Top Left Center Left Bottom Right Top Right Center Right Bottom" at bounding box center [767, 431] width 346 height 38
click at [906, 621] on button "Guardar" at bounding box center [907, 621] width 80 height 38
click at [907, 620] on button "Guardar" at bounding box center [907, 621] width 80 height 38
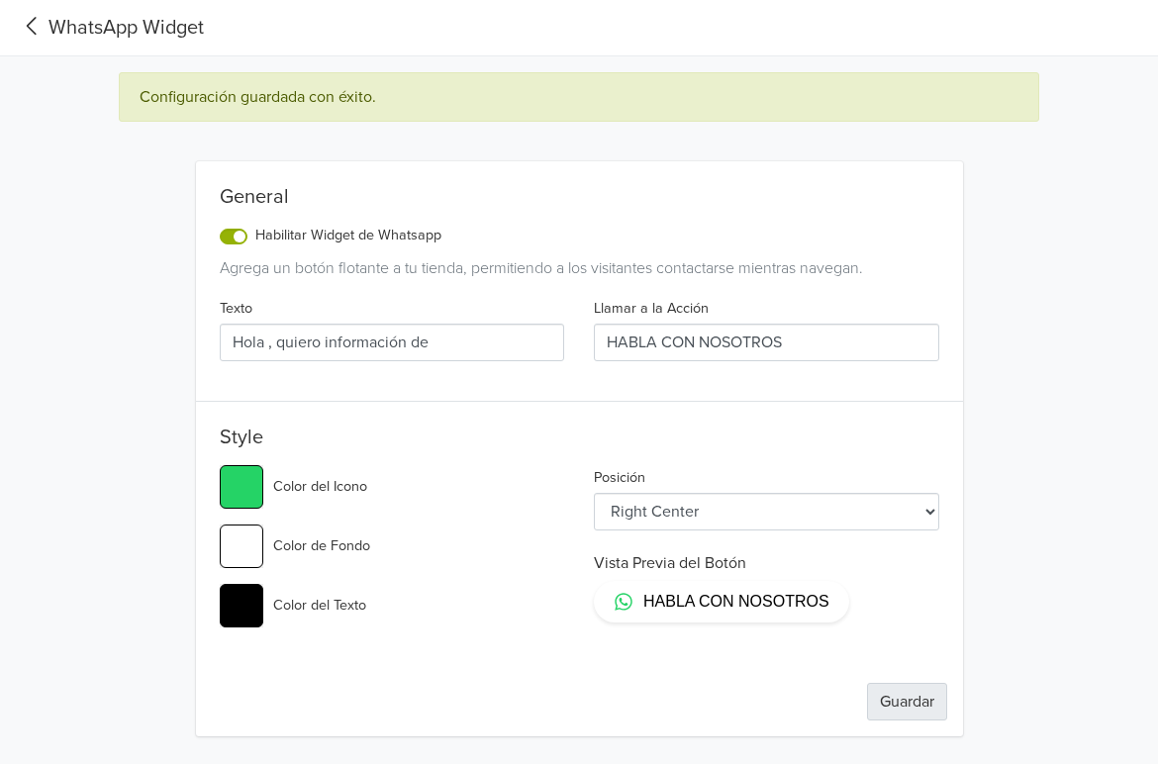
click at [919, 700] on button "Guardar" at bounding box center [907, 702] width 80 height 38
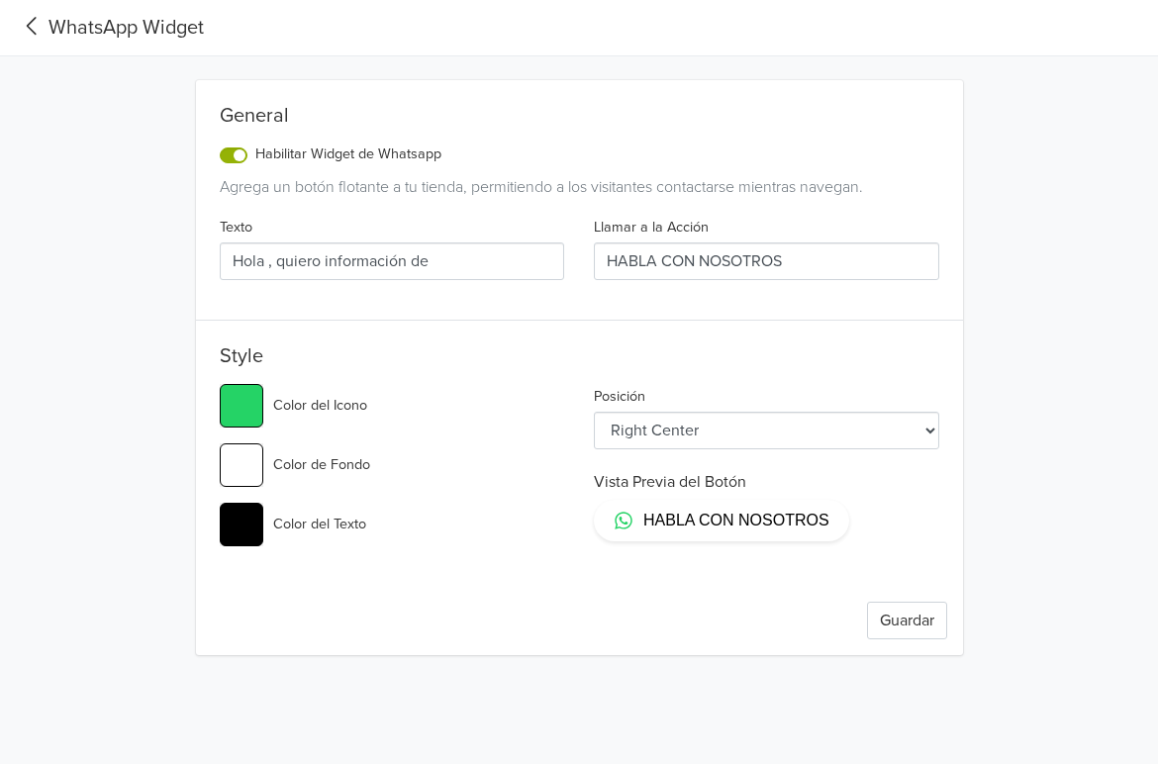
click at [449, 258] on input "Hola , quiero información de" at bounding box center [393, 262] width 346 height 38
click at [908, 622] on button "Guardar" at bounding box center [907, 621] width 80 height 38
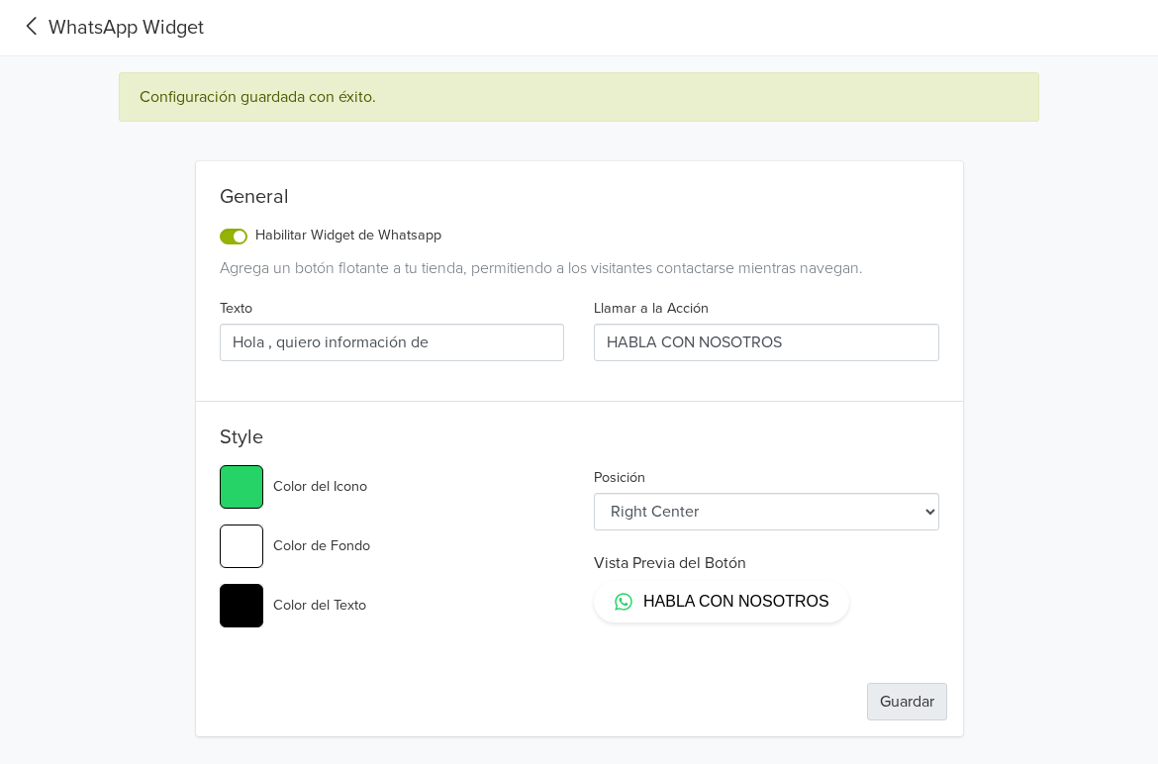
click at [891, 686] on button "Guardar" at bounding box center [907, 702] width 80 height 38
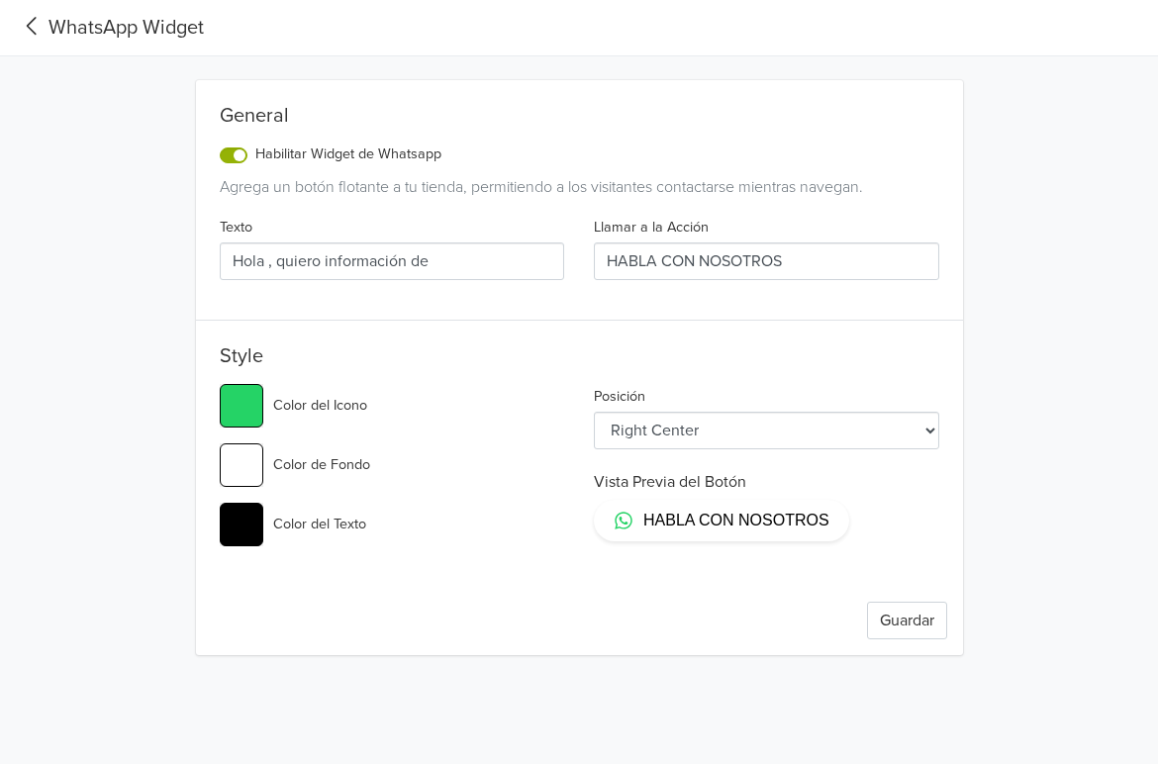
drag, startPoint x: 459, startPoint y: 268, endPoint x: 123, endPoint y: 185, distance: 346.8
click at [123, 185] on div "General Habilitar Widget de Whatsapp Agrega un botón flotante a tu tienda, perm…" at bounding box center [579, 355] width 921 height 599
click at [927, 616] on button "Guardar" at bounding box center [907, 621] width 80 height 38
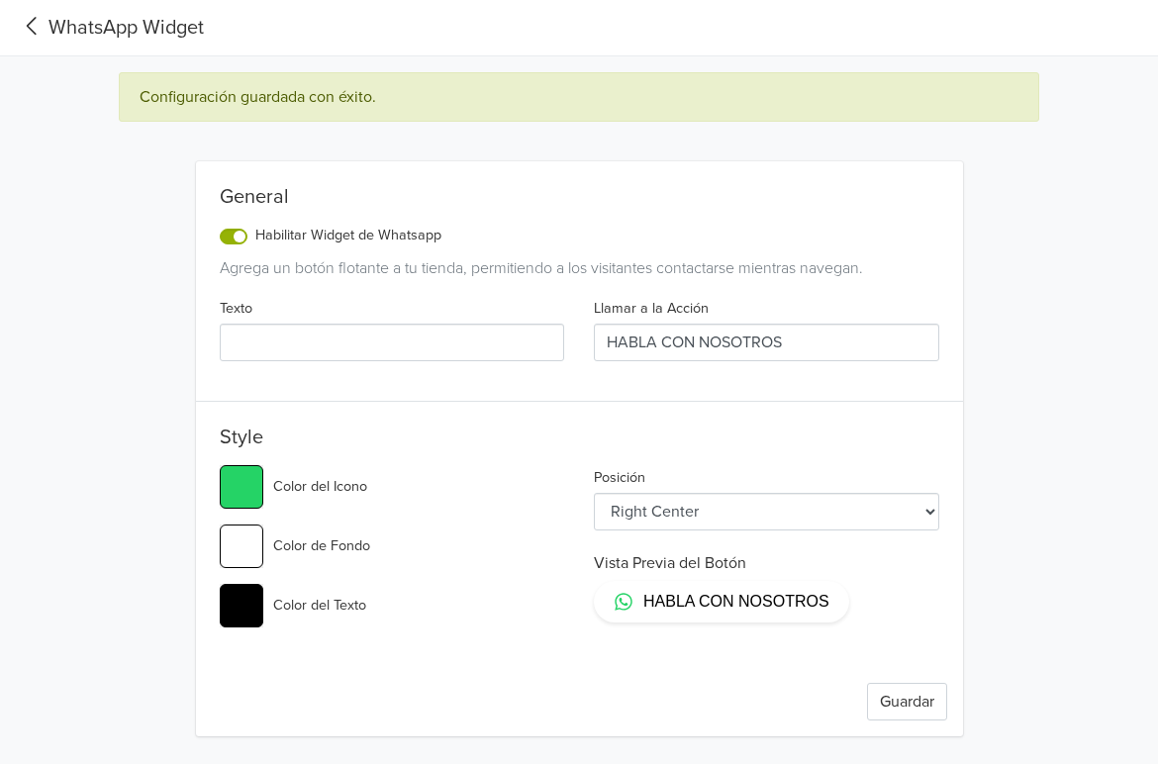
click at [350, 335] on input "Texto" at bounding box center [393, 343] width 346 height 38
paste input "Hola , quiero información de"
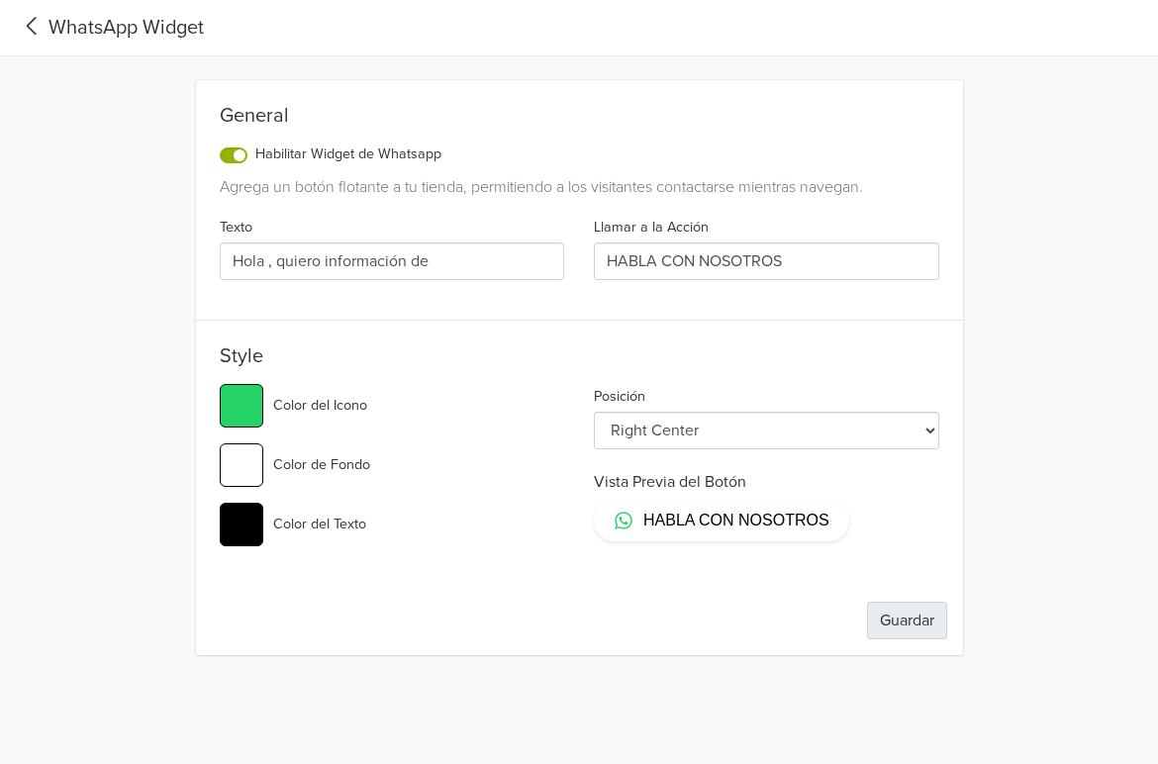
click at [897, 615] on button "Guardar" at bounding box center [907, 621] width 80 height 38
click at [37, 22] on icon at bounding box center [32, 26] width 33 height 27
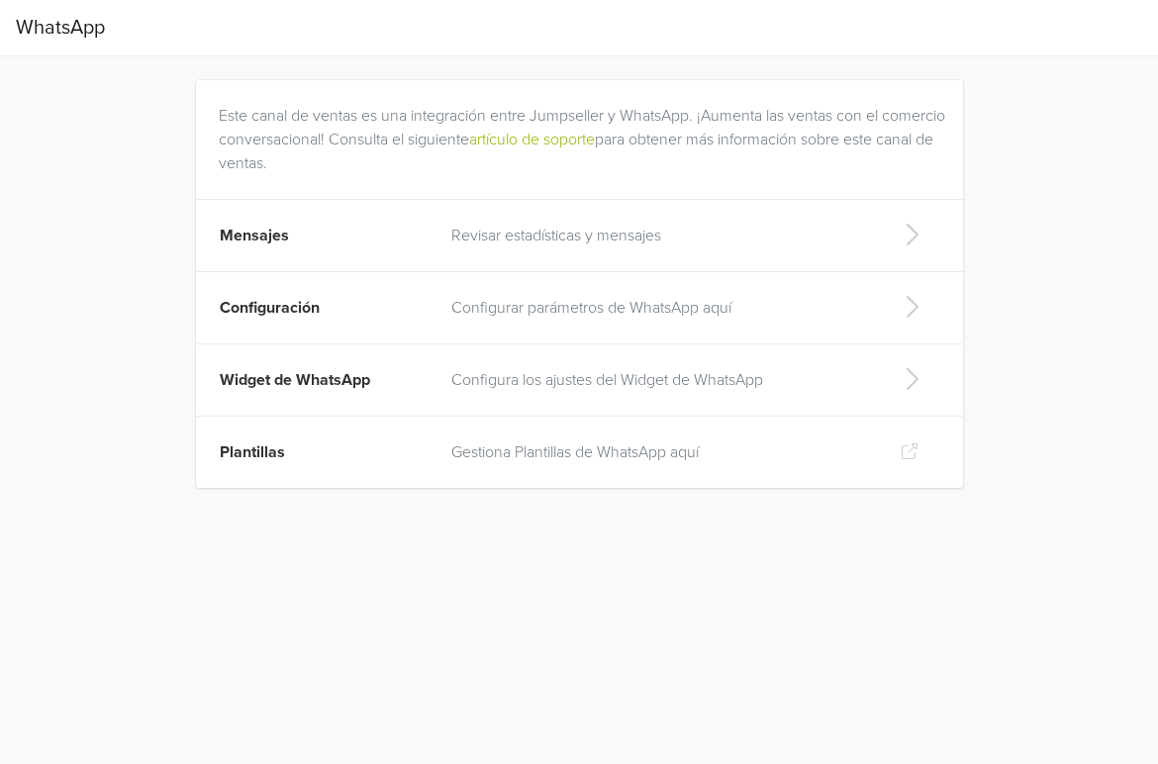
click at [907, 239] on icon at bounding box center [912, 235] width 40 height 32
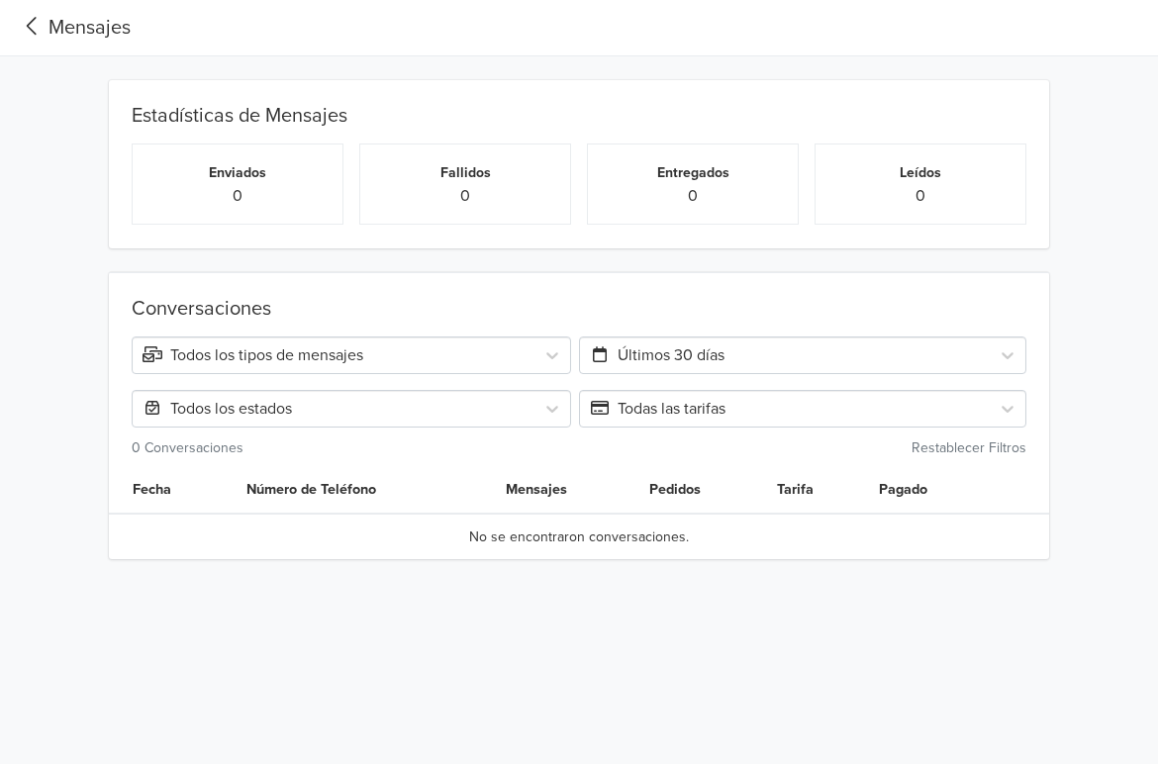
click at [60, 17] on div "Mensajes" at bounding box center [73, 28] width 115 height 30
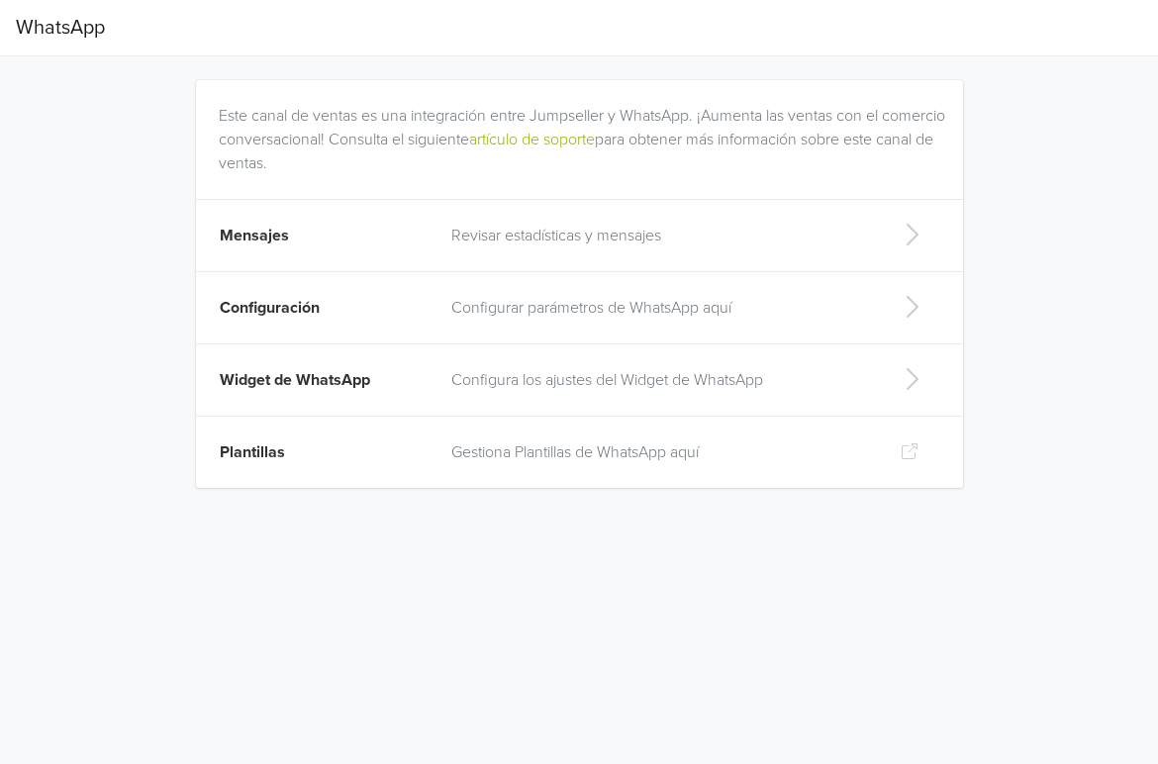
click at [551, 306] on p "Configurar parámetros de WhatsApp aquí" at bounding box center [659, 308] width 417 height 24
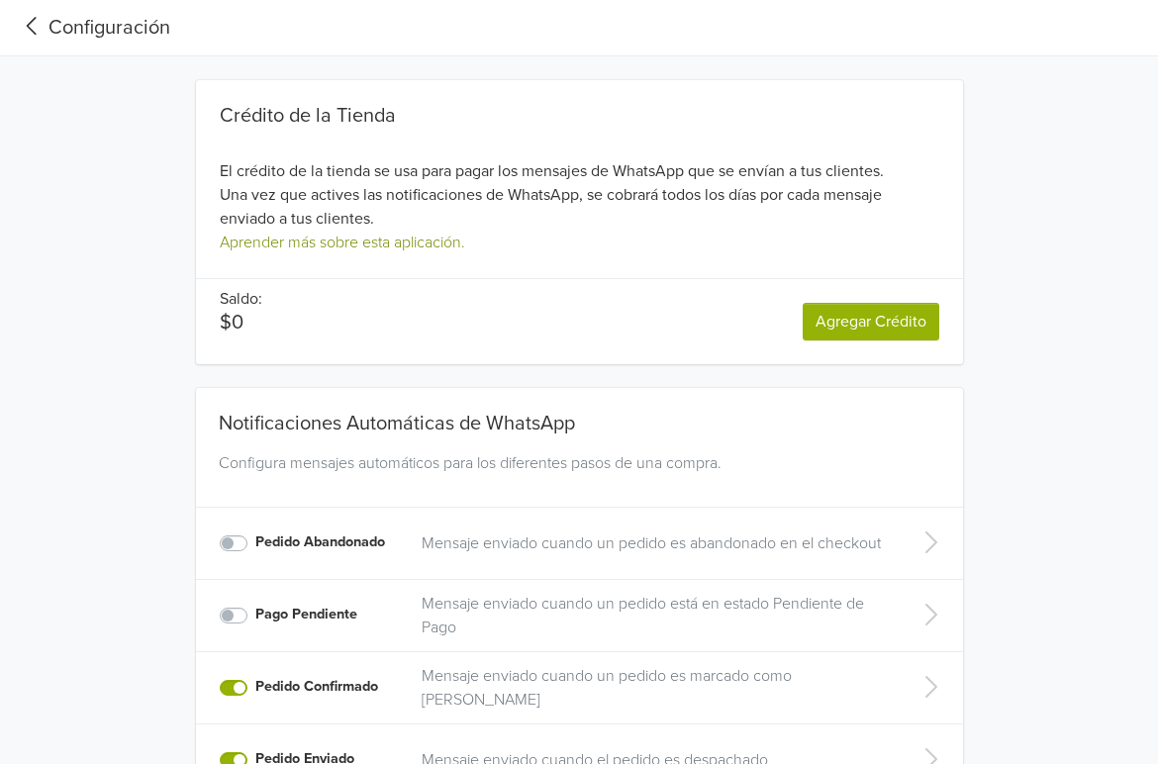
click at [453, 242] on link "Aprender más sobre esta aplicación." at bounding box center [343, 243] width 246 height 20
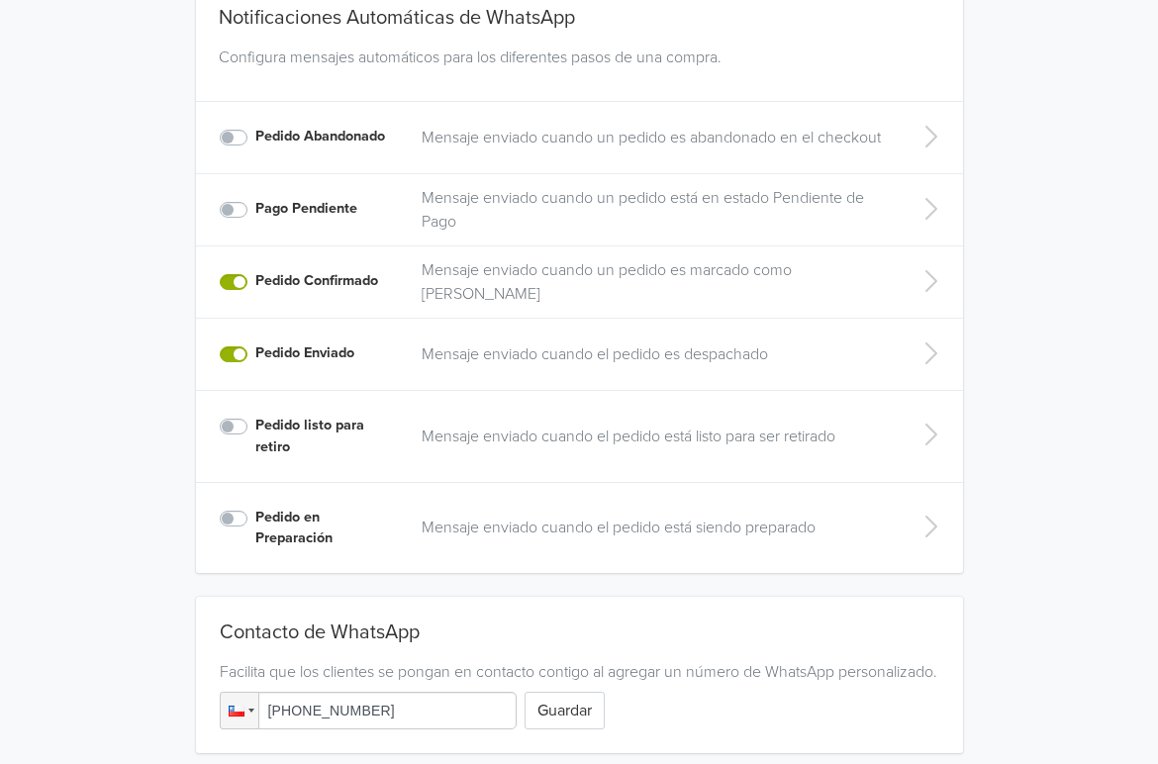
scroll to position [377, 0]
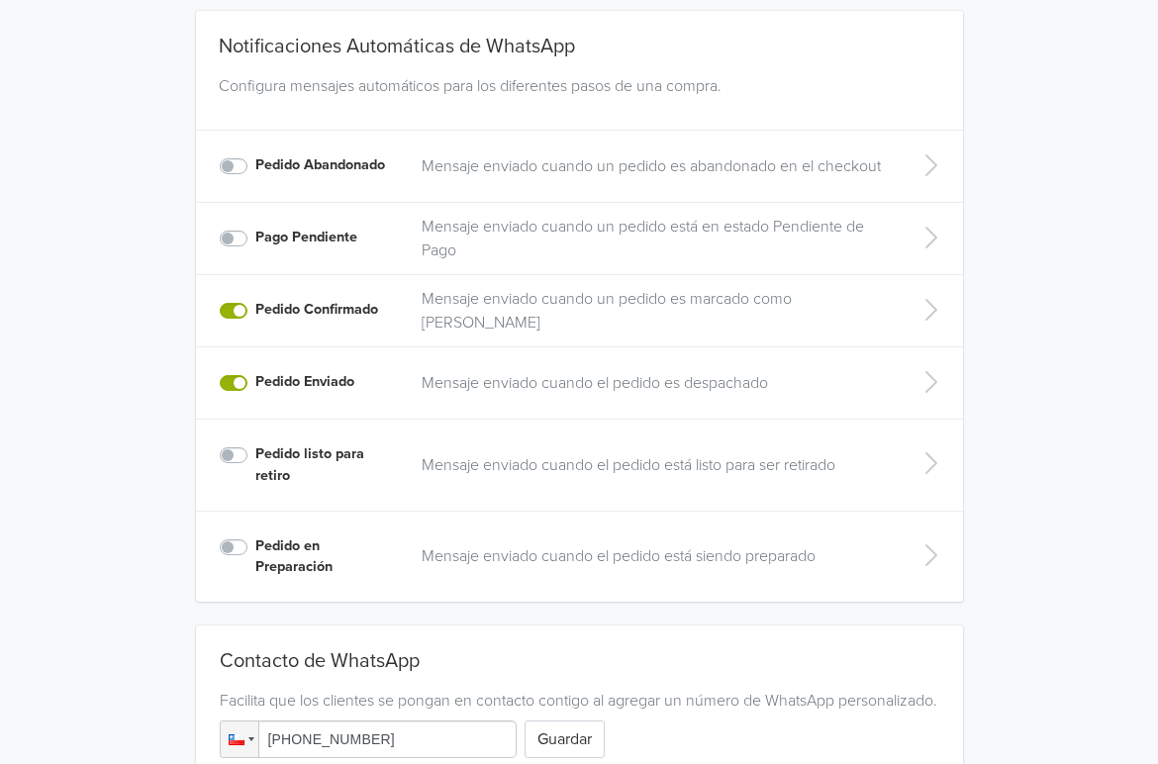
click at [255, 310] on label "Pedido Confirmado" at bounding box center [316, 310] width 123 height 22
click at [0, 0] on input "Pedido Confirmado" at bounding box center [0, 0] width 0 height 0
click at [255, 311] on label "Pedido Confirmado" at bounding box center [316, 310] width 123 height 22
click at [0, 0] on input "Pedido Confirmado" at bounding box center [0, 0] width 0 height 0
click at [255, 381] on label "Pedido Enviado" at bounding box center [304, 382] width 99 height 22
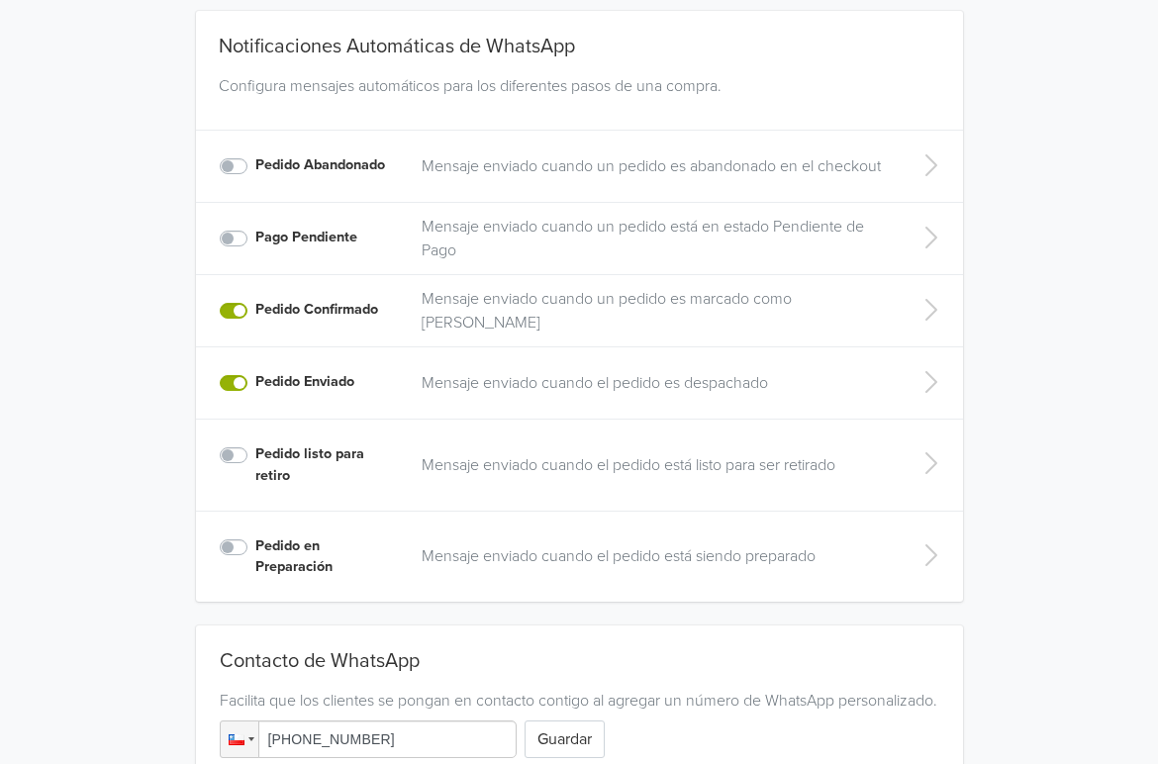
click at [0, 0] on input "Pedido Enviado" at bounding box center [0, 0] width 0 height 0
click at [255, 385] on label "Pedido Enviado" at bounding box center [304, 382] width 99 height 22
click at [0, 0] on input "Pedido Enviado" at bounding box center [0, 0] width 0 height 0
click at [255, 312] on label "Pedido Confirmado" at bounding box center [316, 310] width 123 height 22
click at [0, 0] on input "Pedido Confirmado" at bounding box center [0, 0] width 0 height 0
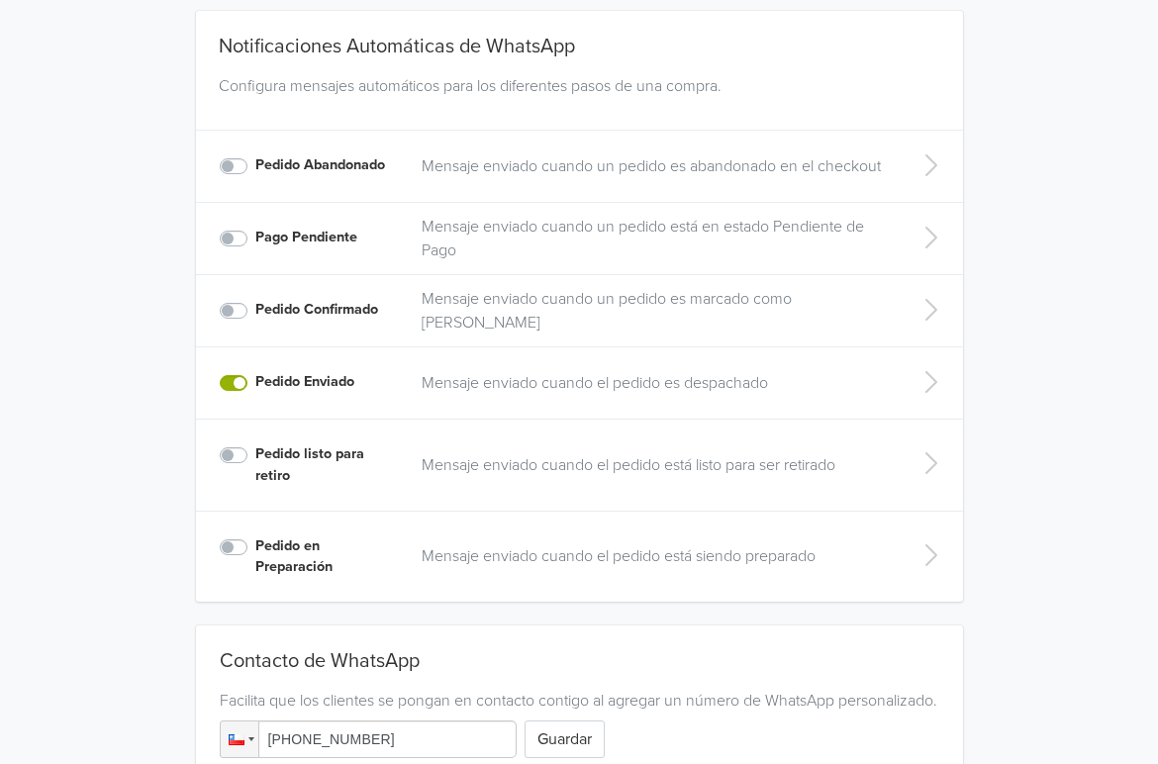
click at [255, 311] on label "Pedido Confirmado" at bounding box center [316, 310] width 123 height 22
click at [0, 0] on input "Pedido Confirmado" at bounding box center [0, 0] width 0 height 0
click at [255, 381] on label "Pedido Enviado" at bounding box center [304, 382] width 99 height 22
click at [0, 0] on input "Pedido Enviado" at bounding box center [0, 0] width 0 height 0
click at [255, 313] on label "Pedido Confirmado" at bounding box center [316, 310] width 123 height 22
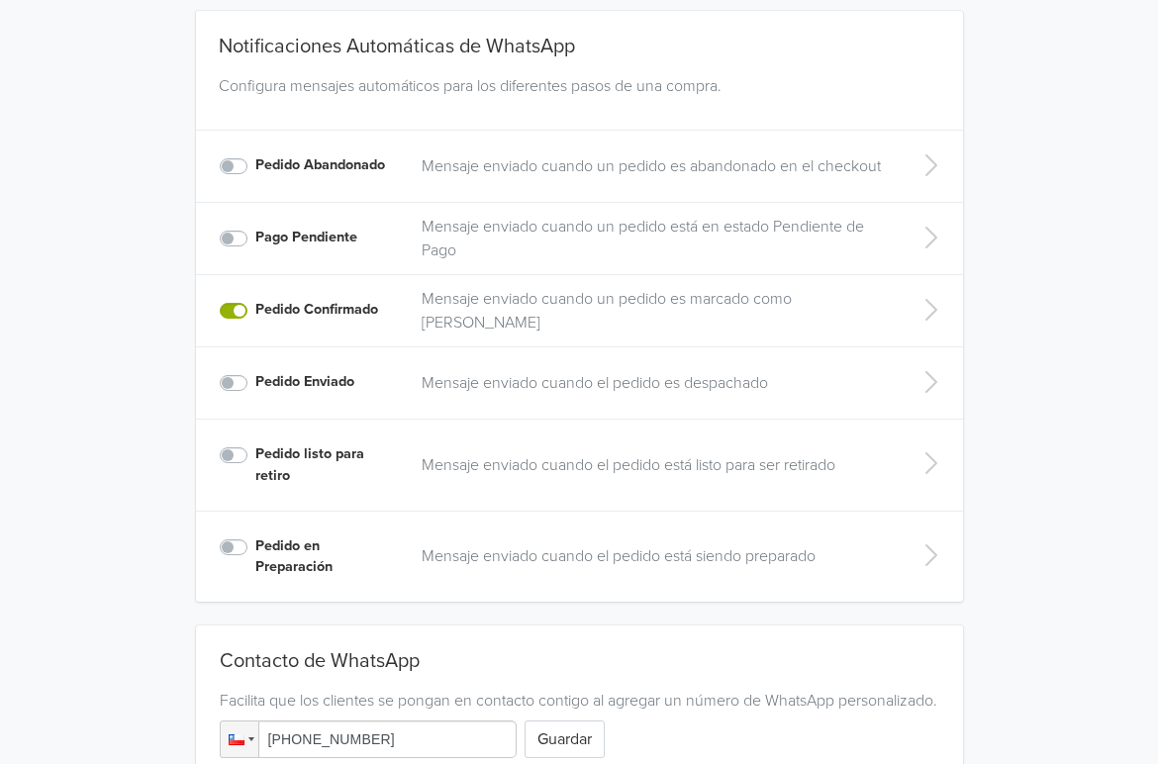
click at [0, 0] on input "Pedido Confirmado" at bounding box center [0, 0] width 0 height 0
click at [929, 381] on icon at bounding box center [931, 382] width 40 height 32
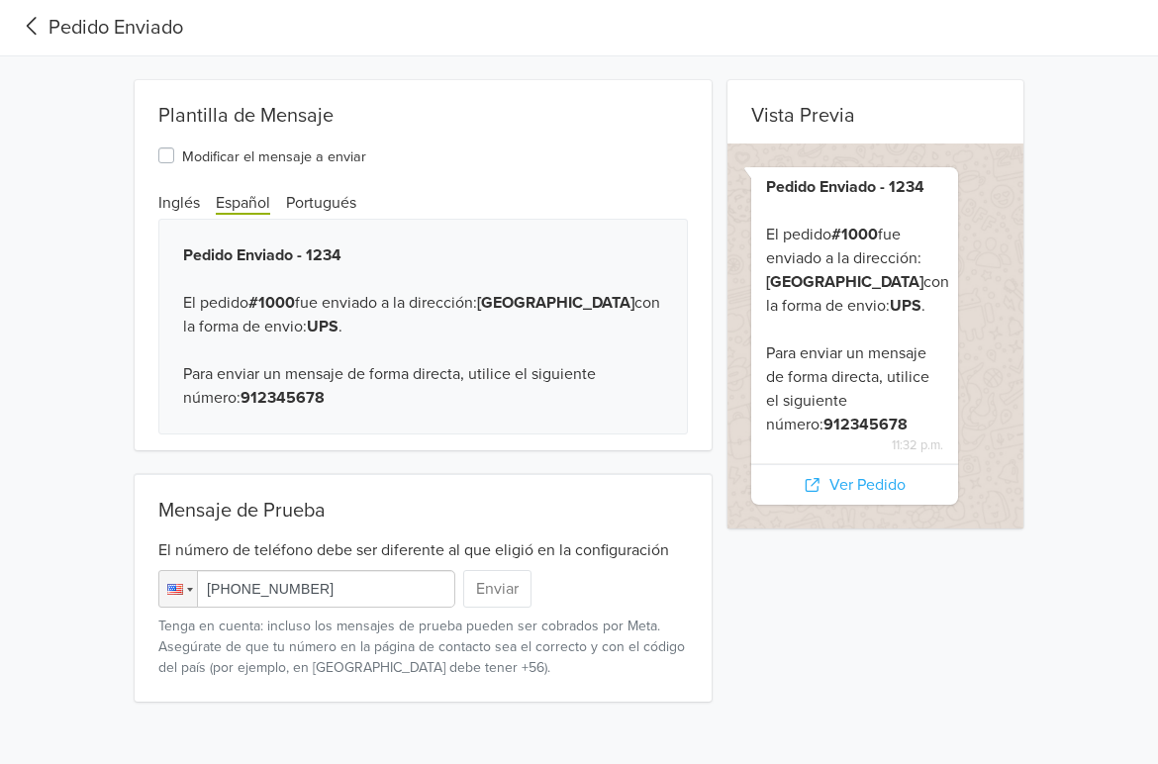
click at [42, 28] on icon at bounding box center [32, 26] width 33 height 27
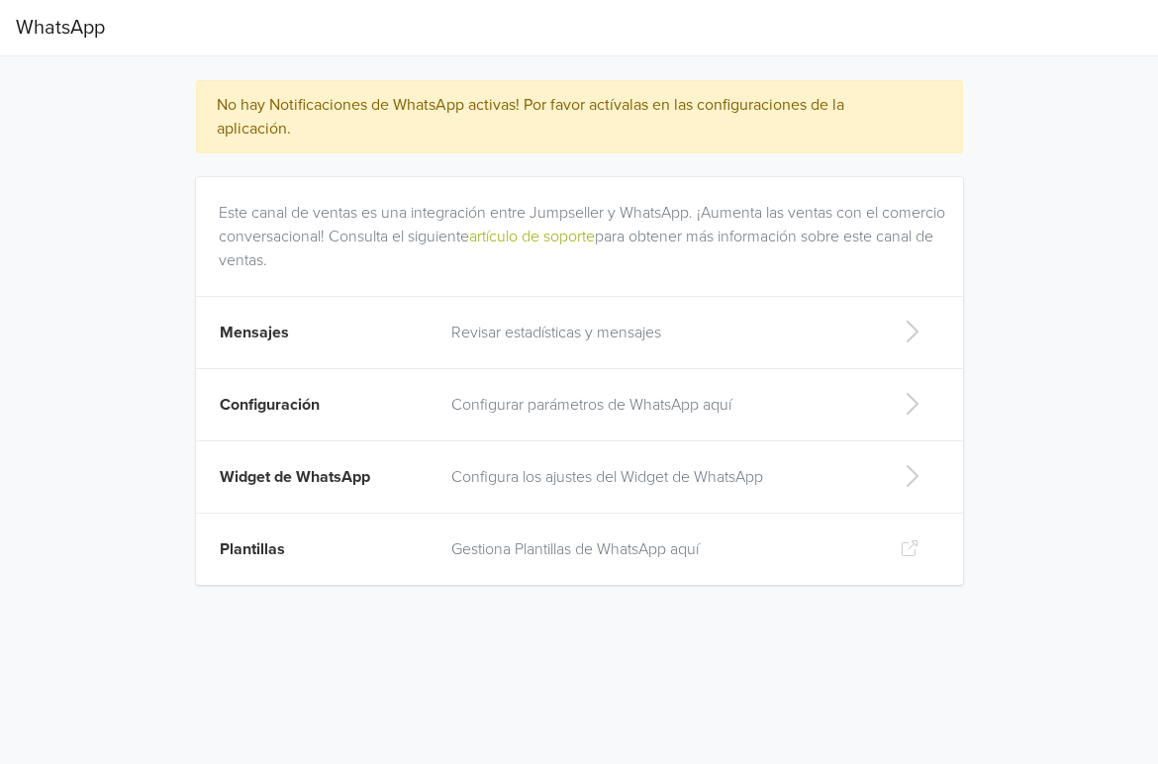
click at [916, 322] on icon at bounding box center [912, 332] width 40 height 32
